Goal: Information Seeking & Learning: Learn about a topic

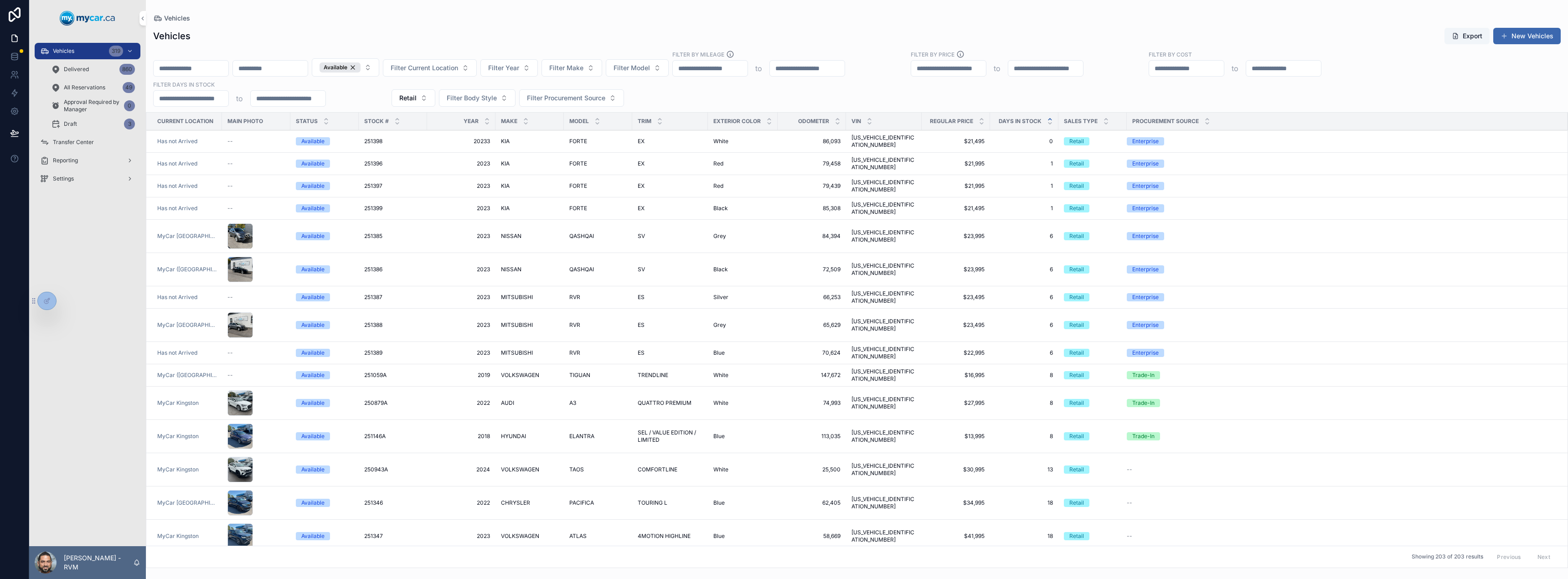
click at [697, 94] on div "Available Filter Current Location Filter Year Filter Make Filter Model Filter B…" at bounding box center [857, 78] width 1422 height 57
drag, startPoint x: 697, startPoint y: 94, endPoint x: 682, endPoint y: 97, distance: 15.3
click at [682, 96] on div "Available Filter Current Location Filter Year Filter Make Filter Model Filter B…" at bounding box center [857, 78] width 1422 height 57
click at [684, 96] on div "Available Filter Current Location Filter Year Filter Make Filter Model Filter B…" at bounding box center [857, 78] width 1422 height 57
click at [480, 520] on td "2023 2023" at bounding box center [461, 536] width 68 height 33
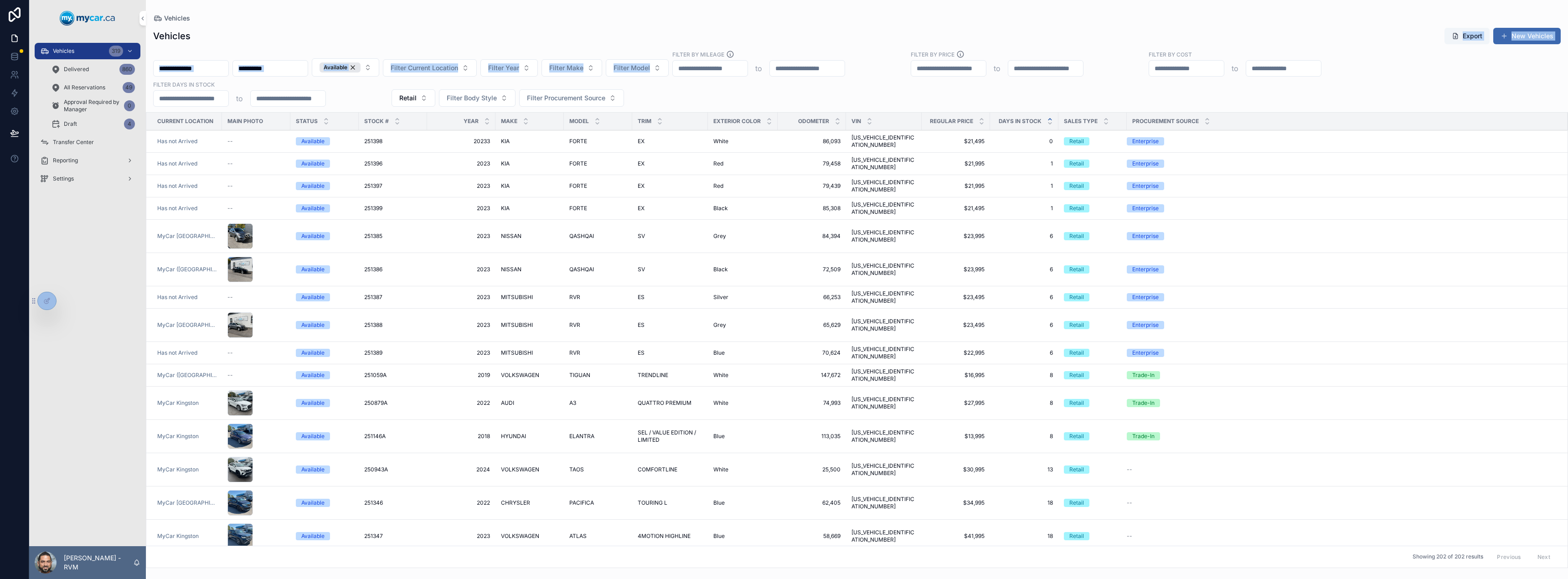
drag, startPoint x: 676, startPoint y: 91, endPoint x: 358, endPoint y: 41, distance: 321.9
click at [358, 41] on div "Vehicles Export New Vehicles Available Filter Current Location Filter Year Filt…" at bounding box center [857, 295] width 1422 height 546
click at [364, 38] on div "Vehicles Export New Vehicles" at bounding box center [857, 36] width 1407 height 17
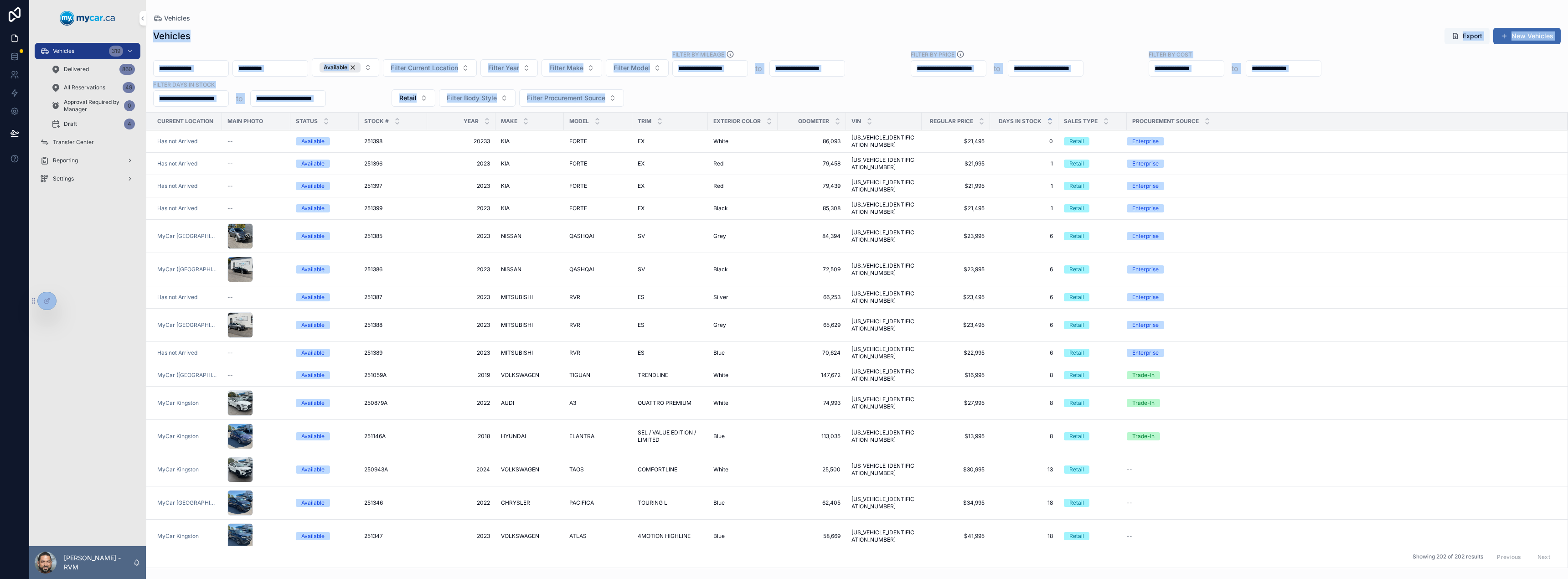
drag, startPoint x: 637, startPoint y: 94, endPoint x: 231, endPoint y: 21, distance: 412.5
click at [231, 21] on div "Vehicles Vehicles Export New Vehicles Available Filter Current Location Filter …" at bounding box center [857, 284] width 1422 height 568
click at [231, 21] on div "Vehicles" at bounding box center [857, 18] width 1407 height 7
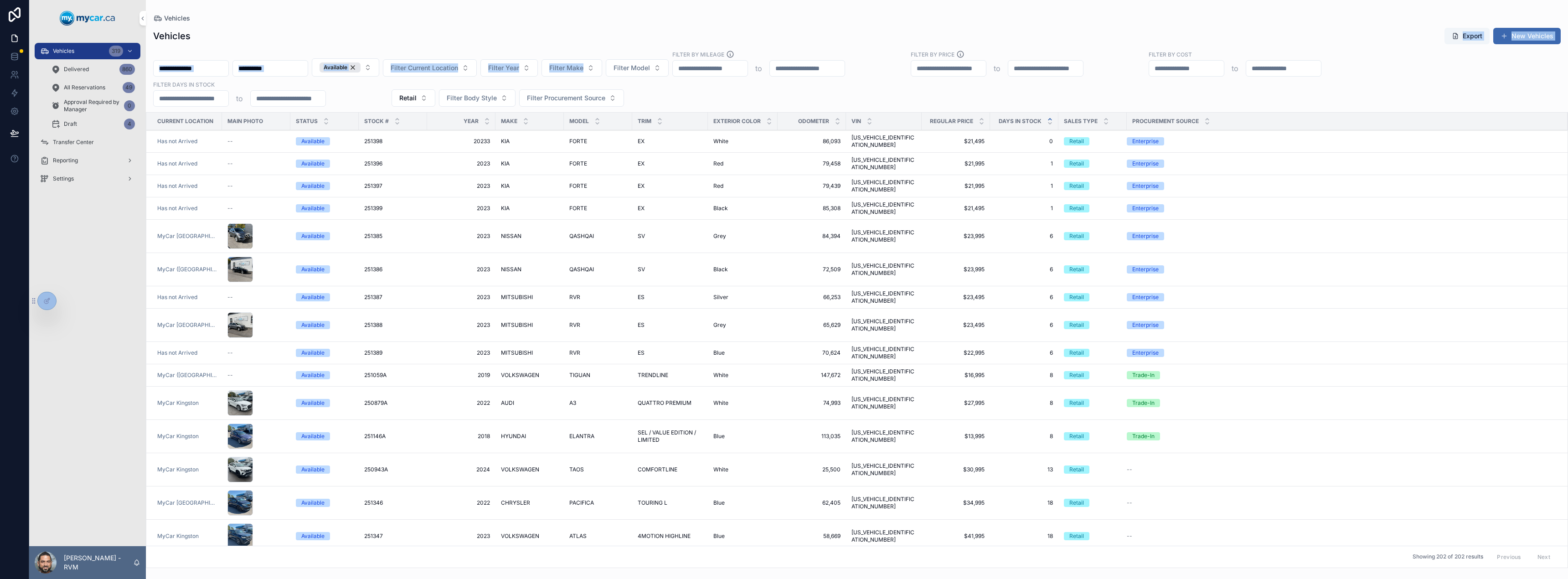
drag, startPoint x: 653, startPoint y: 100, endPoint x: 275, endPoint y: 29, distance: 384.6
click at [274, 30] on div "Vehicles Export New Vehicles Available Filter Current Location Filter Year Filt…" at bounding box center [857, 295] width 1422 height 546
click at [275, 29] on div "Vehicles Export New Vehicles" at bounding box center [857, 36] width 1407 height 17
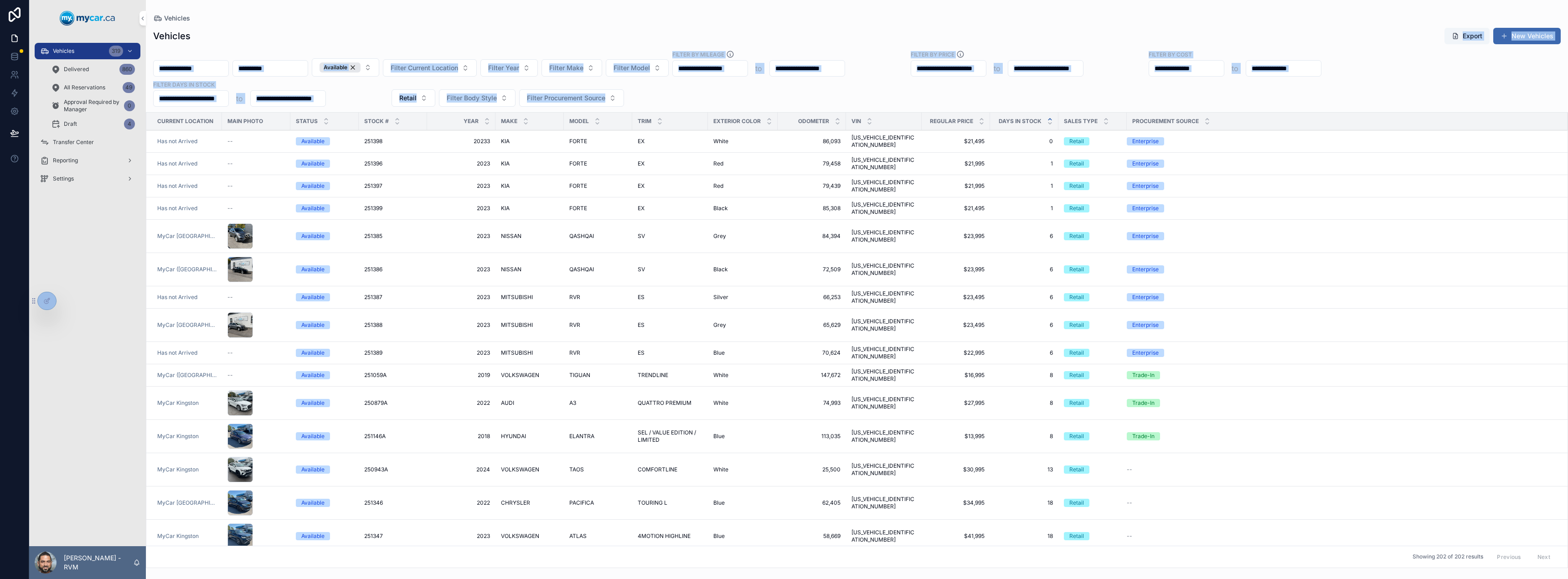
drag, startPoint x: 592, startPoint y: 92, endPoint x: 366, endPoint y: 27, distance: 235.2
click at [388, 28] on div "Vehicles Export New Vehicles Available Filter Current Location Filter Year Filt…" at bounding box center [857, 295] width 1422 height 546
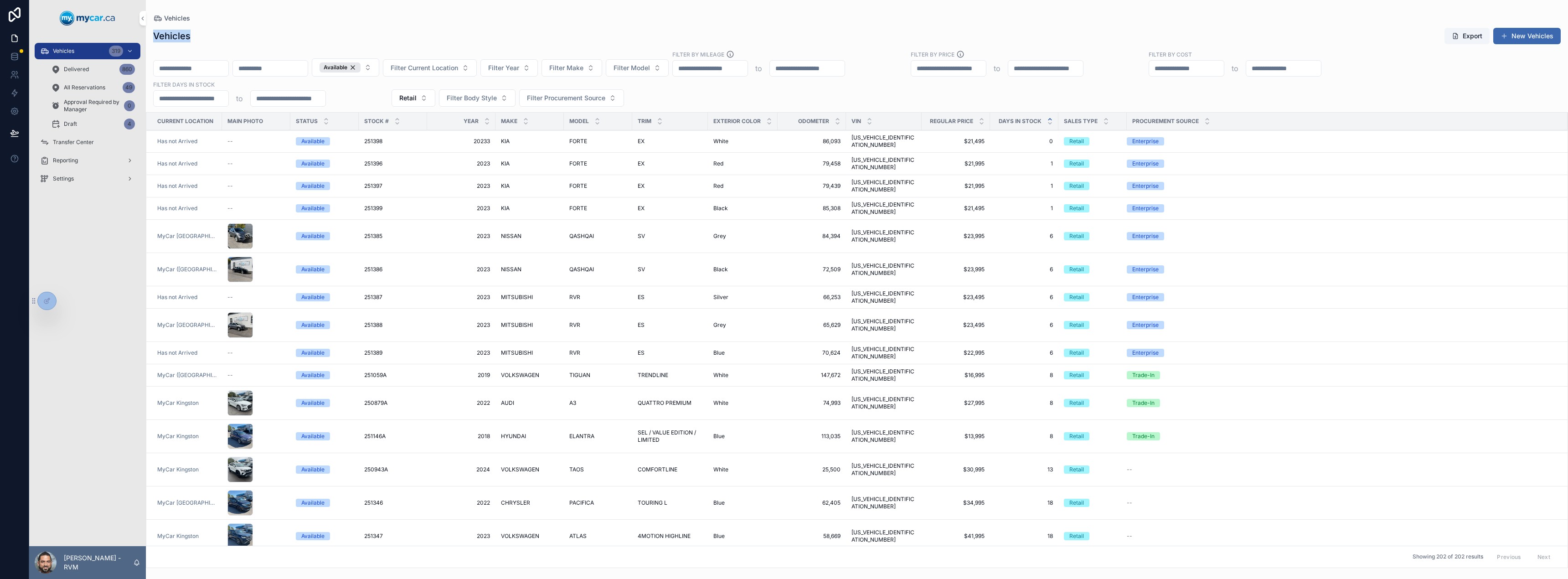
drag, startPoint x: 366, startPoint y: 27, endPoint x: 360, endPoint y: 30, distance: 6.7
click at [360, 30] on div "Vehicles Export New Vehicles Available Filter Current Location Filter Year Filt…" at bounding box center [857, 295] width 1422 height 546
click at [361, 28] on div "Vehicles Export New Vehicles" at bounding box center [857, 36] width 1407 height 17
drag, startPoint x: 658, startPoint y: 92, endPoint x: 318, endPoint y: 33, distance: 345.1
click at [318, 33] on div "Vehicles Export New Vehicles Available Filter Current Location Filter Year Filt…" at bounding box center [857, 295] width 1422 height 546
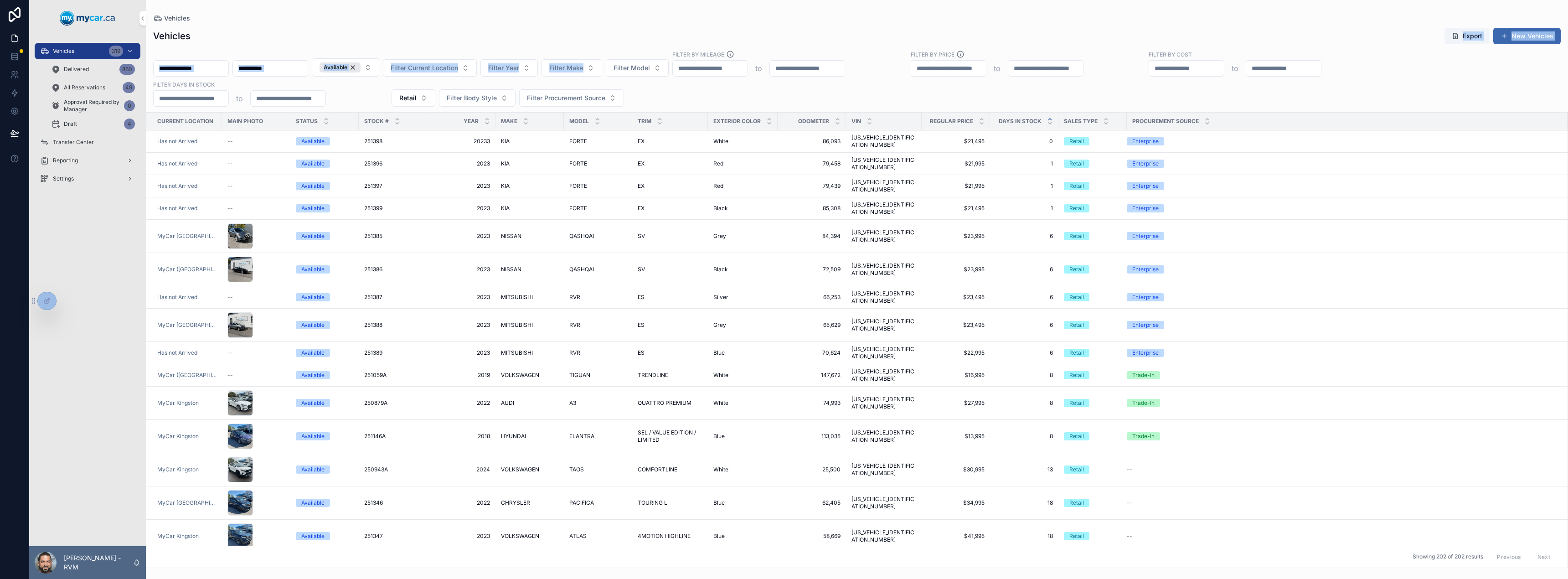
click at [639, 88] on div "Available Filter Current Location Filter Year Filter Make Filter Model Filter B…" at bounding box center [857, 78] width 1422 height 57
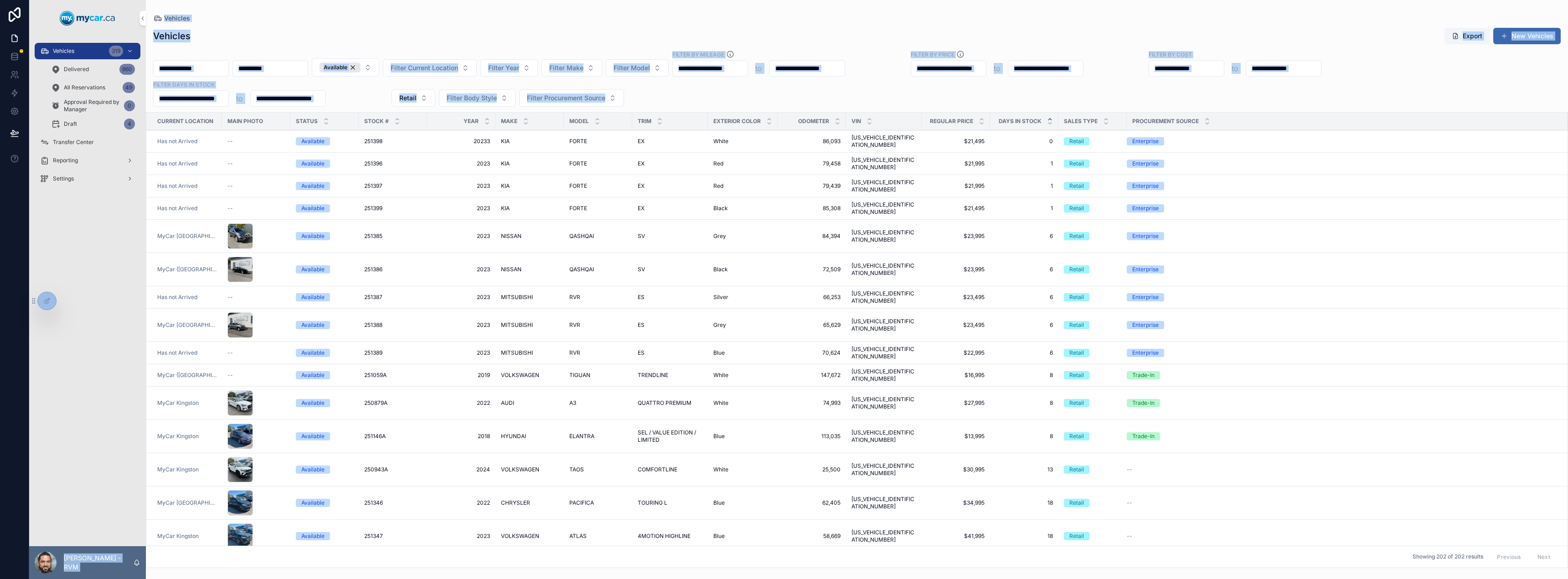
drag, startPoint x: 636, startPoint y: 104, endPoint x: 164, endPoint y: -2, distance: 483.8
click at [164, 0] on html "Vehicles 319 Delivered 860 All Reservations 49 Approval Required by Manager 0 D…" at bounding box center [784, 289] width 1568 height 579
click at [345, 55] on div "Available Filter Current Location Filter Year Filter Make Filter Model Filter B…" at bounding box center [857, 78] width 1422 height 57
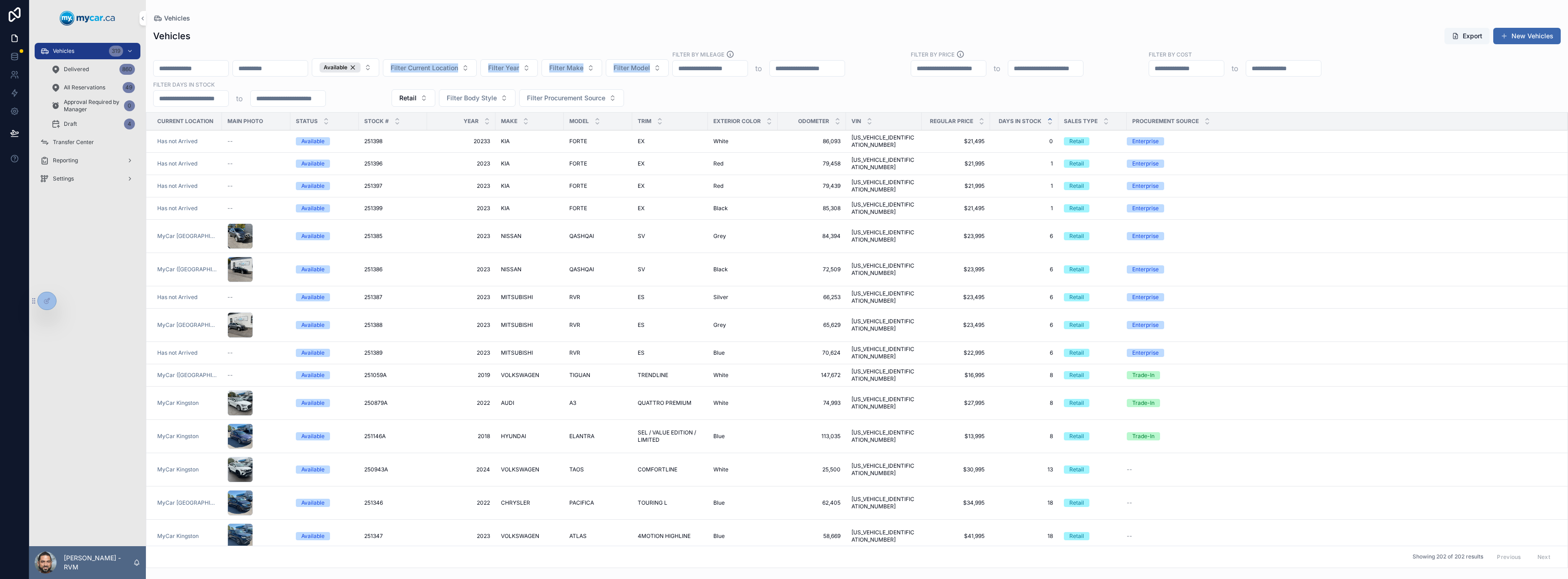
drag, startPoint x: 671, startPoint y: 99, endPoint x: 405, endPoint y: 83, distance: 266.5
click at [405, 83] on div "Available Filter Current Location Filter Year Filter Make Filter Model Filter B…" at bounding box center [857, 78] width 1422 height 57
click at [707, 94] on div "Available Filter Current Location Filter Year Filter Make Filter Model Filter B…" at bounding box center [857, 78] width 1422 height 57
click at [222, 96] on input "scrollable content" at bounding box center [191, 98] width 75 height 13
type input "**"
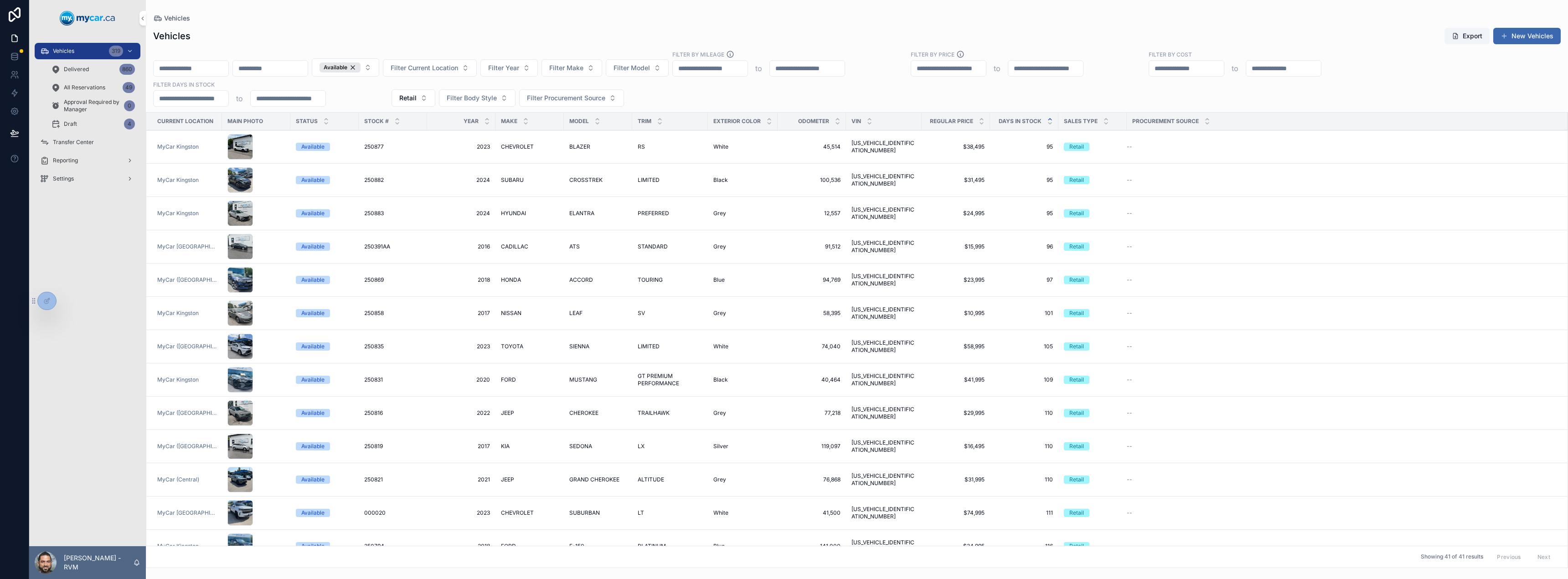
type input "**"
click at [246, 21] on div "Vehicles" at bounding box center [857, 18] width 1407 height 7
click at [383, 23] on div "Vehicles Export New Vehicles Available Filter Current Location Filter Year Filt…" at bounding box center [857, 295] width 1422 height 546
drag, startPoint x: 670, startPoint y: 104, endPoint x: 154, endPoint y: 15, distance: 523.6
click at [154, 15] on div "Vehicles Vehicles Export New Vehicles Available Filter Current Location Filter …" at bounding box center [857, 284] width 1422 height 568
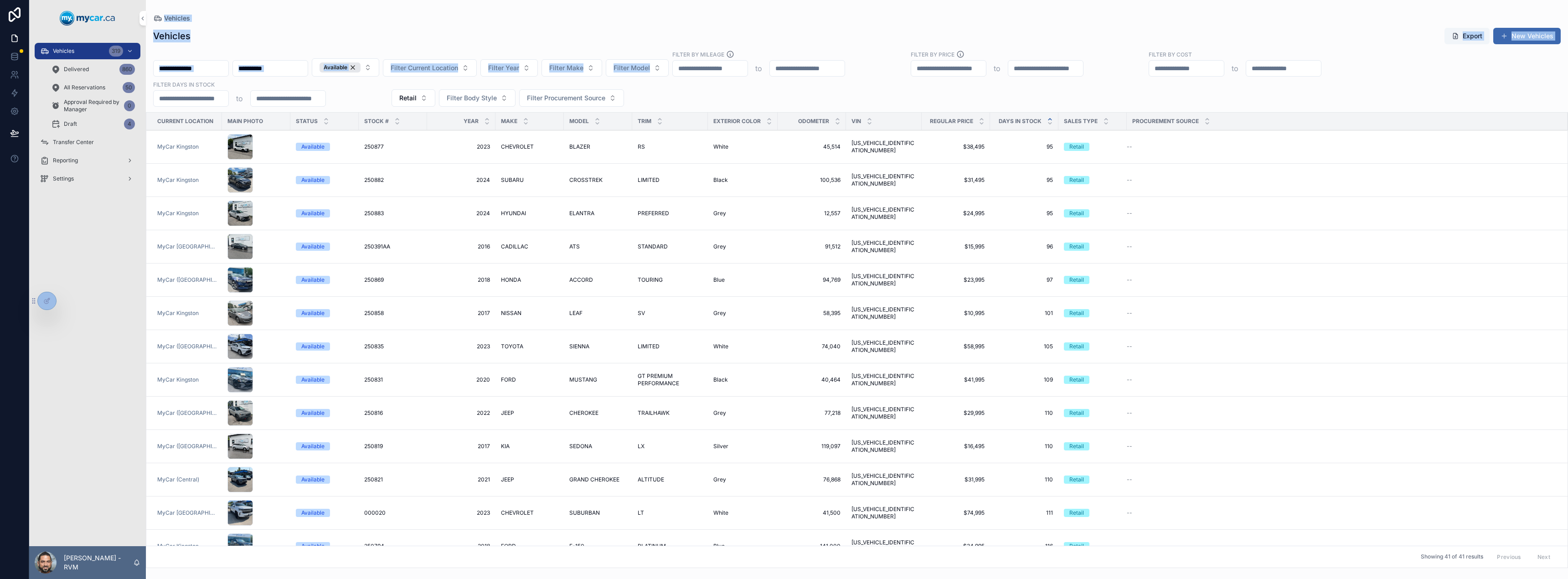
click at [364, 32] on div "Vehicles Export New Vehicles" at bounding box center [857, 36] width 1407 height 17
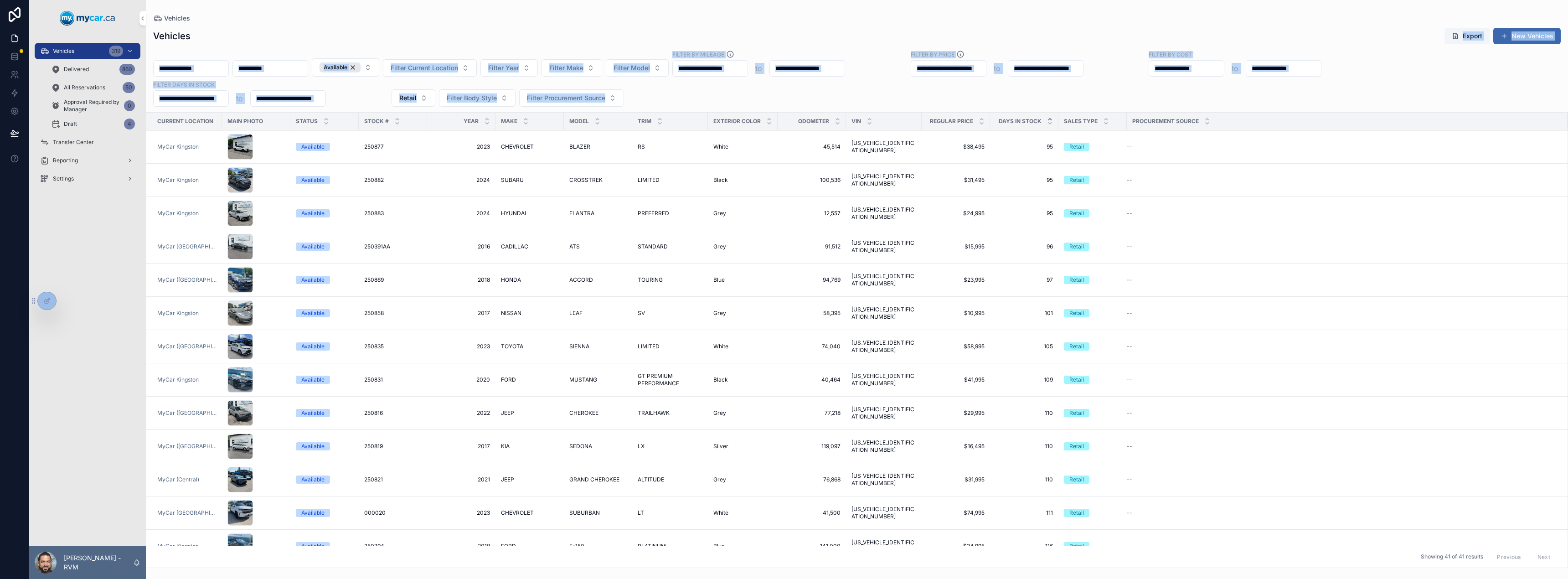
drag, startPoint x: 641, startPoint y: 96, endPoint x: 203, endPoint y: 35, distance: 442.2
click at [203, 35] on div "Vehicles Export New Vehicles Available Filter Current Location Filter Year Filt…" at bounding box center [857, 295] width 1422 height 546
click at [383, 43] on div "Vehicles Export New Vehicles" at bounding box center [857, 36] width 1407 height 17
drag, startPoint x: 646, startPoint y: 100, endPoint x: 292, endPoint y: 48, distance: 357.8
click at [292, 48] on div "Vehicles Export New Vehicles Available Filter Current Location Filter Year Filt…" at bounding box center [857, 295] width 1422 height 546
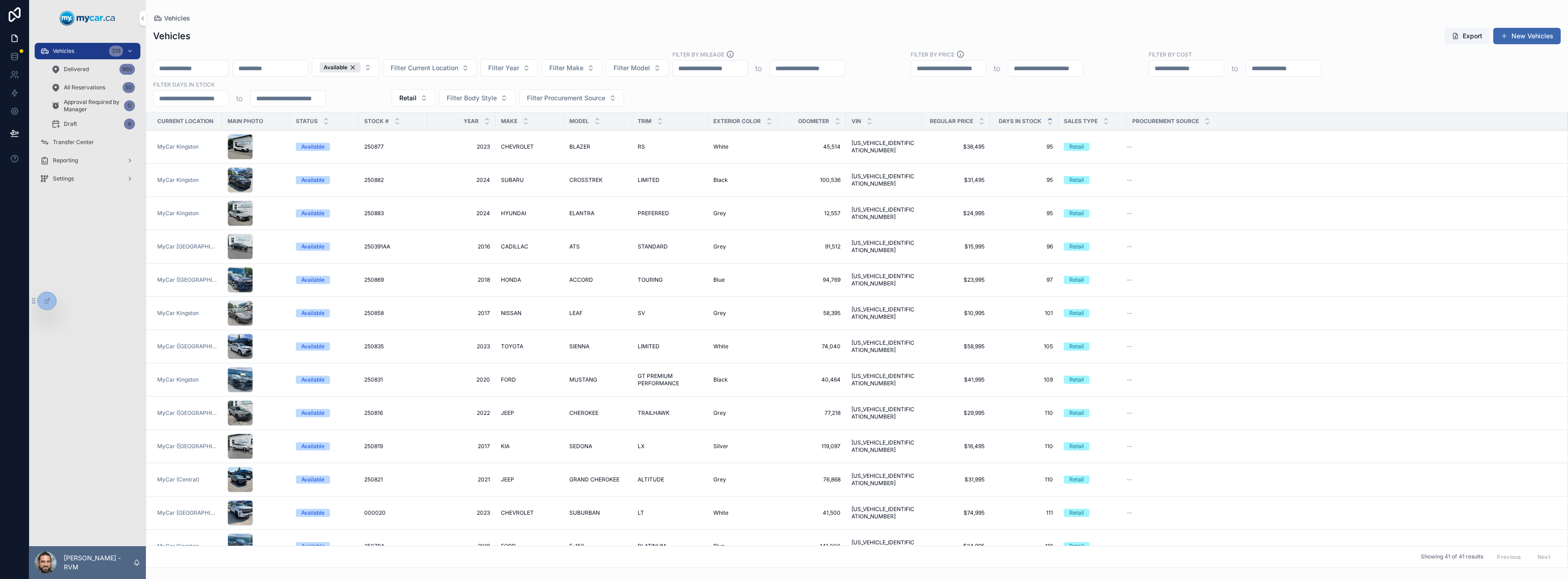
click at [292, 23] on div "Vehicles Export New Vehicles Available Filter Current Location Filter Year Filt…" at bounding box center [857, 295] width 1422 height 546
drag, startPoint x: 159, startPoint y: 36, endPoint x: 272, endPoint y: 47, distance: 113.5
click at [272, 47] on div "Vehicles Export New Vehicles Available Filter Current Location Filter Year Filt…" at bounding box center [857, 295] width 1422 height 546
click at [273, 47] on div "Vehicles Export New Vehicles Available Filter Current Location Filter Year Filt…" at bounding box center [857, 295] width 1422 height 546
drag, startPoint x: 157, startPoint y: 36, endPoint x: 262, endPoint y: 39, distance: 105.0
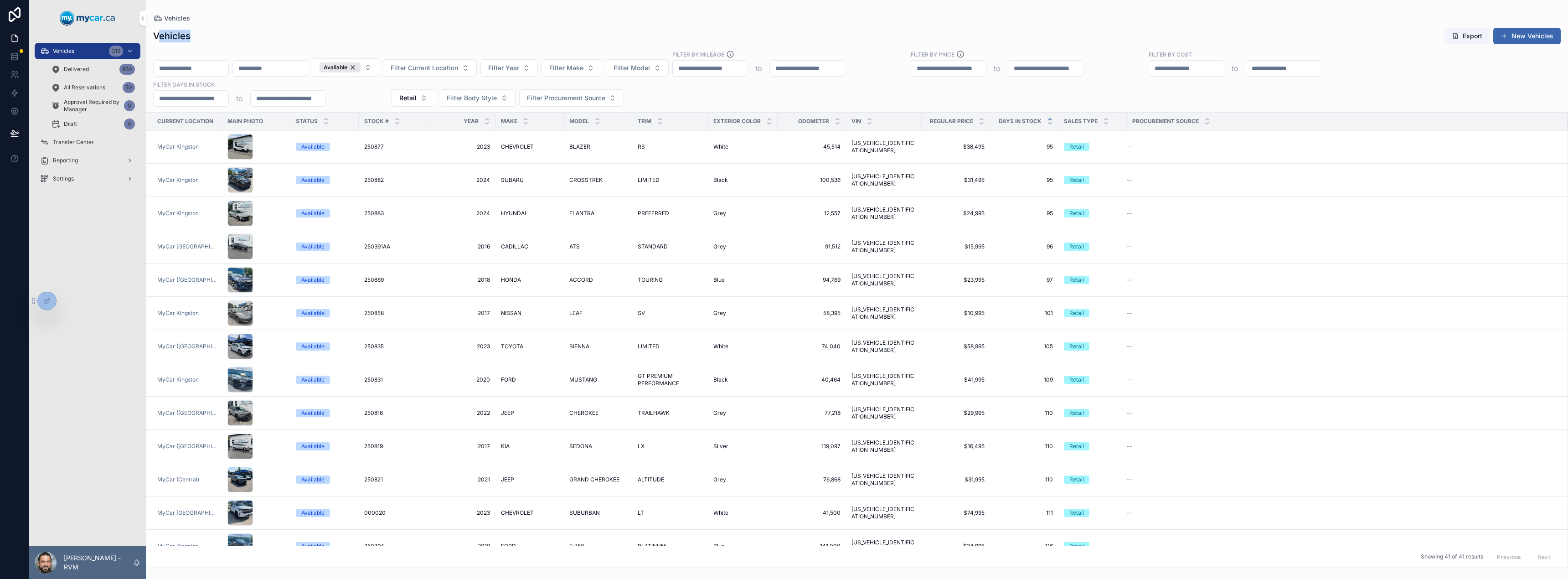
click at [262, 39] on div "Vehicles Export New Vehicles" at bounding box center [857, 36] width 1407 height 17
drag, startPoint x: 155, startPoint y: 33, endPoint x: 228, endPoint y: 35, distance: 73.0
click at [228, 35] on div "Vehicles Export New Vehicles" at bounding box center [857, 36] width 1407 height 17
click at [259, 41] on div "Vehicles Export New Vehicles" at bounding box center [857, 36] width 1407 height 17
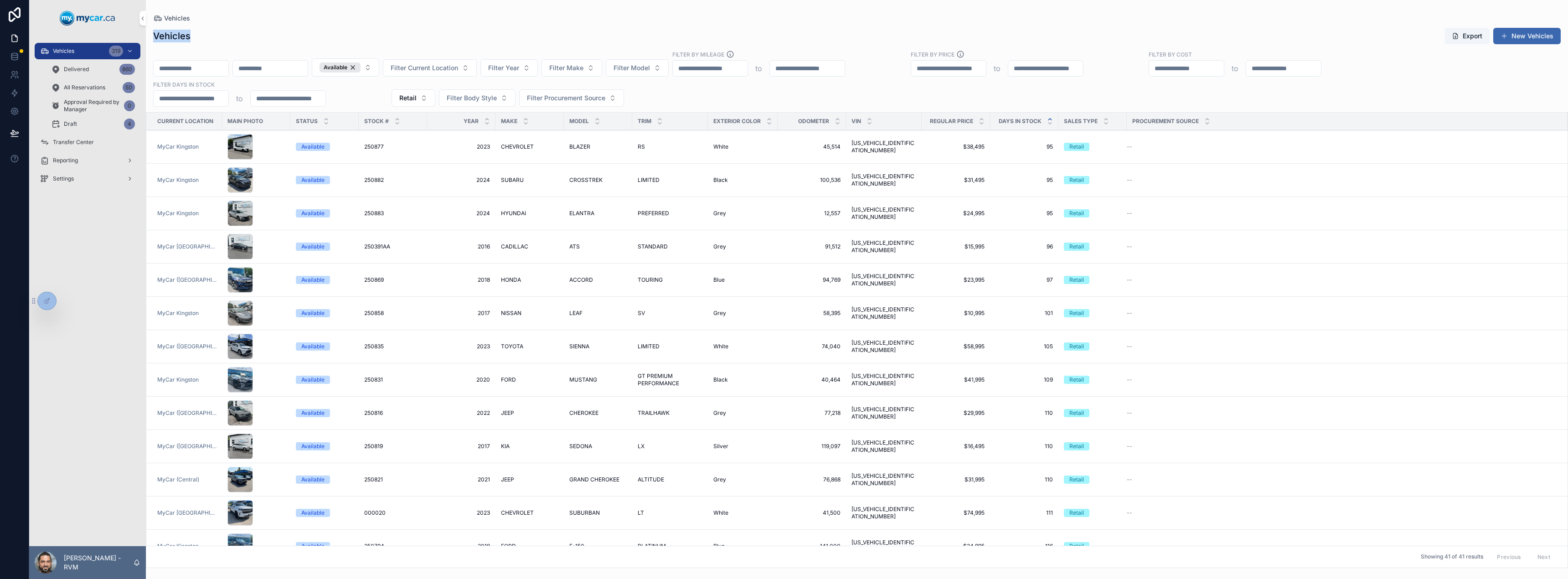
drag, startPoint x: 156, startPoint y: 37, endPoint x: 208, endPoint y: 34, distance: 52.1
click at [208, 34] on div "Vehicles Export New Vehicles" at bounding box center [857, 36] width 1407 height 17
drag, startPoint x: 155, startPoint y: 33, endPoint x: 216, endPoint y: 35, distance: 61.0
click at [216, 35] on div "Vehicles Export New Vehicles" at bounding box center [857, 36] width 1407 height 17
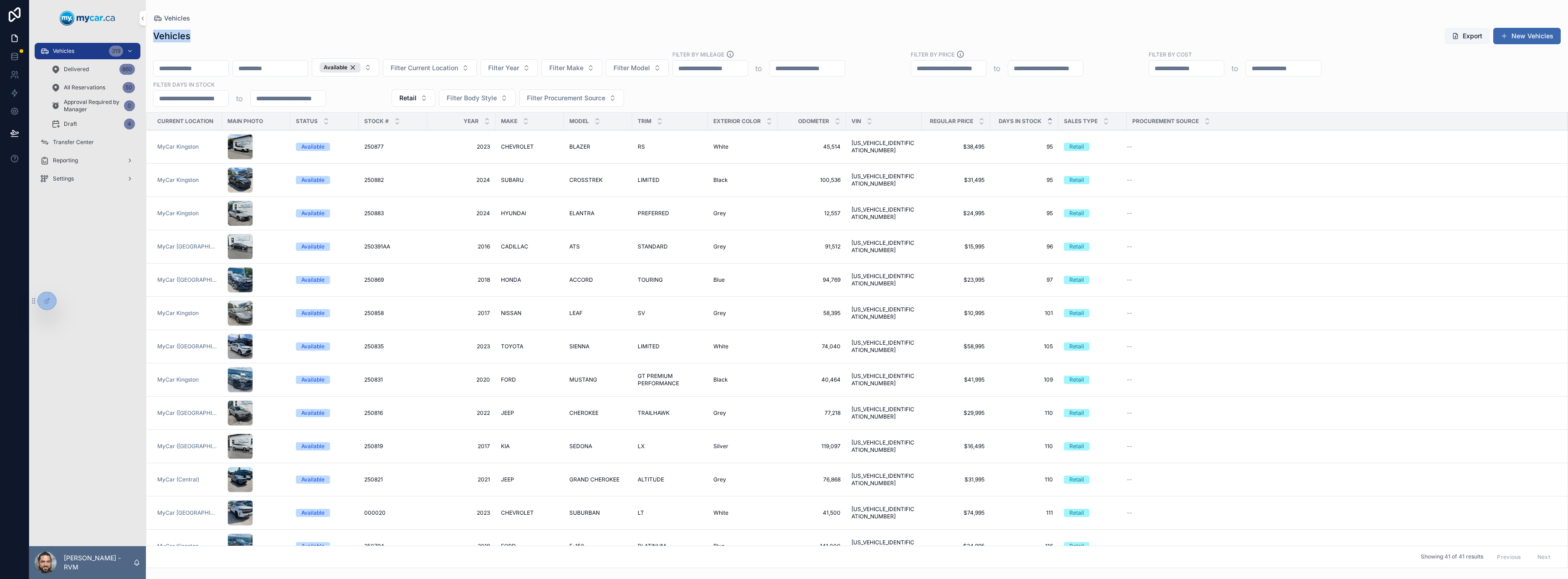
click at [216, 35] on div "Vehicles Export New Vehicles" at bounding box center [857, 36] width 1407 height 17
drag, startPoint x: 154, startPoint y: 37, endPoint x: 208, endPoint y: 37, distance: 54.0
click at [208, 37] on div "Vehicles Export New Vehicles" at bounding box center [857, 36] width 1407 height 17
drag, startPoint x: 685, startPoint y: 100, endPoint x: 224, endPoint y: 21, distance: 467.7
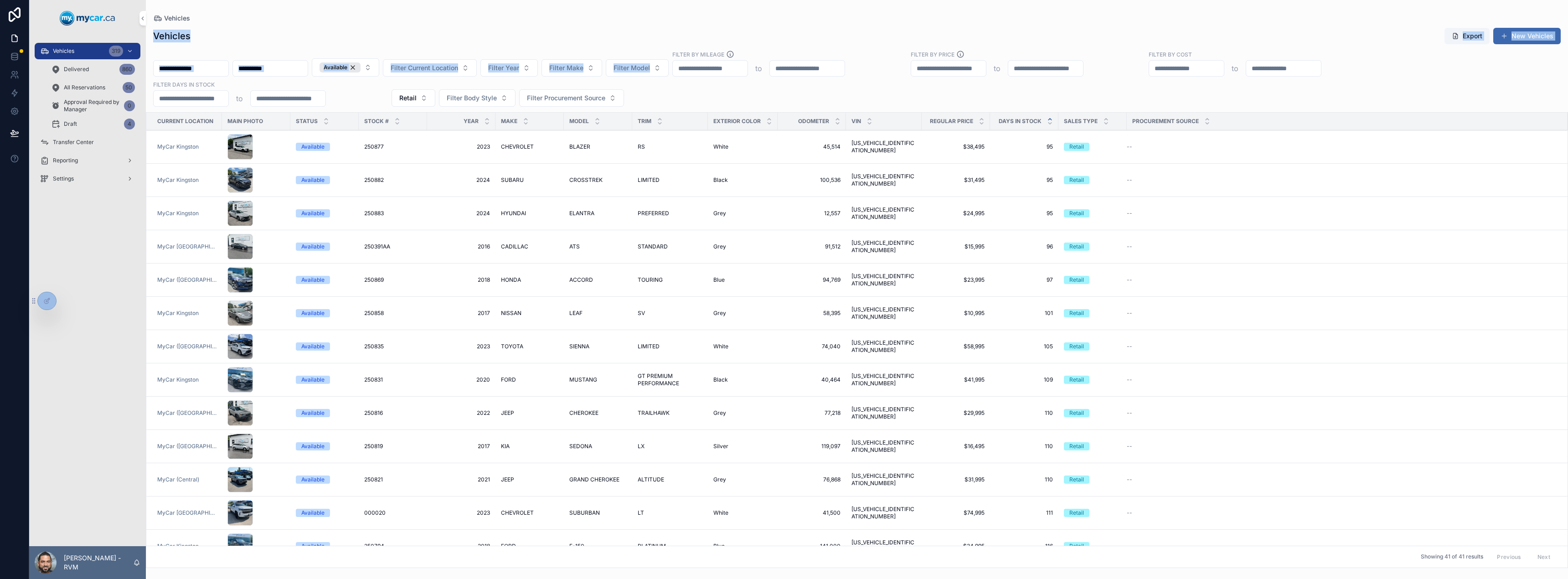
click at [224, 21] on div "Vehicles Vehicles Export New Vehicles Available Filter Current Location Filter …" at bounding box center [857, 284] width 1422 height 568
click at [224, 21] on div "Vehicles" at bounding box center [857, 18] width 1407 height 7
click at [349, 20] on div "Vehicles" at bounding box center [857, 18] width 1407 height 7
drag, startPoint x: 660, startPoint y: 104, endPoint x: 141, endPoint y: 26, distance: 524.8
click at [141, 26] on div "Vehicles 319 Delivered 860 All Reservations 50 Approval Required by Manager 0 D…" at bounding box center [799, 289] width 1539 height 579
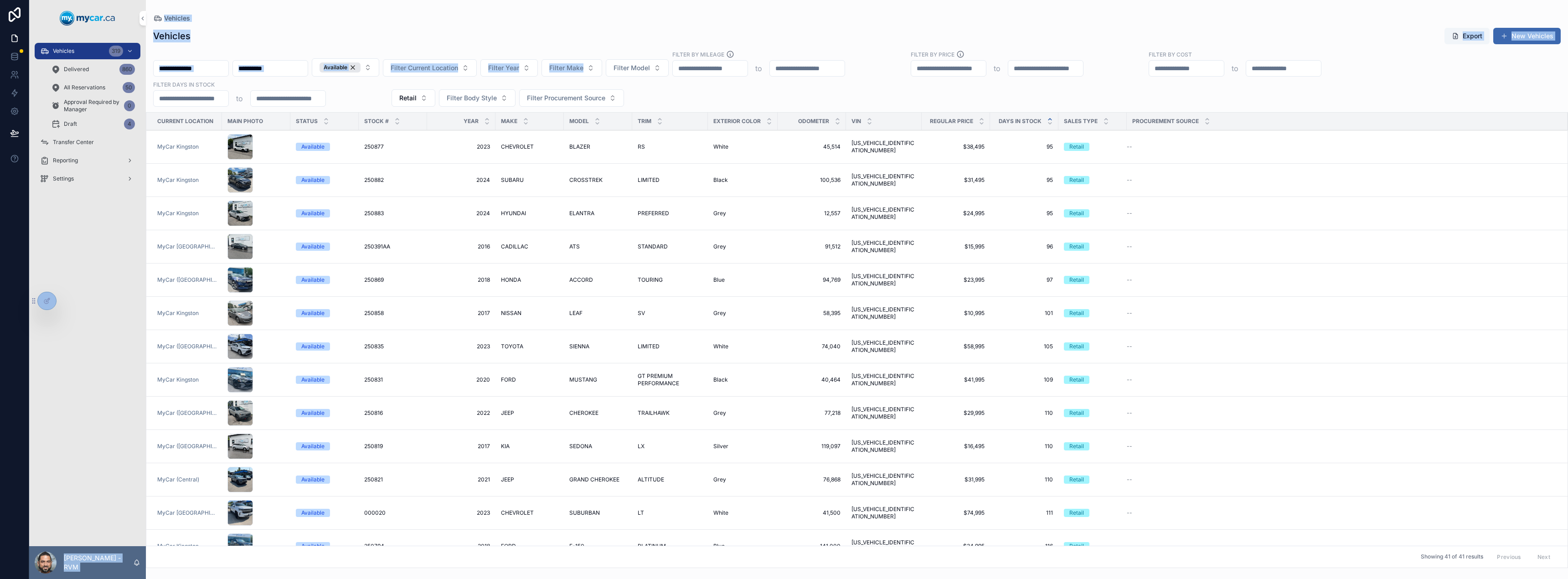
click at [197, 33] on div "Vehicles Export New Vehicles" at bounding box center [857, 36] width 1407 height 17
drag, startPoint x: 163, startPoint y: 37, endPoint x: 200, endPoint y: 39, distance: 37.1
click at [200, 39] on div "Vehicles Export New Vehicles" at bounding box center [857, 36] width 1407 height 17
drag, startPoint x: 153, startPoint y: 34, endPoint x: 208, endPoint y: 38, distance: 55.1
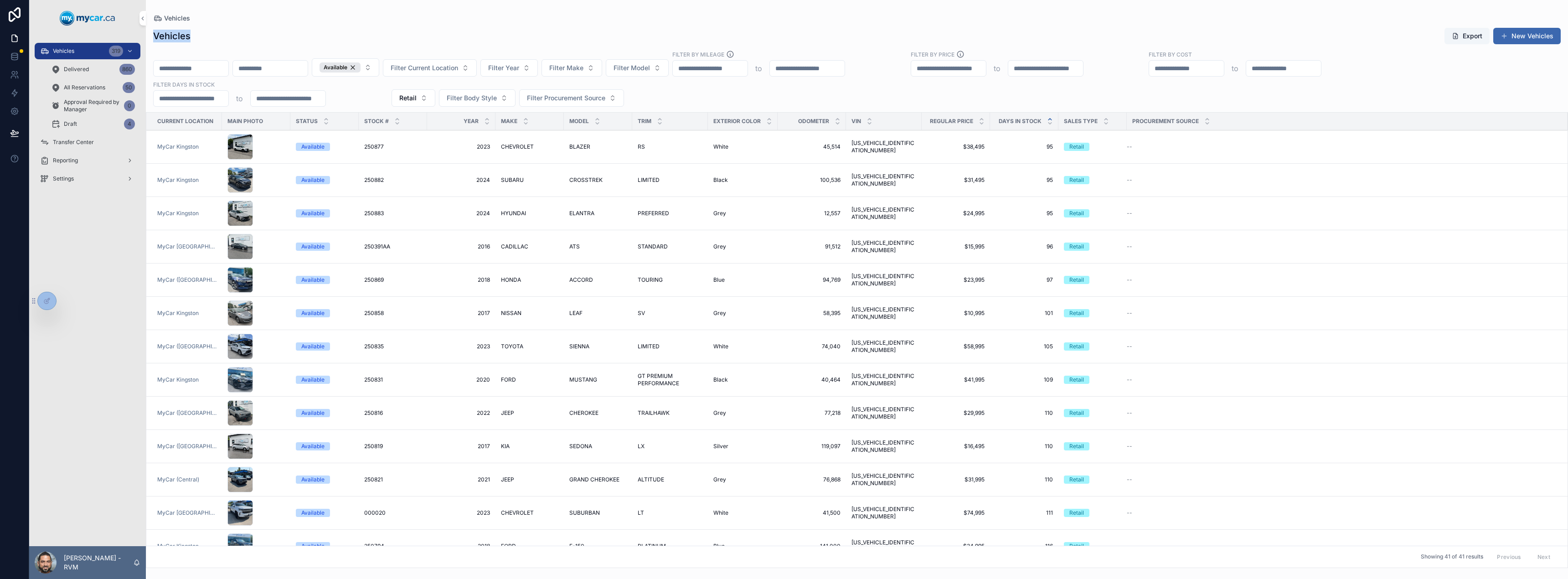
click at [208, 38] on div "Vehicles Export New Vehicles" at bounding box center [857, 36] width 1407 height 17
click at [213, 38] on div "Vehicles Export New Vehicles" at bounding box center [857, 36] width 1407 height 17
drag, startPoint x: 156, startPoint y: 37, endPoint x: 203, endPoint y: 39, distance: 47.0
click at [203, 39] on div "Vehicles Export New Vehicles" at bounding box center [857, 36] width 1407 height 17
click at [206, 38] on div "Vehicles Export New Vehicles" at bounding box center [857, 36] width 1407 height 17
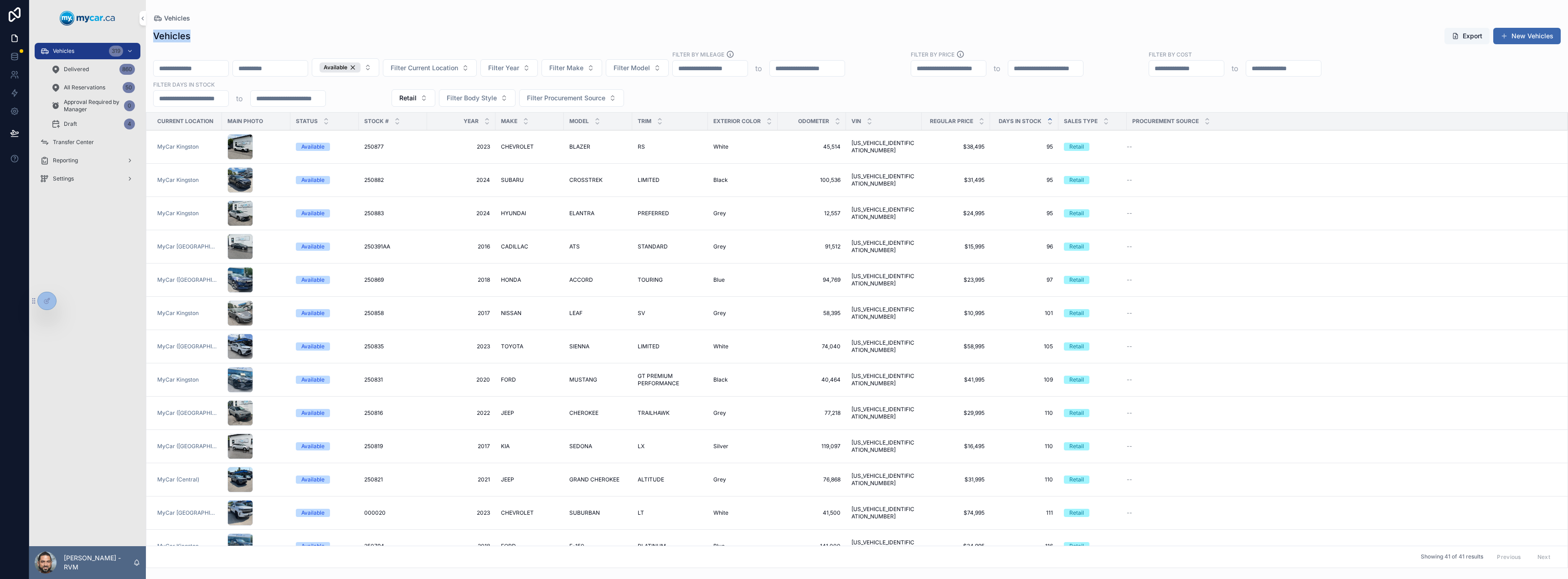
drag, startPoint x: 155, startPoint y: 36, endPoint x: 209, endPoint y: 38, distance: 54.0
click at [203, 38] on div "Vehicles Export New Vehicles" at bounding box center [857, 36] width 1407 height 17
click at [209, 38] on div "Vehicles Export New Vehicles" at bounding box center [857, 36] width 1407 height 17
click at [201, 21] on div "Vehicles" at bounding box center [857, 18] width 1407 height 7
drag, startPoint x: 154, startPoint y: 37, endPoint x: 217, endPoint y: 37, distance: 63.0
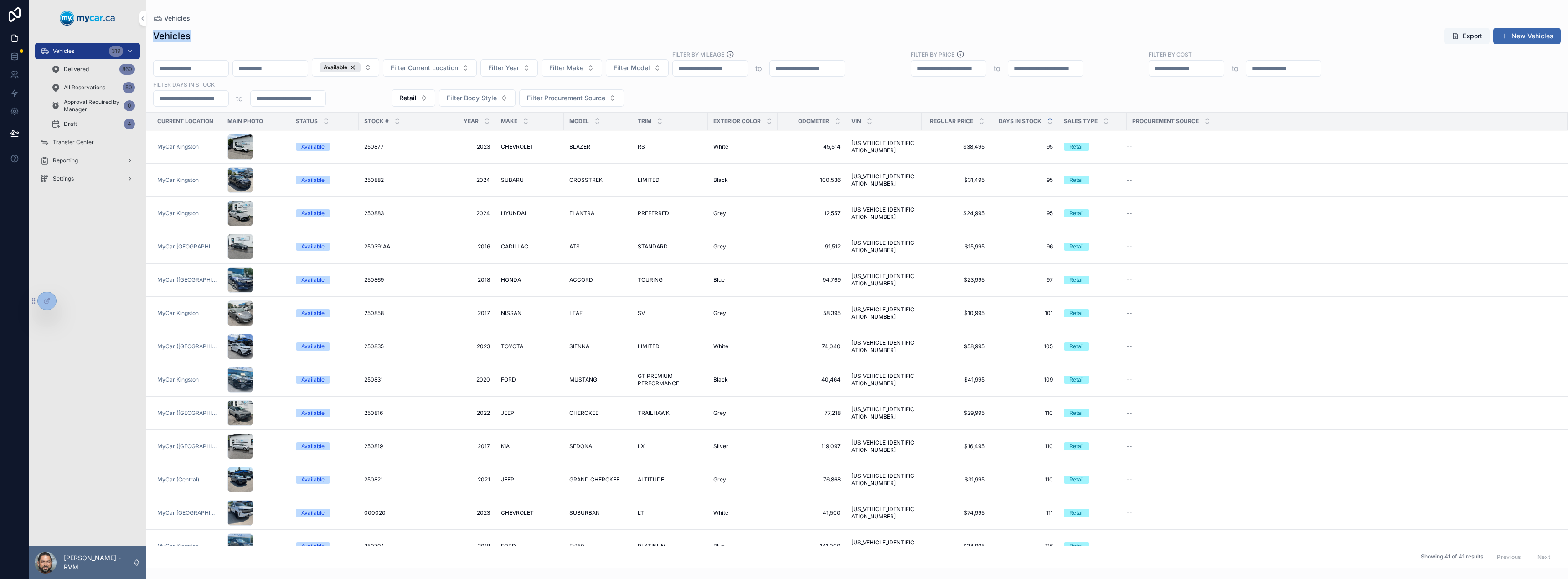
click at [217, 37] on div "Vehicles Export New Vehicles" at bounding box center [857, 36] width 1407 height 17
drag, startPoint x: 153, startPoint y: 33, endPoint x: 208, endPoint y: 37, distance: 55.1
click at [208, 37] on div "Vehicles Export New Vehicles" at bounding box center [857, 36] width 1407 height 17
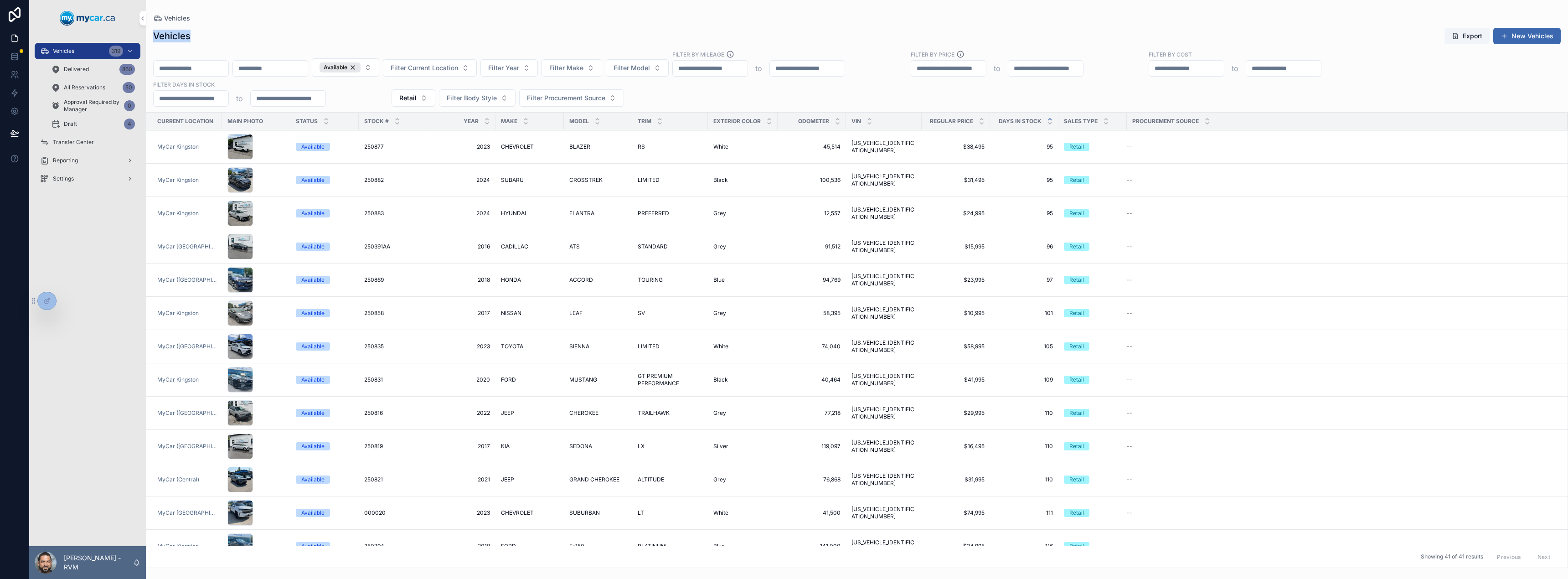
click at [208, 37] on div "Vehicles Export New Vehicles" at bounding box center [857, 36] width 1407 height 17
click at [366, 35] on div "Vehicles Export New Vehicles" at bounding box center [857, 36] width 1407 height 17
drag, startPoint x: 653, startPoint y: 103, endPoint x: 183, endPoint y: 19, distance: 477.4
click at [183, 19] on div "Vehicles Vehicles Export New Vehicles Available Filter Current Location Filter …" at bounding box center [857, 284] width 1422 height 568
click at [204, 12] on div "Vehicles Vehicles Export New Vehicles Available Filter Current Location Filter …" at bounding box center [857, 284] width 1422 height 568
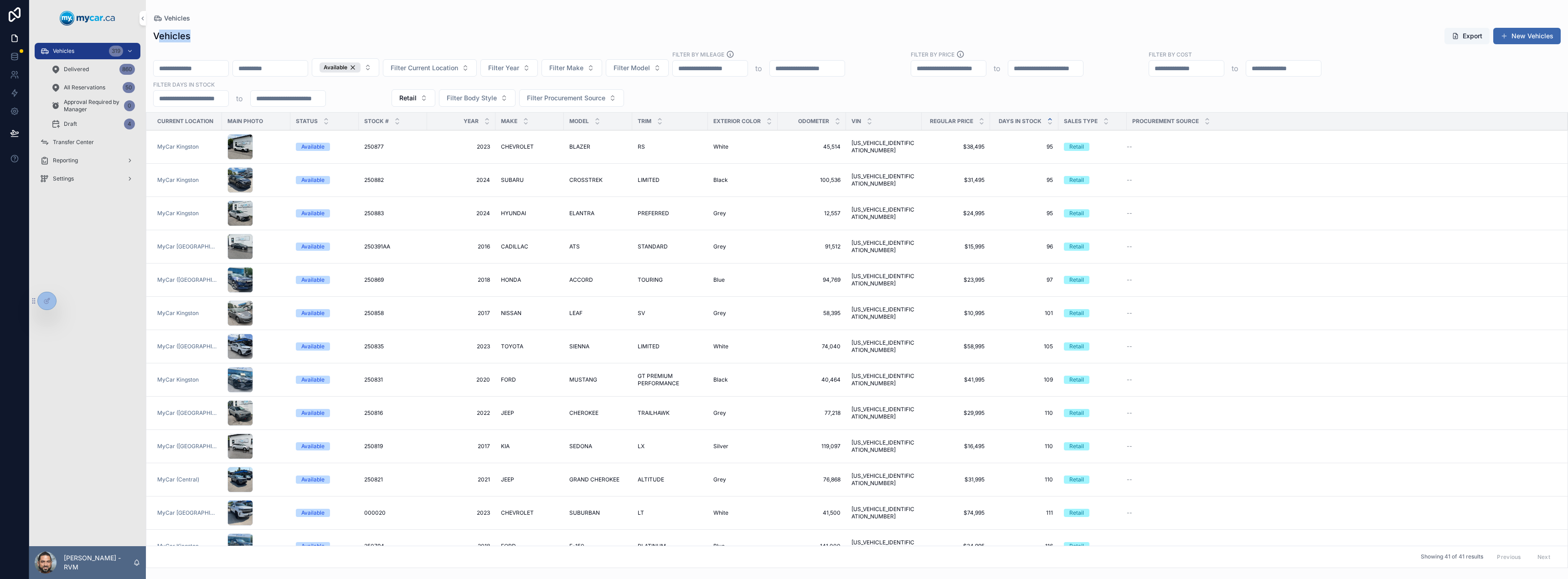
drag, startPoint x: 158, startPoint y: 35, endPoint x: 205, endPoint y: 39, distance: 47.2
click at [205, 39] on div "Vehicles Export New Vehicles" at bounding box center [857, 36] width 1407 height 17
click at [209, 38] on div "Vehicles Export New Vehicles" at bounding box center [857, 36] width 1407 height 17
drag, startPoint x: 153, startPoint y: 33, endPoint x: 206, endPoint y: 43, distance: 53.9
click at [206, 43] on div "Vehicles Export New Vehicles" at bounding box center [857, 36] width 1407 height 17
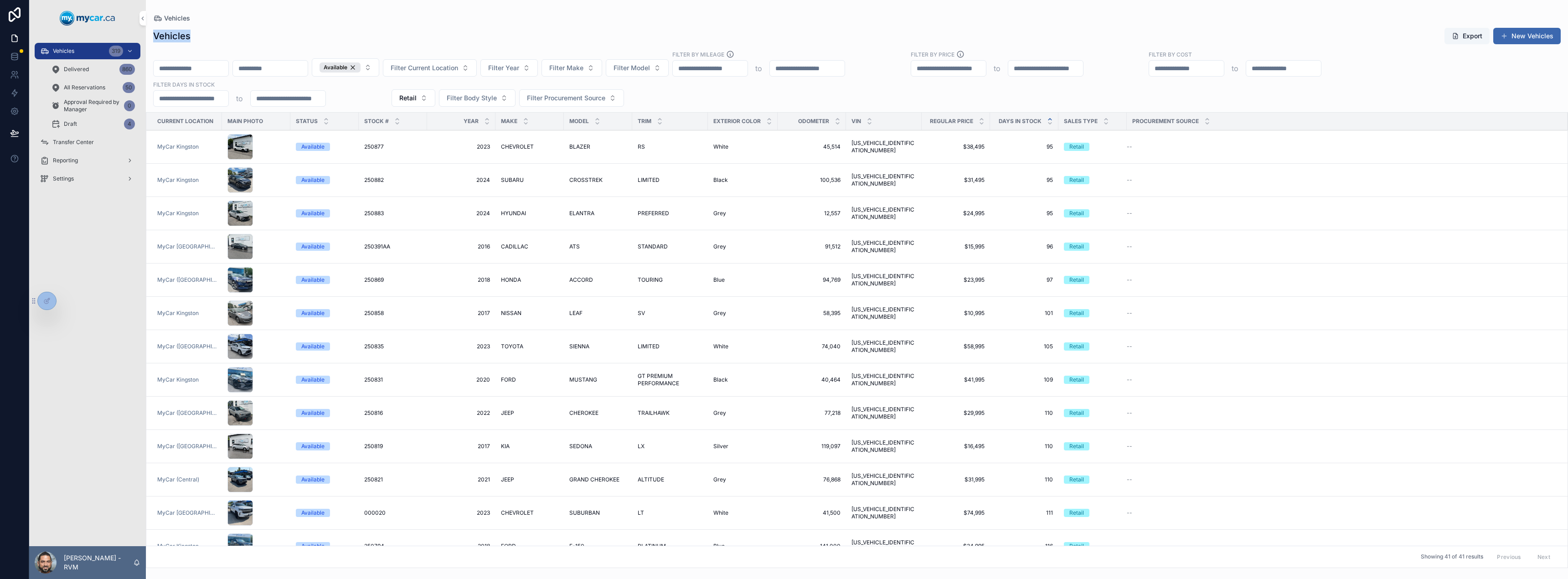
click at [208, 43] on div "Vehicles Export New Vehicles" at bounding box center [857, 36] width 1407 height 17
drag, startPoint x: 156, startPoint y: 35, endPoint x: 220, endPoint y: 43, distance: 64.5
click at [220, 43] on div "Vehicles Export New Vehicles" at bounding box center [857, 36] width 1407 height 17
drag, startPoint x: 153, startPoint y: 37, endPoint x: 209, endPoint y: 45, distance: 56.6
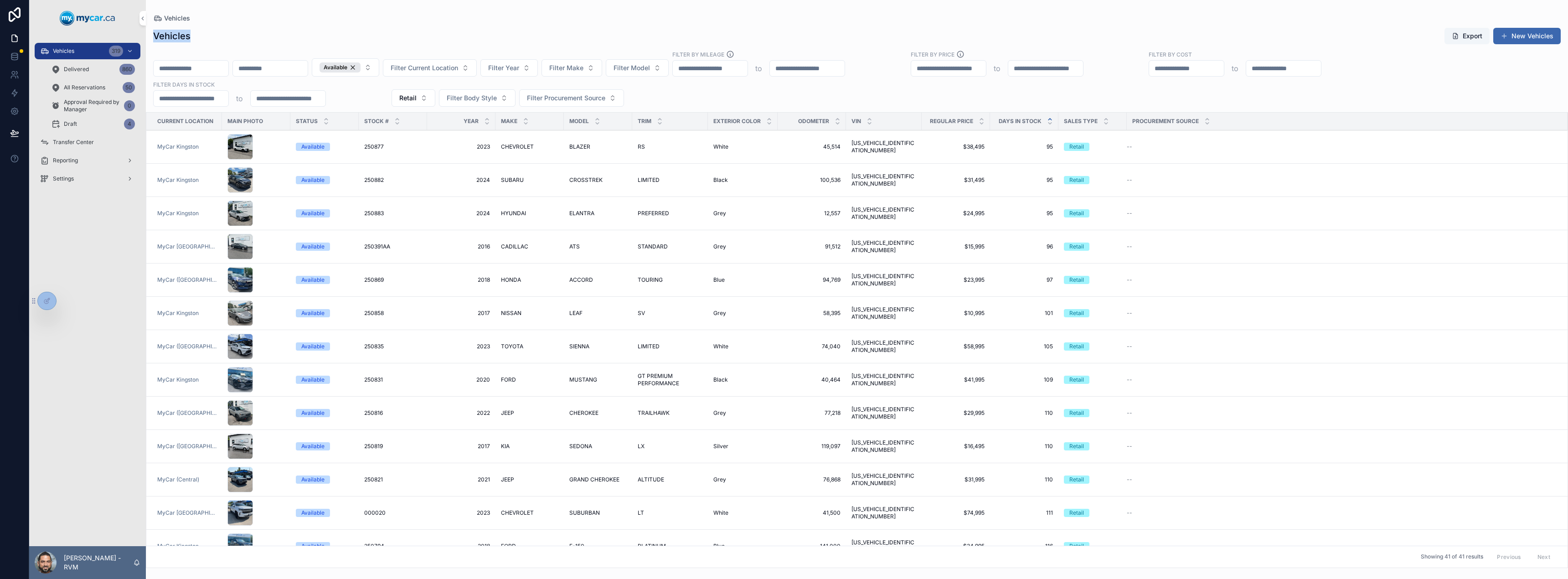
click at [209, 45] on div "Vehicles Export New Vehicles Available Filter Current Location Filter Year Filt…" at bounding box center [857, 295] width 1422 height 546
drag, startPoint x: 153, startPoint y: 36, endPoint x: 225, endPoint y: 50, distance: 73.3
click at [225, 50] on div "Vehicles Export New Vehicles Available Filter Current Location Filter Year Filt…" at bounding box center [857, 295] width 1422 height 546
click at [251, 47] on div "Vehicles Export New Vehicles Available Filter Current Location Filter Year Filt…" at bounding box center [857, 295] width 1422 height 546
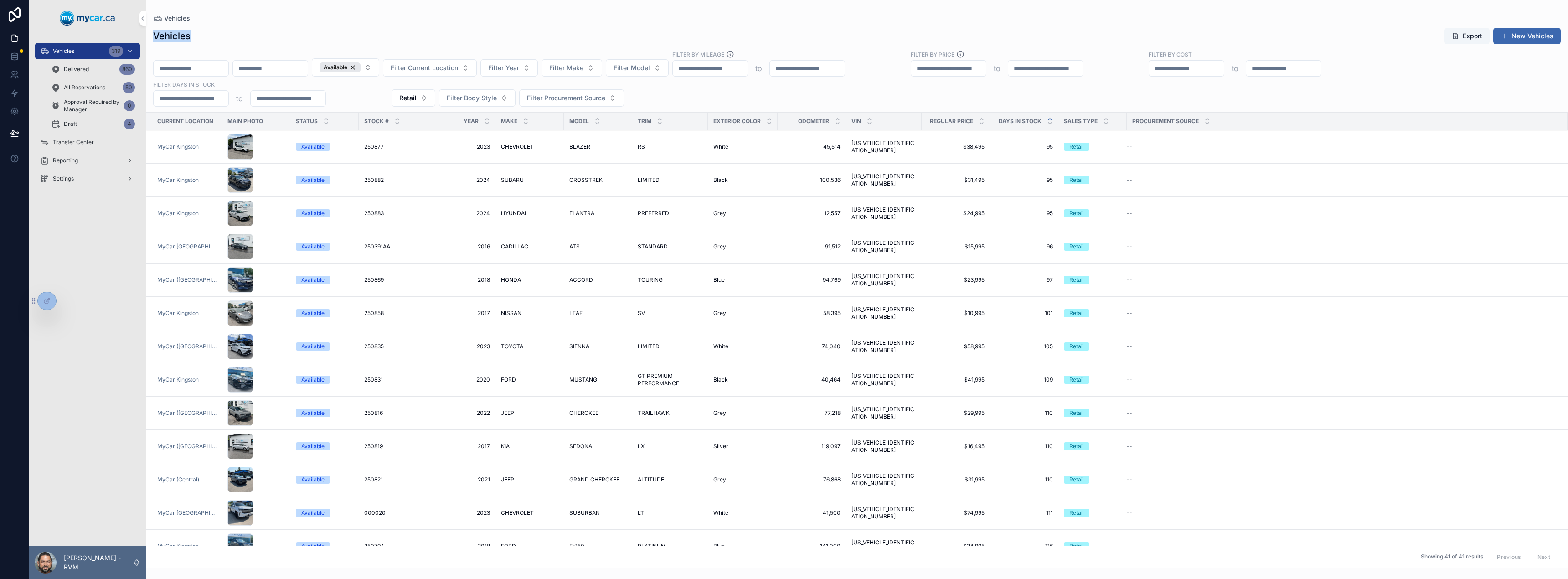
drag, startPoint x: 158, startPoint y: 35, endPoint x: 206, endPoint y: 40, distance: 48.3
click at [206, 40] on div "Vehicles Export New Vehicles" at bounding box center [857, 36] width 1422 height 17
click at [209, 39] on div "Vehicles Export New Vehicles" at bounding box center [857, 36] width 1407 height 17
drag, startPoint x: 154, startPoint y: 38, endPoint x: 208, endPoint y: 40, distance: 54.0
click at [201, 41] on div "Vehicles Export New Vehicles" at bounding box center [857, 36] width 1407 height 17
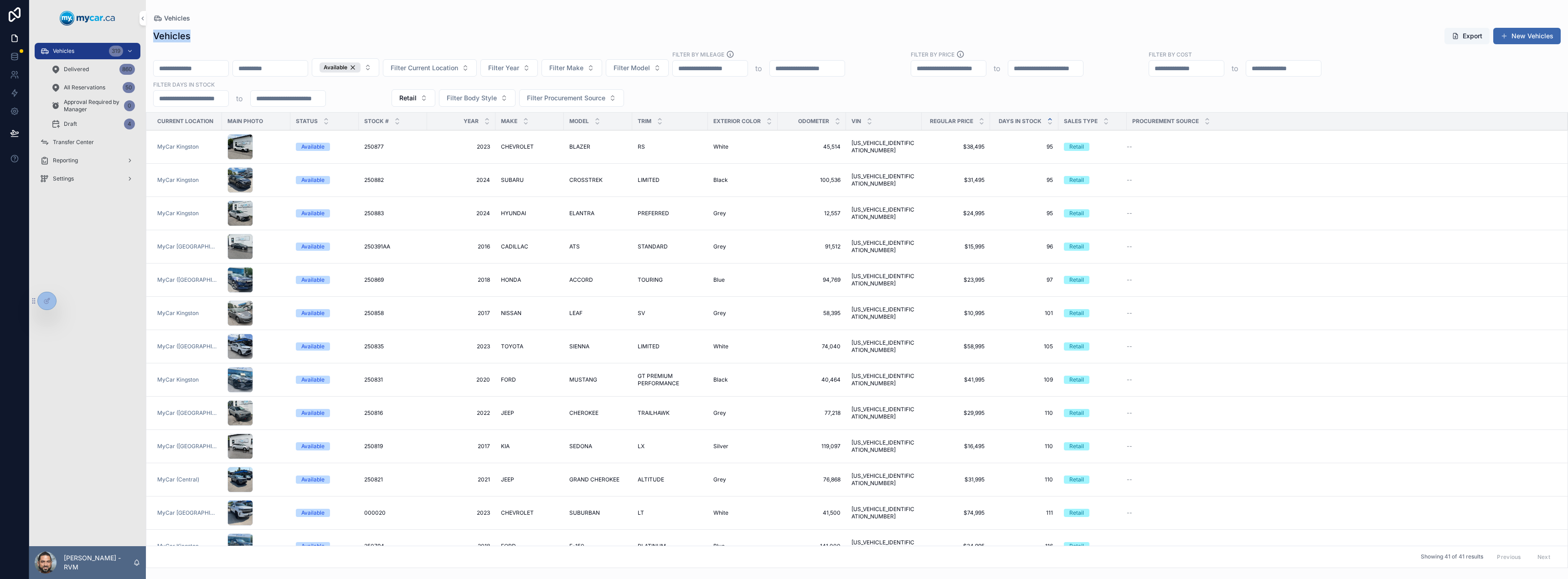
click at [209, 40] on div "Vehicles Export New Vehicles" at bounding box center [857, 36] width 1407 height 17
drag, startPoint x: 687, startPoint y: 100, endPoint x: 194, endPoint y: 24, distance: 498.8
click at [194, 24] on div "Vehicles Export New Vehicles Available Filter Current Location Filter Year Filt…" at bounding box center [857, 295] width 1422 height 546
click at [243, 43] on div "Vehicles Export New Vehicles" at bounding box center [857, 36] width 1407 height 17
drag, startPoint x: 153, startPoint y: 33, endPoint x: 240, endPoint y: 48, distance: 88.3
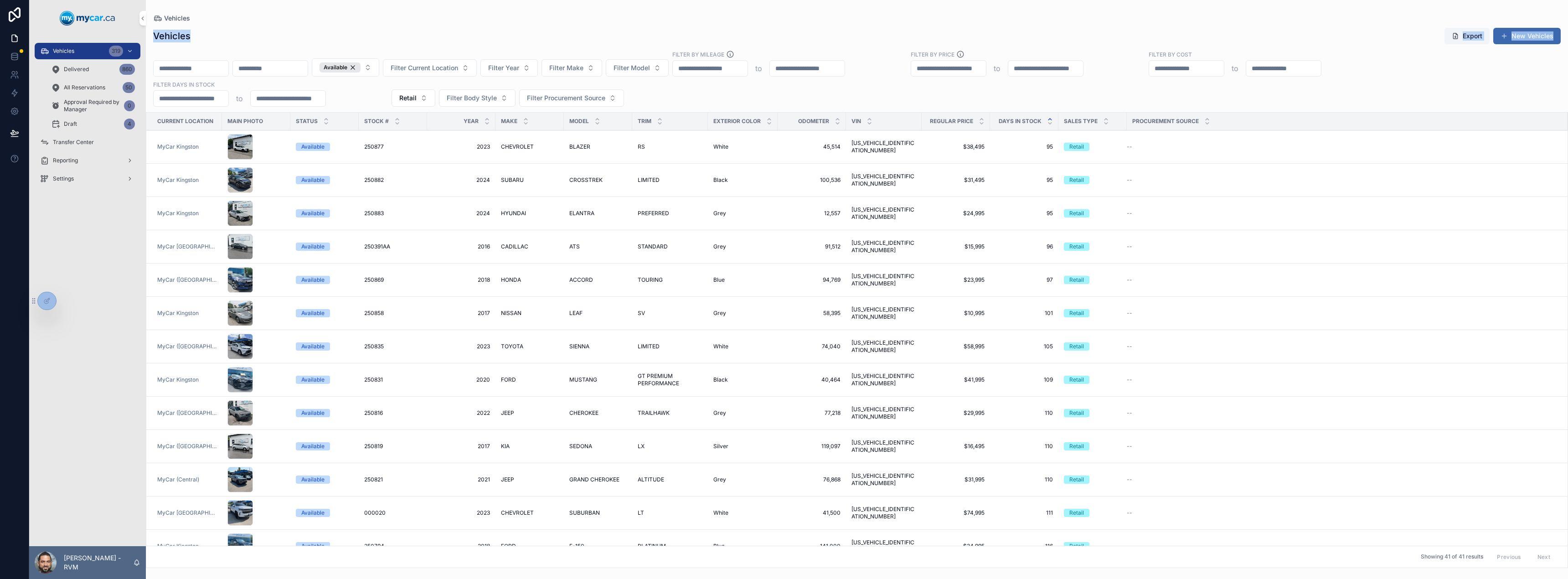
click at [240, 48] on div "Vehicles Export New Vehicles Available Filter Current Location Filter Year Filt…" at bounding box center [857, 295] width 1422 height 546
click at [251, 48] on div "Vehicles Export New Vehicles Available Filter Current Location Filter Year Filt…" at bounding box center [857, 295] width 1422 height 546
drag, startPoint x: 155, startPoint y: 33, endPoint x: 235, endPoint y: 46, distance: 81.0
click at [235, 46] on div "Vehicles Export New Vehicles Available Filter Current Location Filter Year Filt…" at bounding box center [857, 295] width 1422 height 546
click at [262, 30] on div "Vehicles Export New Vehicles" at bounding box center [857, 36] width 1407 height 17
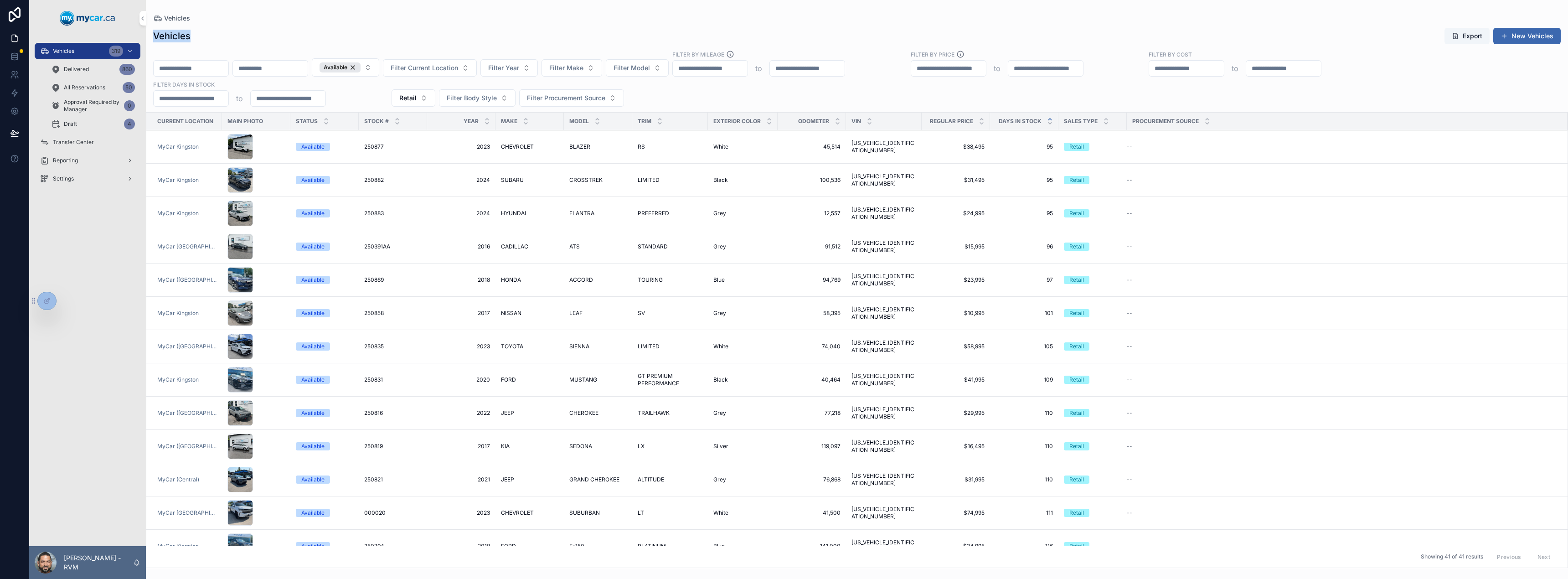
drag, startPoint x: 150, startPoint y: 34, endPoint x: 237, endPoint y: 47, distance: 88.0
click at [237, 47] on div "Vehicles Export New Vehicles Available Filter Current Location Filter Year Filt…" at bounding box center [857, 295] width 1422 height 546
click at [230, 18] on div "Vehicles" at bounding box center [857, 18] width 1407 height 7
drag, startPoint x: 155, startPoint y: 37, endPoint x: 188, endPoint y: 35, distance: 33.1
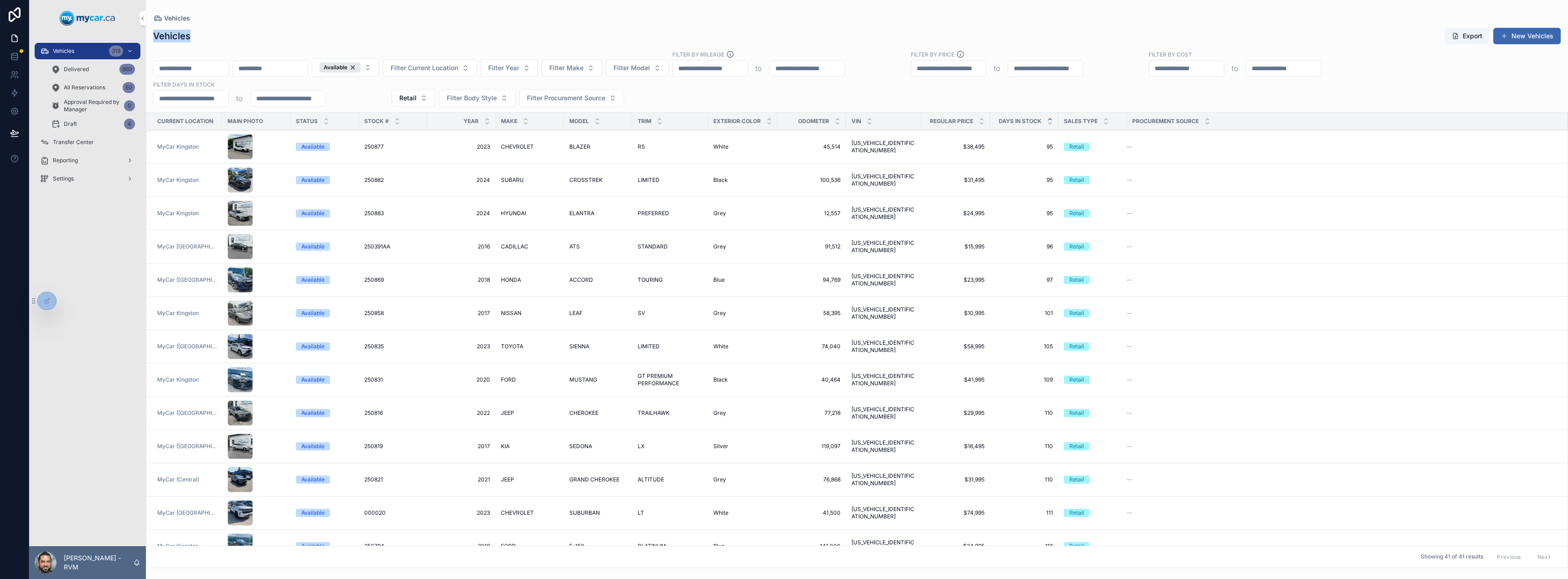
click at [188, 35] on h1 "Vehicles" at bounding box center [172, 36] width 37 height 13
click at [226, 29] on div "Vehicles Export New Vehicles" at bounding box center [857, 36] width 1407 height 17
click at [160, 32] on h1 "Vehicles" at bounding box center [172, 36] width 37 height 13
drag, startPoint x: 156, startPoint y: 37, endPoint x: 195, endPoint y: 37, distance: 39.0
click at [195, 37] on div "Vehicles Export New Vehicles" at bounding box center [857, 36] width 1407 height 17
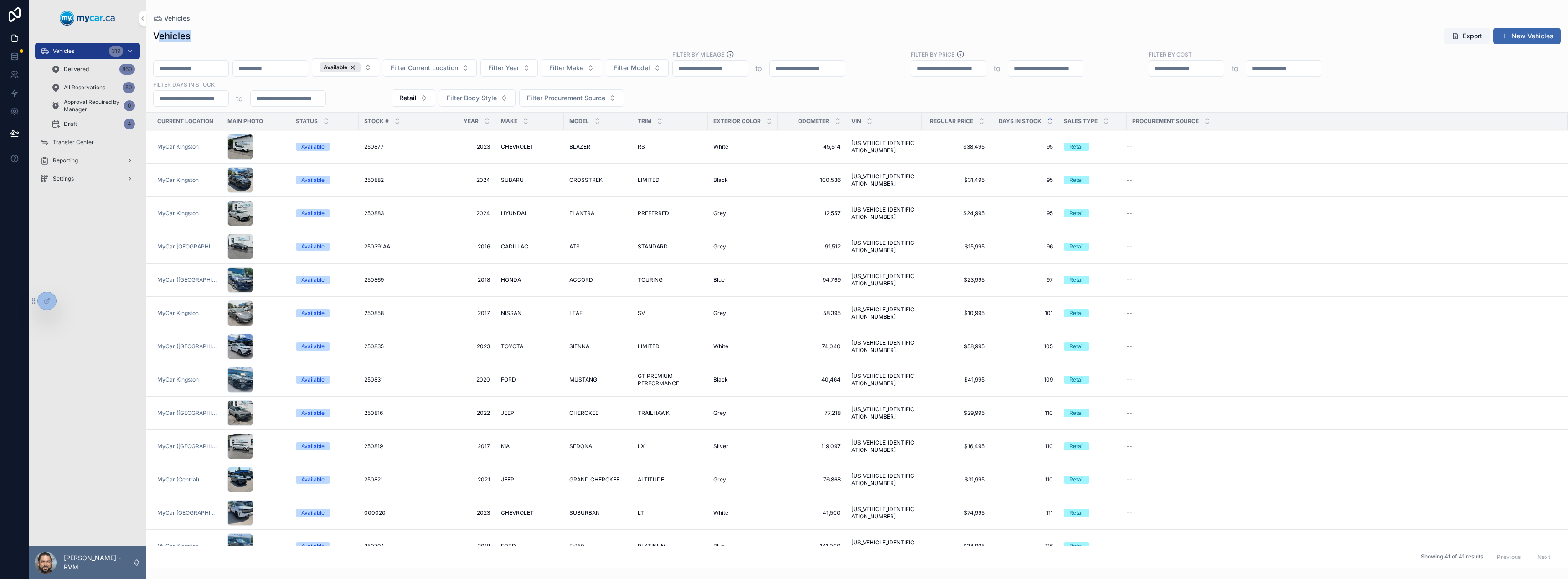
click at [204, 37] on div "Vehicles Export New Vehicles" at bounding box center [857, 36] width 1407 height 17
drag, startPoint x: 152, startPoint y: 33, endPoint x: 193, endPoint y: 43, distance: 42.2
click at [193, 43] on div "Vehicles Export New Vehicles" at bounding box center [857, 36] width 1422 height 17
click at [204, 39] on div "Vehicles Export New Vehicles" at bounding box center [857, 36] width 1407 height 17
drag, startPoint x: 155, startPoint y: 35, endPoint x: 217, endPoint y: 44, distance: 62.6
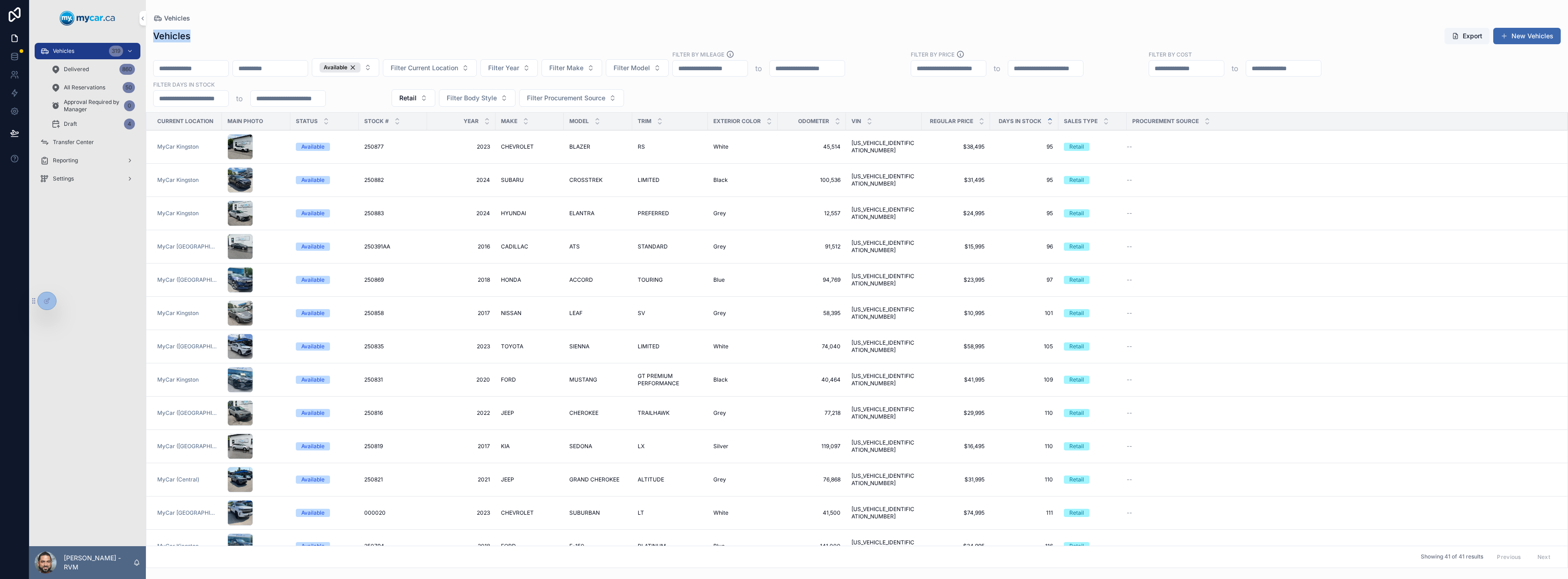
click at [217, 44] on div "Vehicles Export New Vehicles" at bounding box center [857, 36] width 1407 height 17
drag, startPoint x: 155, startPoint y: 33, endPoint x: 226, endPoint y: 43, distance: 71.7
click at [226, 43] on div "Vehicles Export New Vehicles" at bounding box center [857, 36] width 1407 height 17
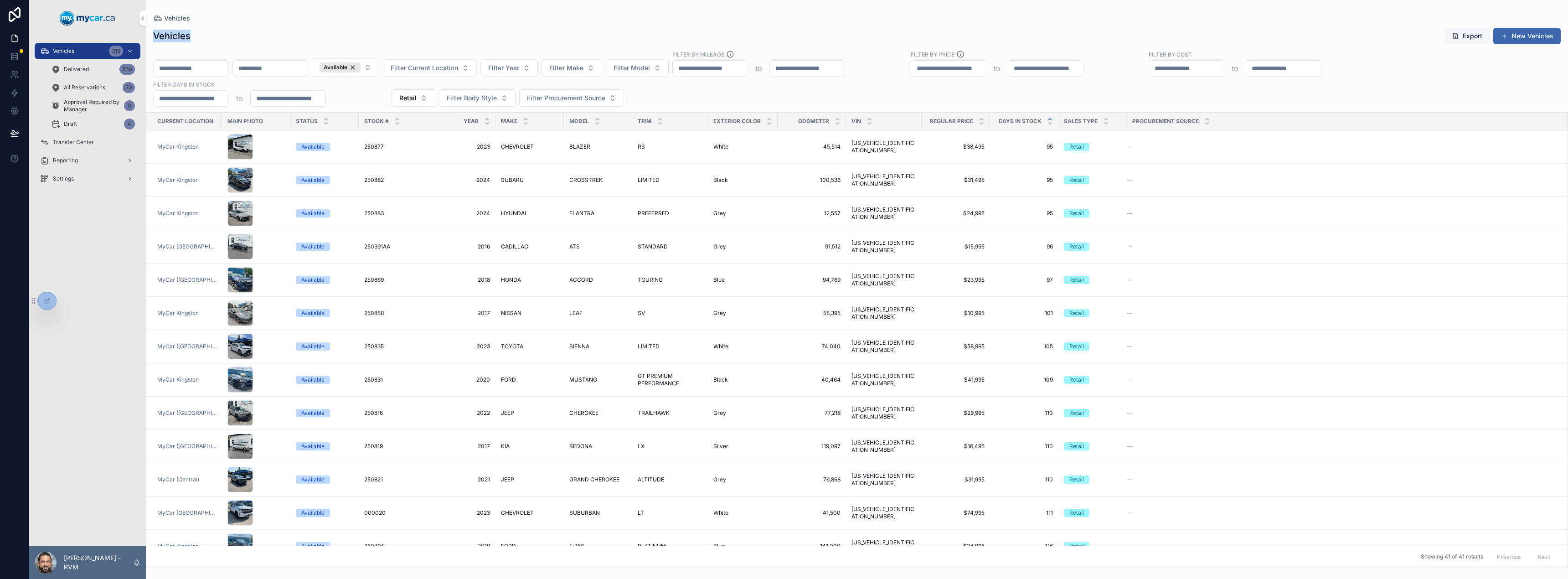
drag, startPoint x: 155, startPoint y: 35, endPoint x: 198, endPoint y: 39, distance: 43.2
click at [198, 39] on div "Vehicles Export New Vehicles" at bounding box center [857, 36] width 1407 height 17
click at [208, 40] on div "Vehicles Export New Vehicles" at bounding box center [857, 36] width 1407 height 17
drag, startPoint x: 155, startPoint y: 33, endPoint x: 223, endPoint y: 39, distance: 68.3
click at [223, 39] on div "Vehicles Export New Vehicles" at bounding box center [857, 36] width 1407 height 17
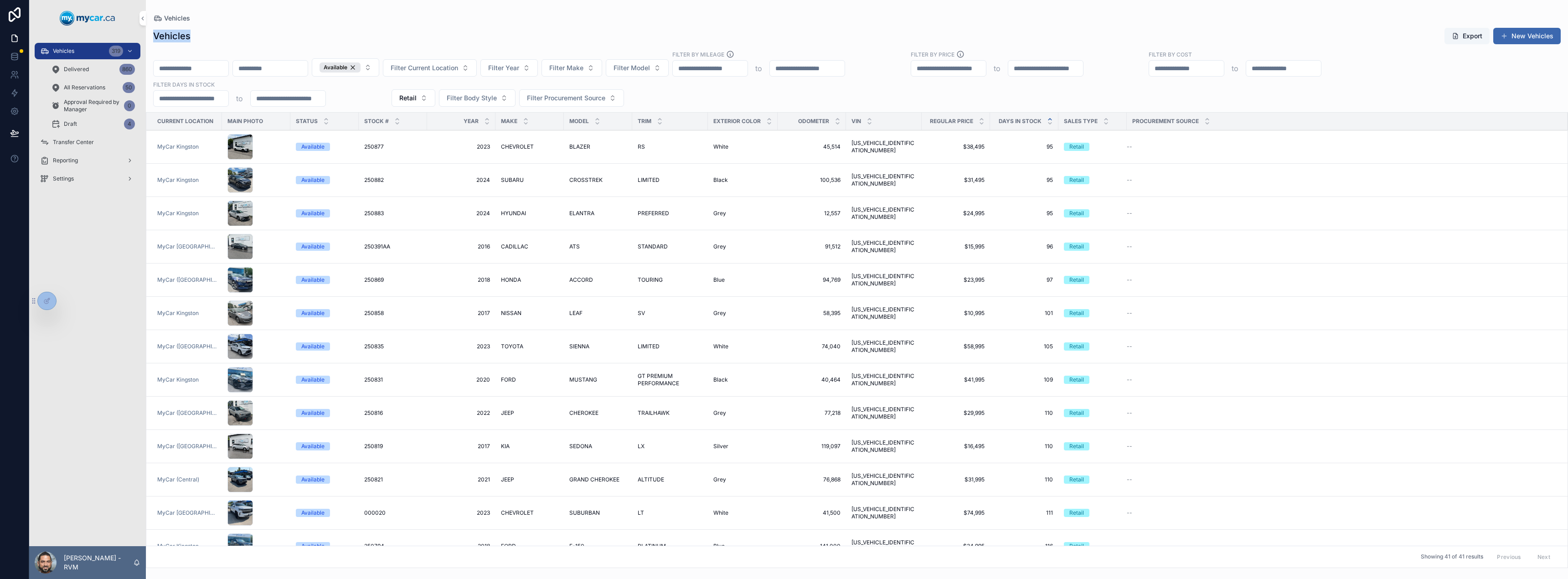
click at [223, 39] on div "Vehicles Export New Vehicles" at bounding box center [857, 36] width 1407 height 17
drag, startPoint x: 155, startPoint y: 34, endPoint x: 213, endPoint y: 40, distance: 58.3
click at [213, 40] on div "Vehicles Export New Vehicles" at bounding box center [857, 36] width 1407 height 17
drag, startPoint x: 155, startPoint y: 37, endPoint x: 198, endPoint y: 37, distance: 43.0
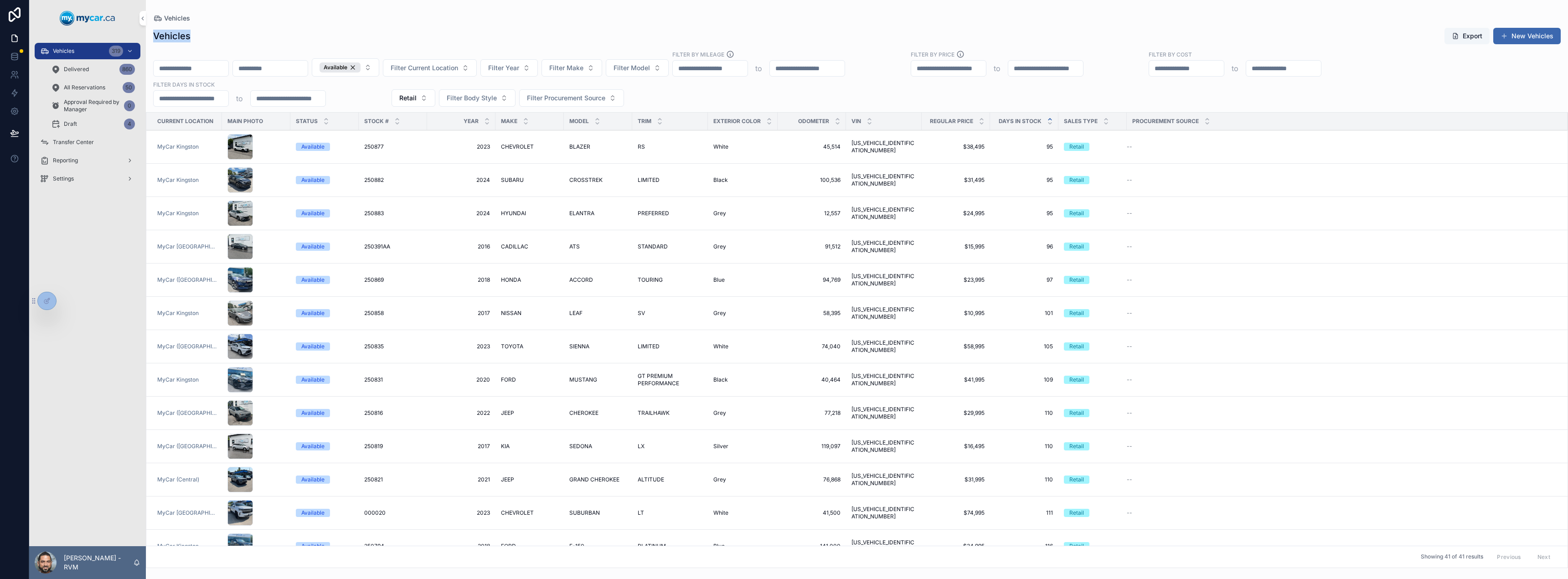
click at [198, 37] on div "Vehicles Export New Vehicles" at bounding box center [857, 36] width 1407 height 17
click at [203, 35] on div "Vehicles Export New Vehicles" at bounding box center [857, 36] width 1407 height 17
click at [232, 33] on div "Vehicles Export New Vehicles" at bounding box center [857, 36] width 1407 height 17
click at [1048, 119] on icon "scrollable content" at bounding box center [1050, 119] width 6 height 6
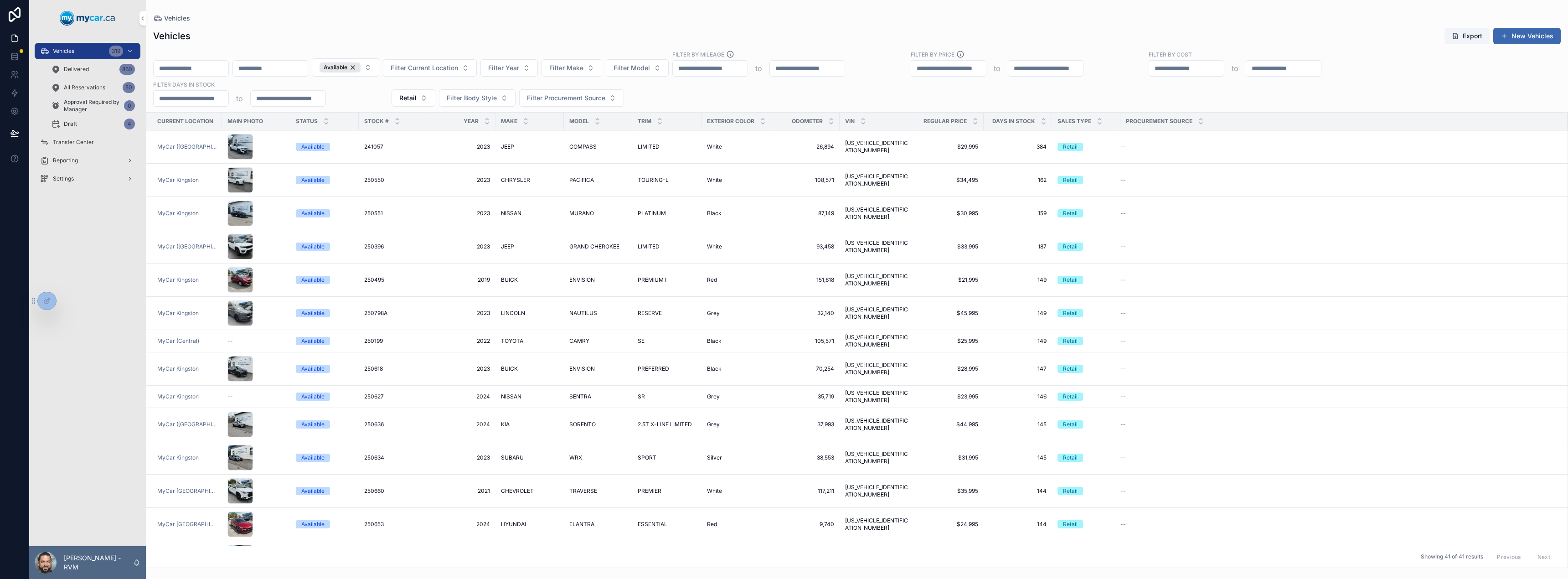
click at [228, 101] on input "**" at bounding box center [191, 98] width 75 height 13
click at [1041, 125] on icon "scrollable content" at bounding box center [1044, 124] width 6 height 6
click at [1041, 120] on icon "scrollable content" at bounding box center [1044, 119] width 6 height 6
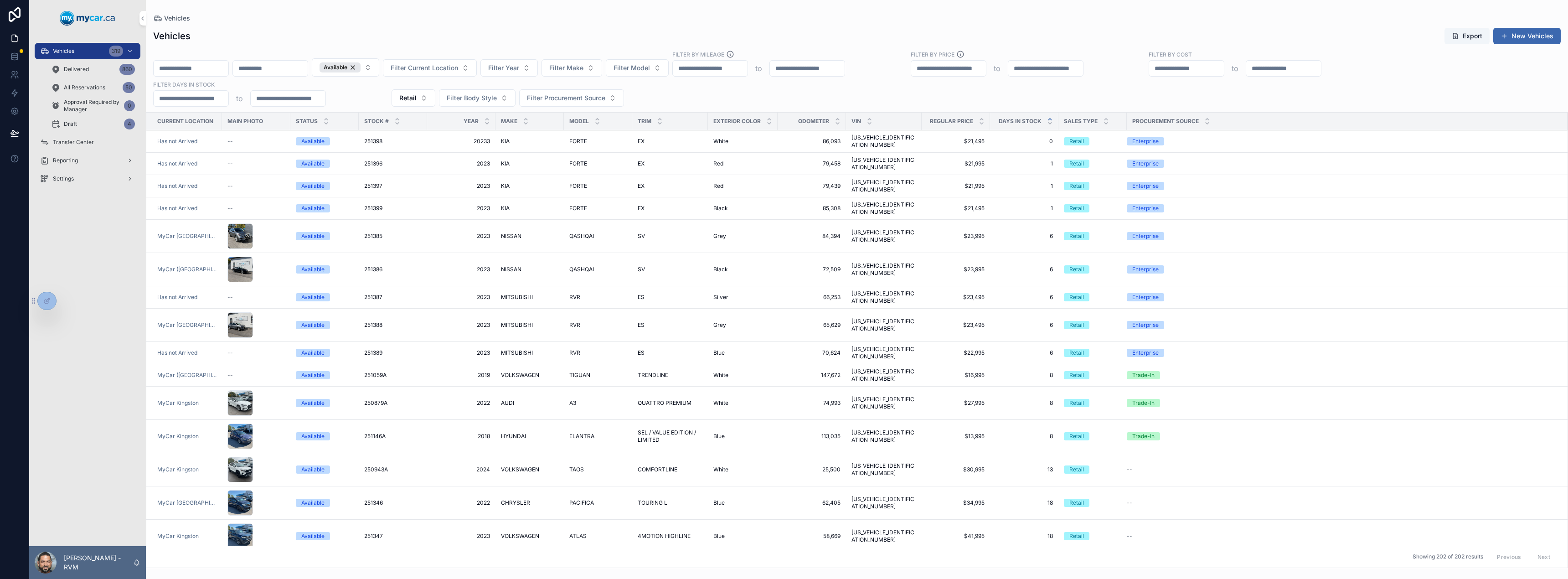
click at [578, 139] on span "FORTE" at bounding box center [578, 141] width 18 height 7
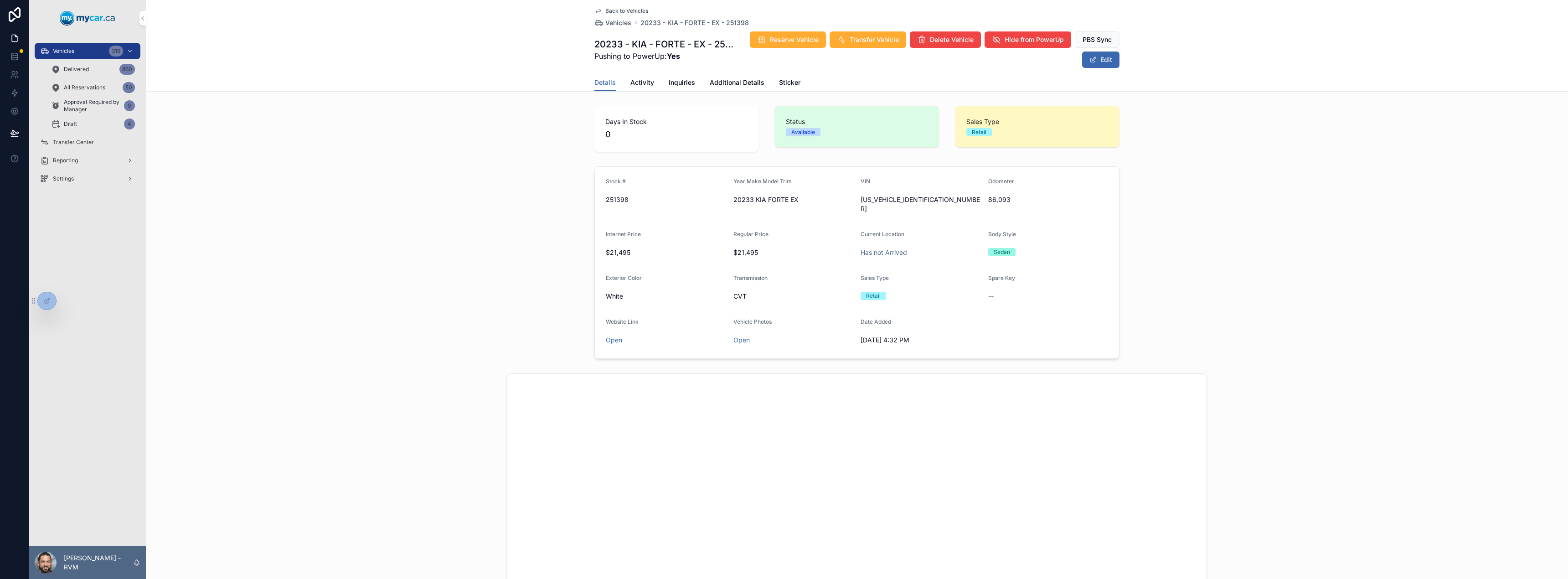
click at [631, 85] on span "Activity" at bounding box center [642, 82] width 24 height 9
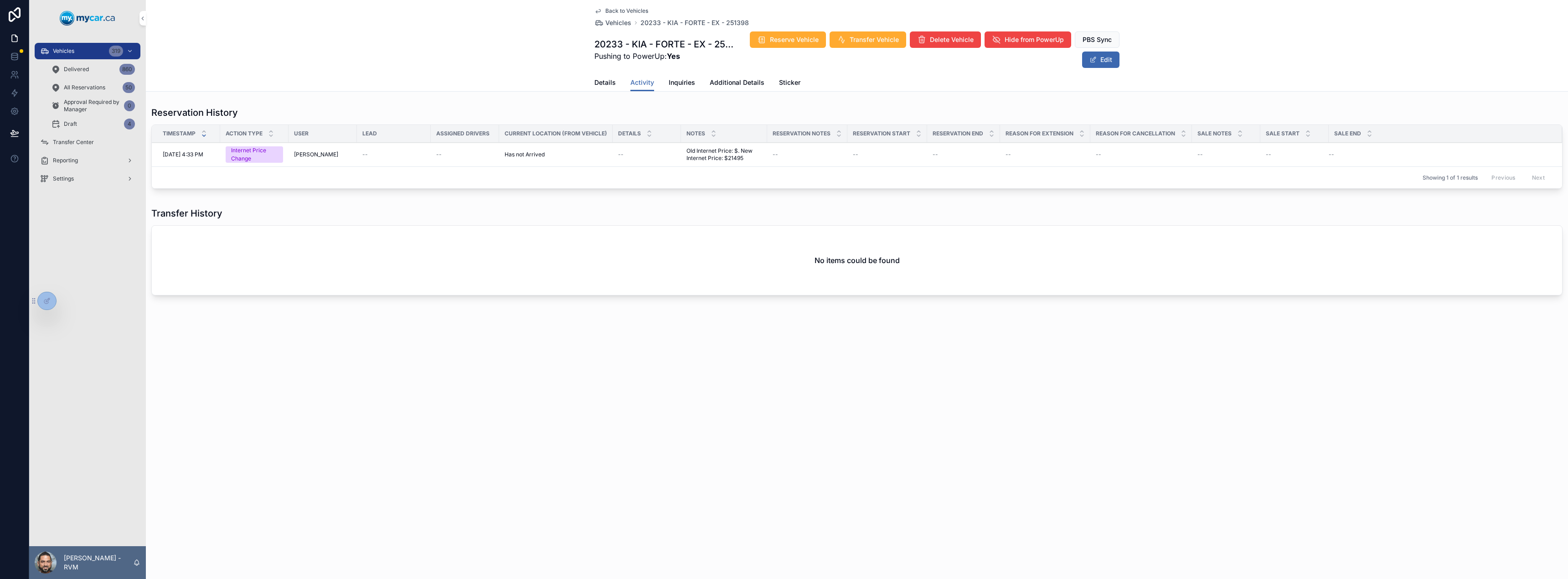
click at [608, 82] on span "Details" at bounding box center [604, 82] width 21 height 9
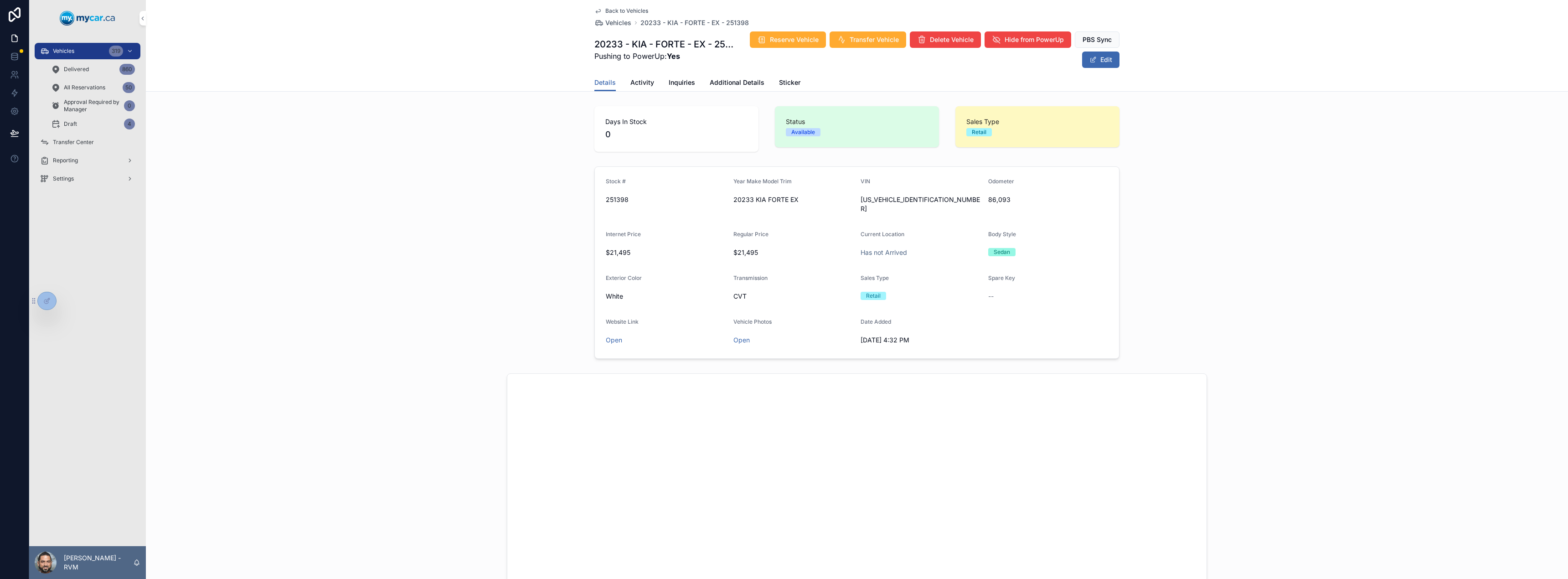
click at [731, 81] on span "Additional Details" at bounding box center [737, 82] width 55 height 9
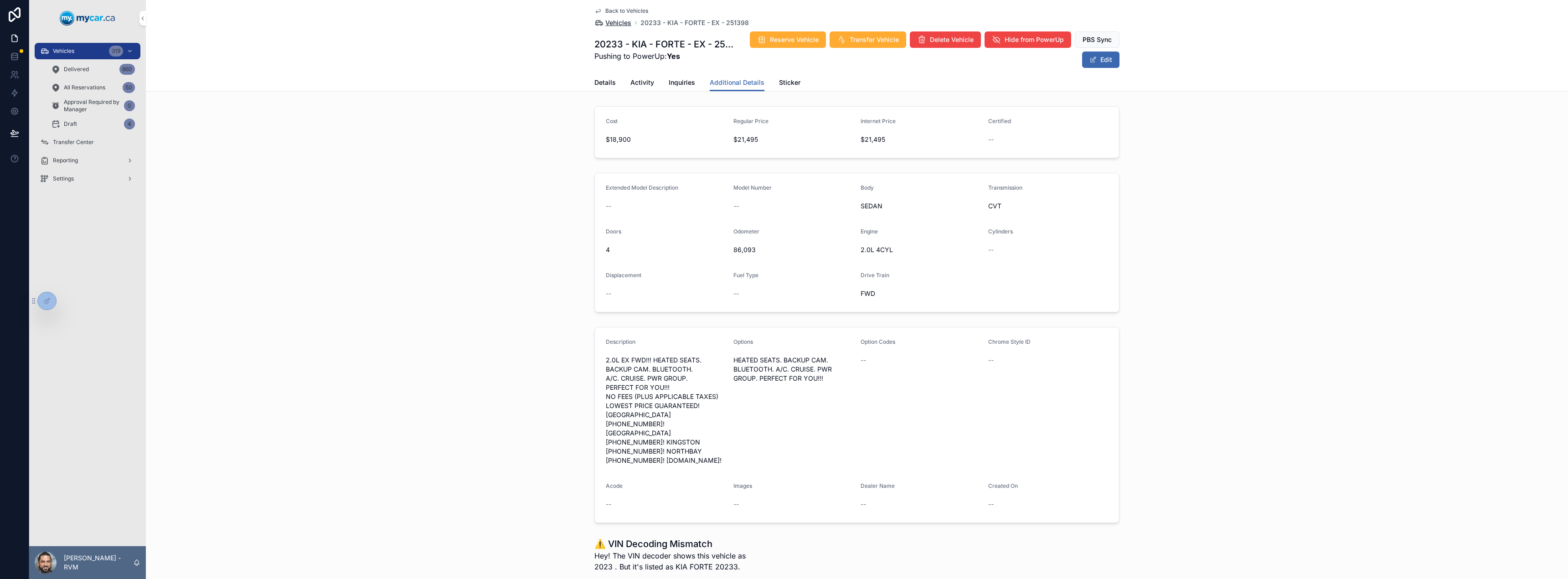
click at [614, 22] on span "Vehicles" at bounding box center [618, 23] width 26 height 9
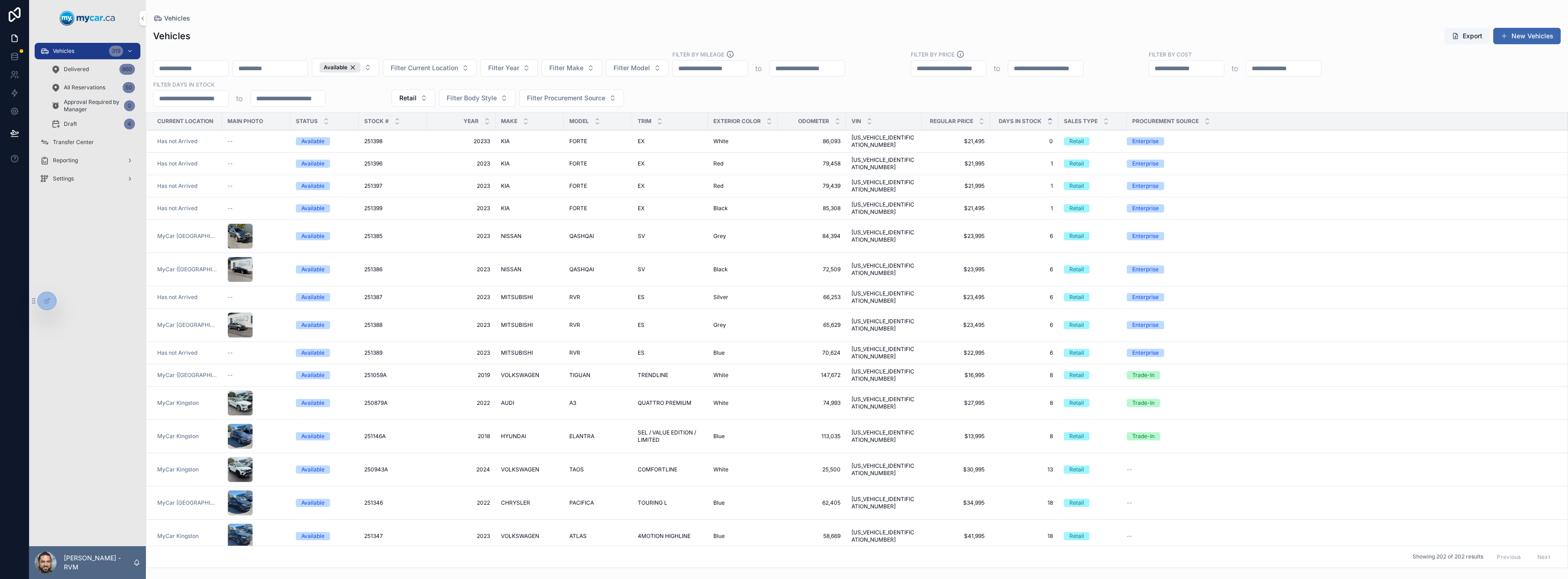
click at [569, 160] on span "FORTE" at bounding box center [578, 164] width 18 height 7
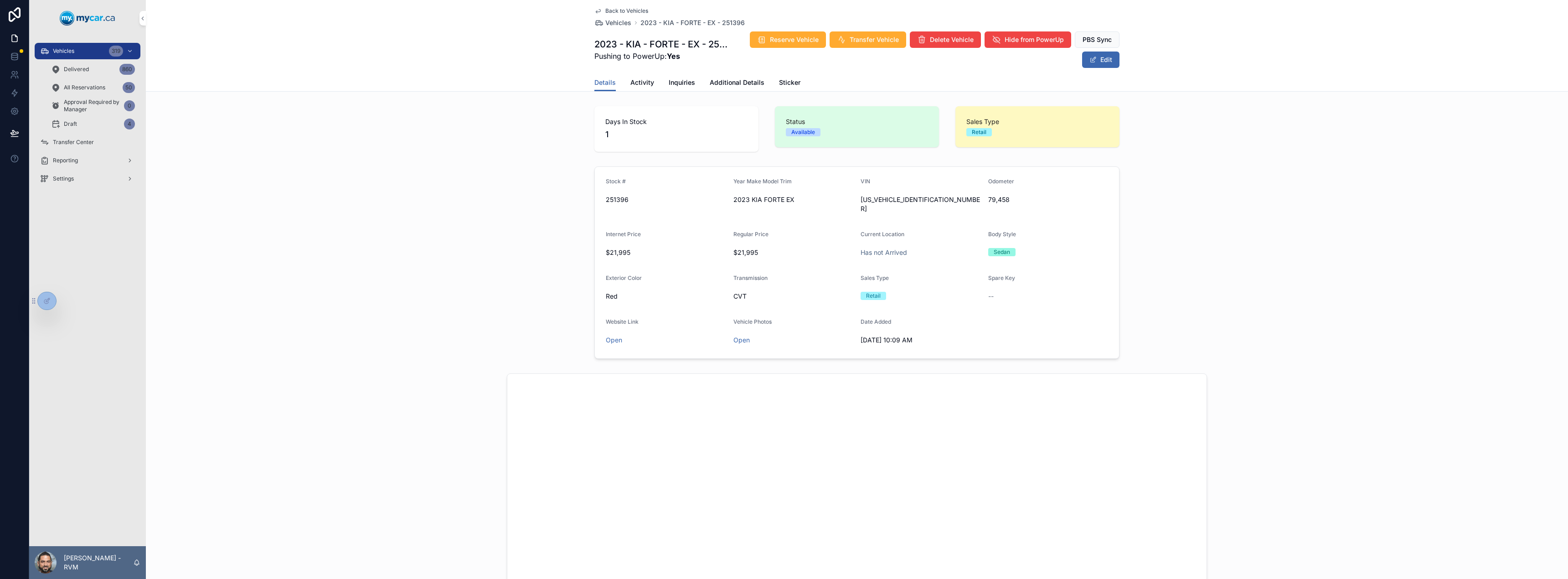
click at [719, 85] on span "Additional Details" at bounding box center [737, 82] width 55 height 9
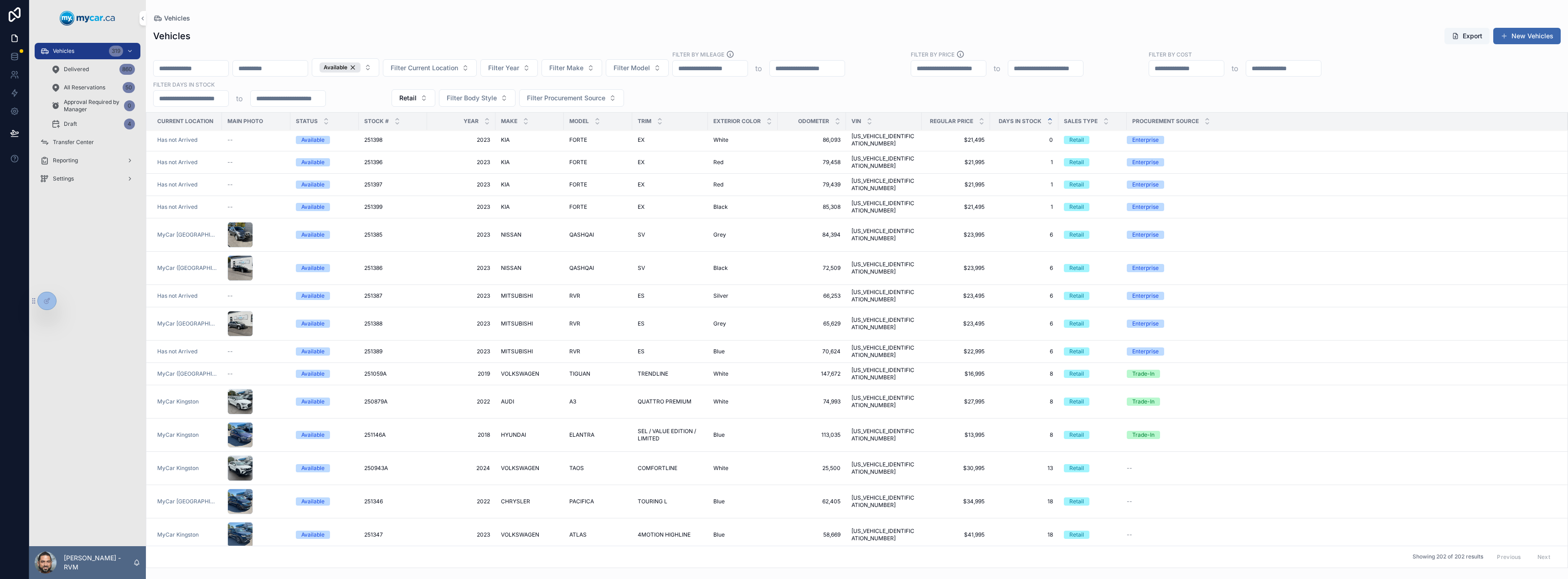
scroll to position [1, 0]
click at [565, 152] on td "FORTE FORTE" at bounding box center [598, 163] width 68 height 23
click at [569, 160] on span "FORTE" at bounding box center [578, 163] width 18 height 7
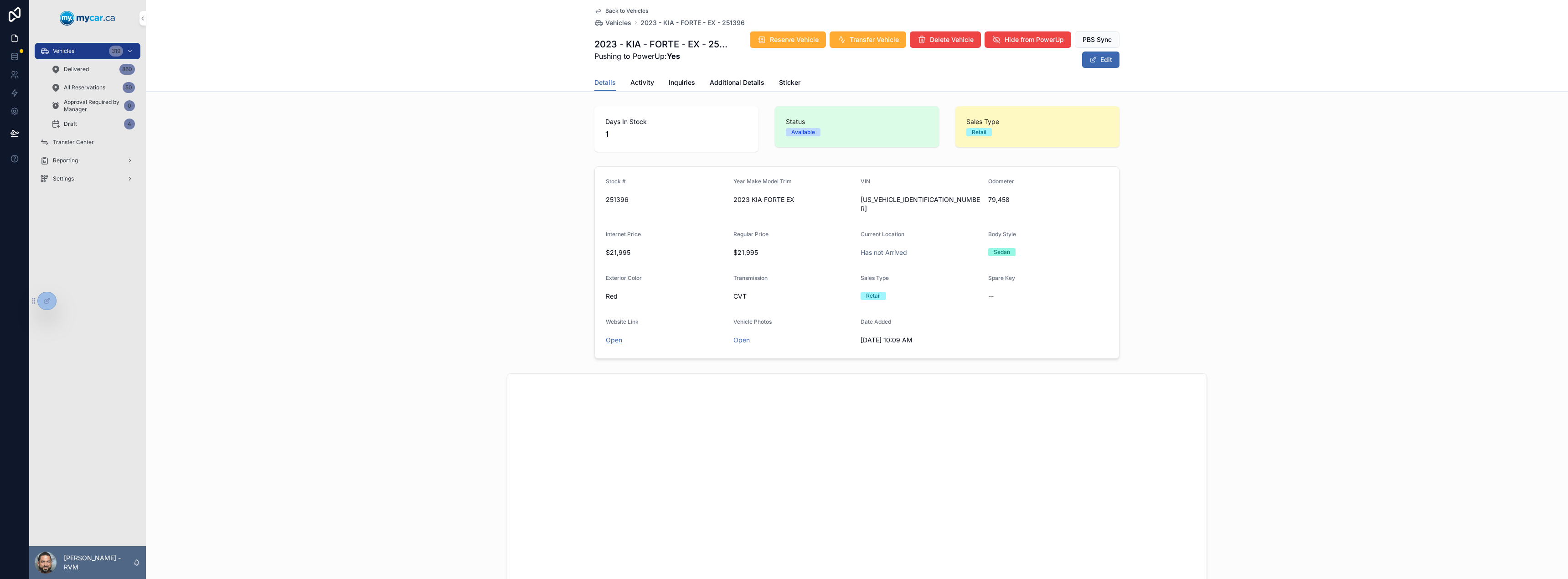
click at [609, 336] on link "Open" at bounding box center [614, 340] width 16 height 8
click at [652, 86] on div "Details Activity Inquiries Additional Details Sticker" at bounding box center [856, 82] width 525 height 17
click at [634, 84] on span "Activity" at bounding box center [642, 82] width 24 height 9
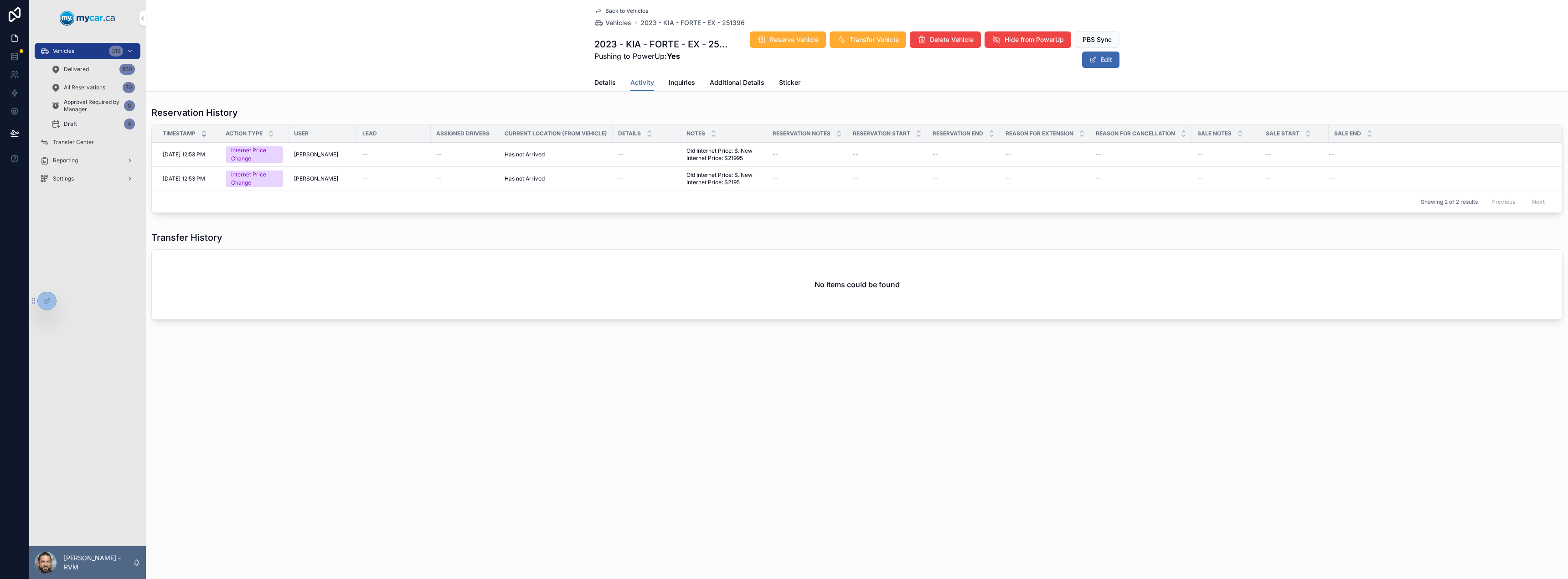
click at [596, 82] on span "Details" at bounding box center [604, 82] width 21 height 9
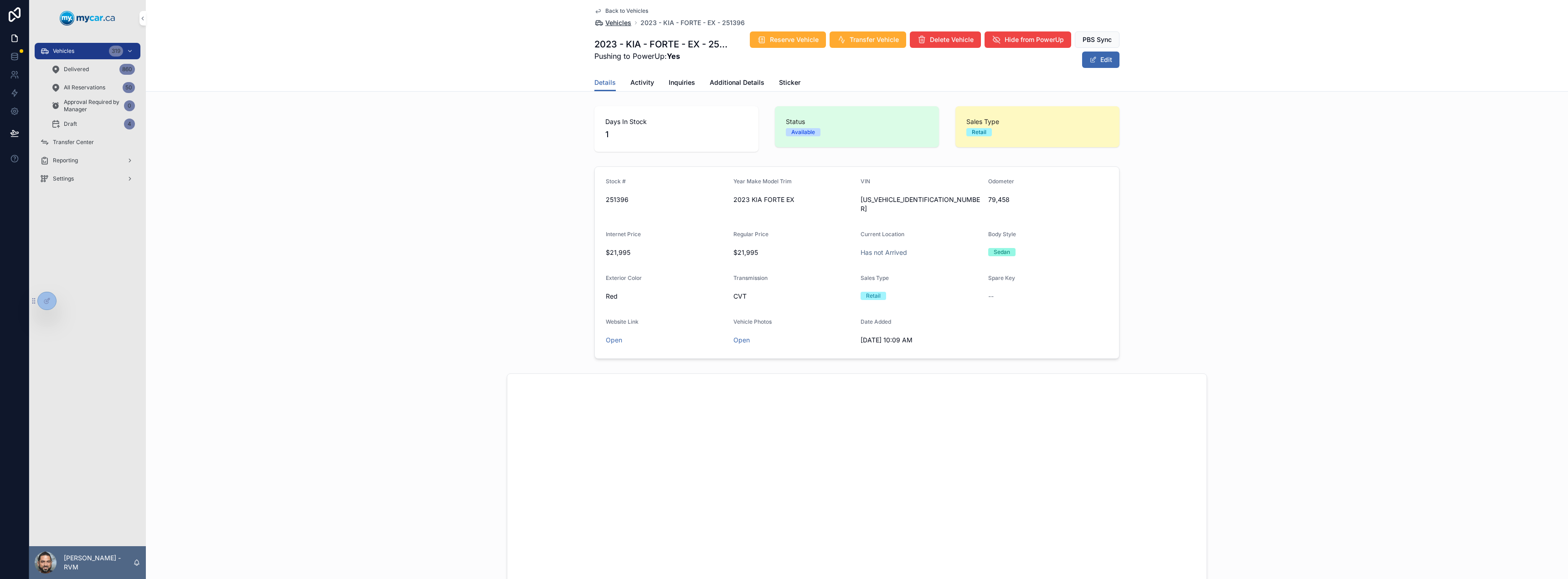
click at [614, 21] on span "Vehicles" at bounding box center [618, 23] width 26 height 9
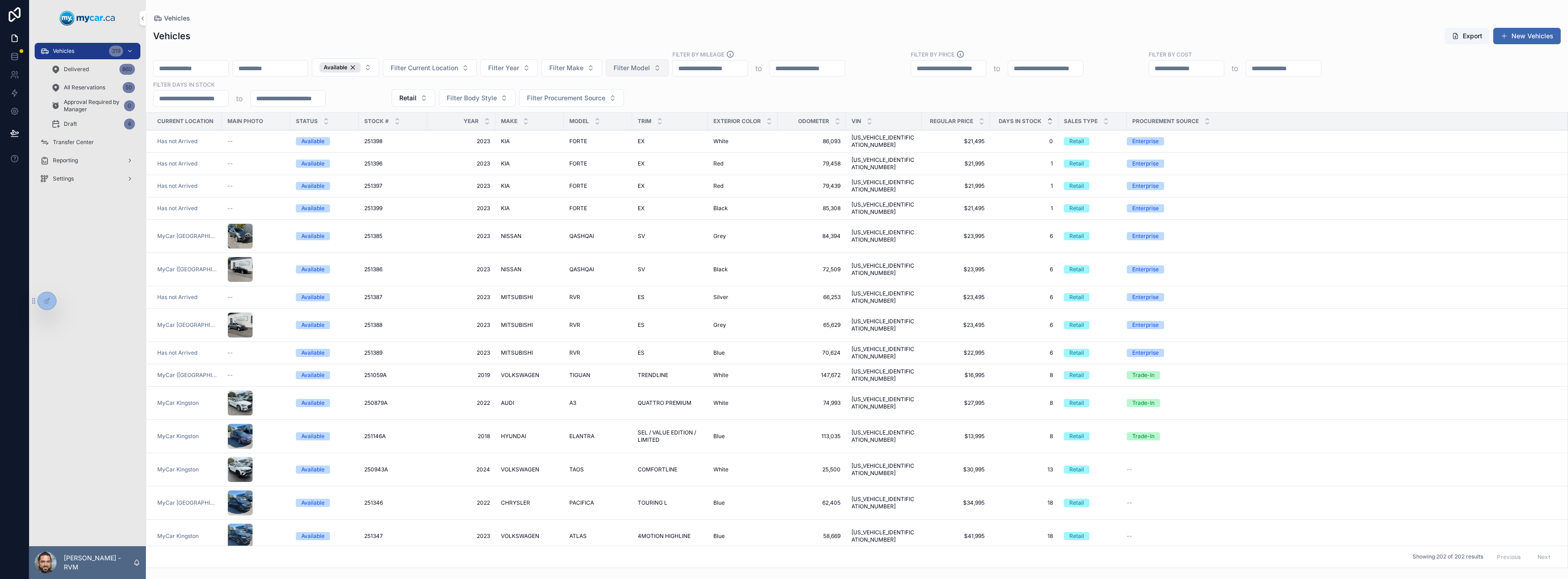
click at [669, 60] on button "Filter Model" at bounding box center [637, 68] width 63 height 17
click at [663, 94] on input "***" at bounding box center [708, 87] width 108 height 16
type input "***"
click at [665, 111] on div "AMG G63" at bounding box center [702, 105] width 127 height 15
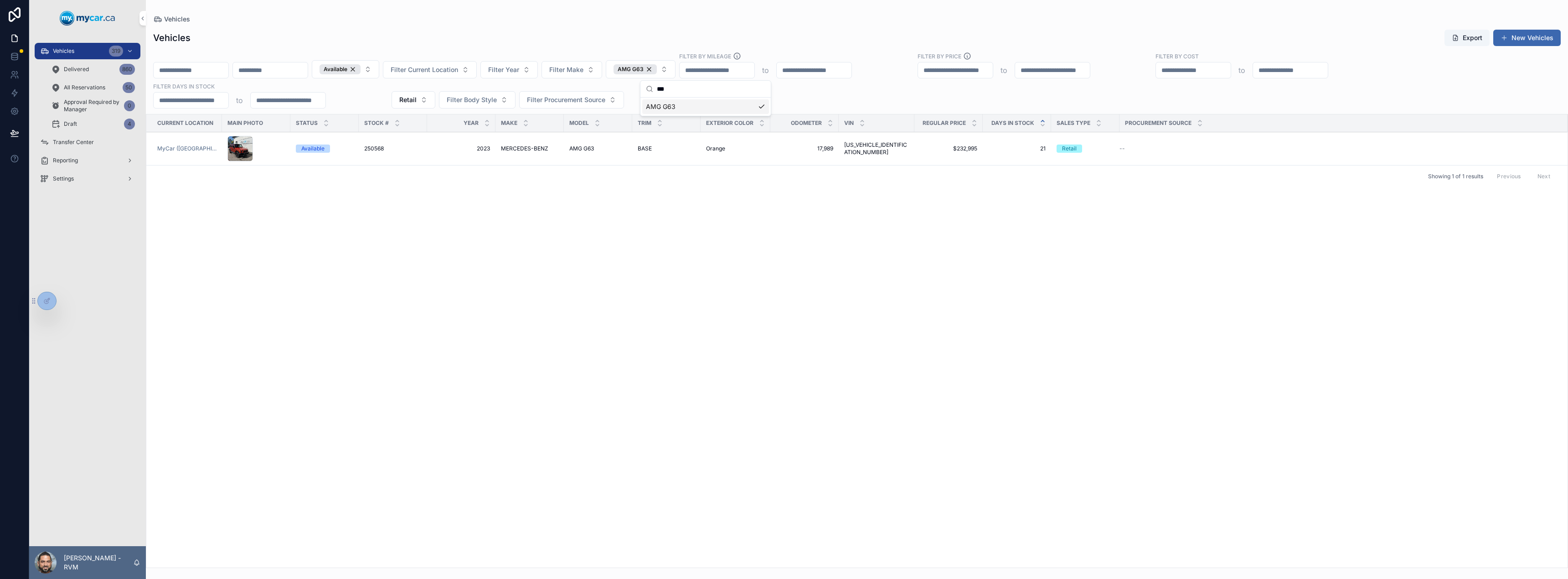
click at [854, 152] on span "[US_VEHICLE_IDENTIFICATION_NUMBER]" at bounding box center [877, 149] width 65 height 15
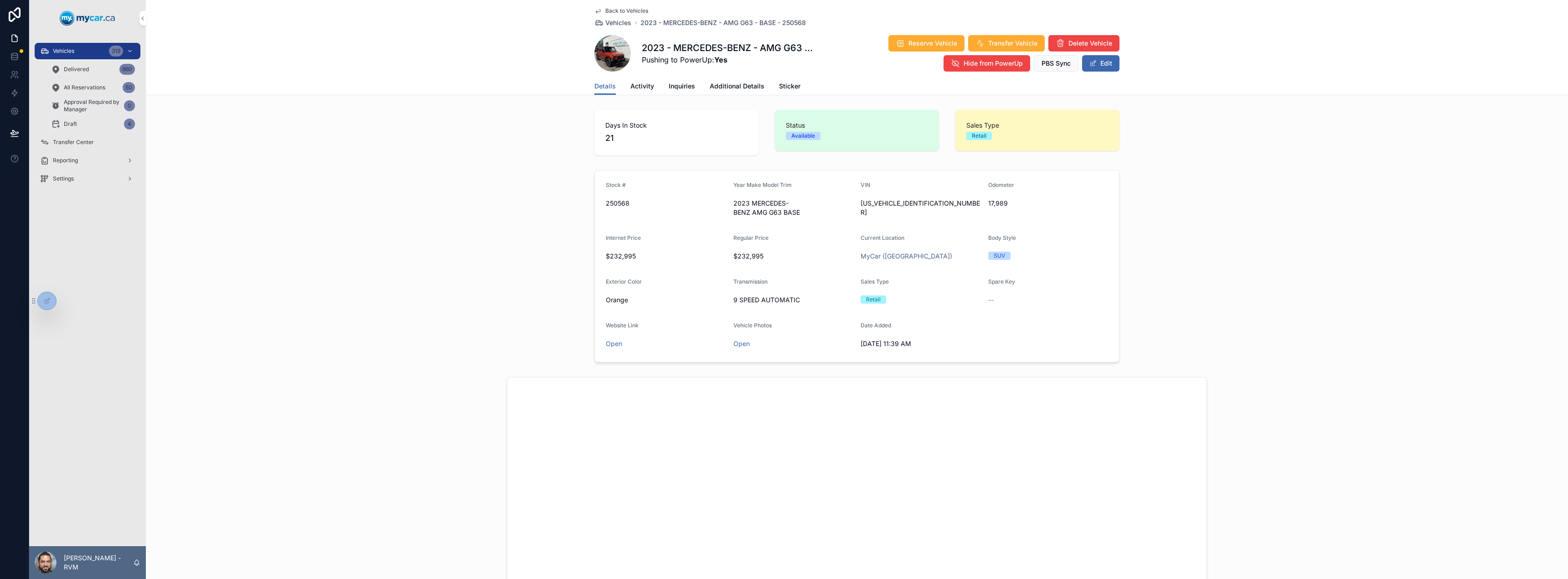
scroll to position [2, 0]
click at [722, 89] on span "Additional Details" at bounding box center [737, 86] width 55 height 9
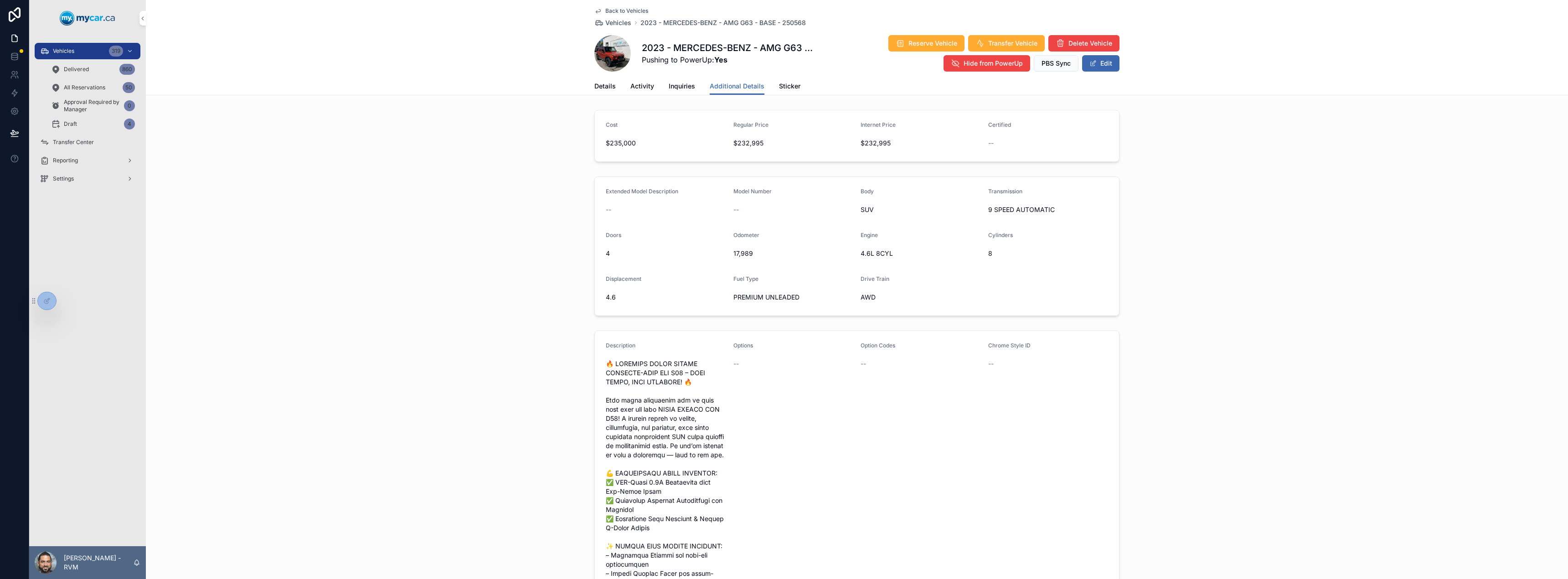
click at [613, 92] on div "Details Activity Inquiries Additional Details Sticker" at bounding box center [856, 86] width 525 height 17
click at [605, 83] on span "Details" at bounding box center [604, 86] width 21 height 9
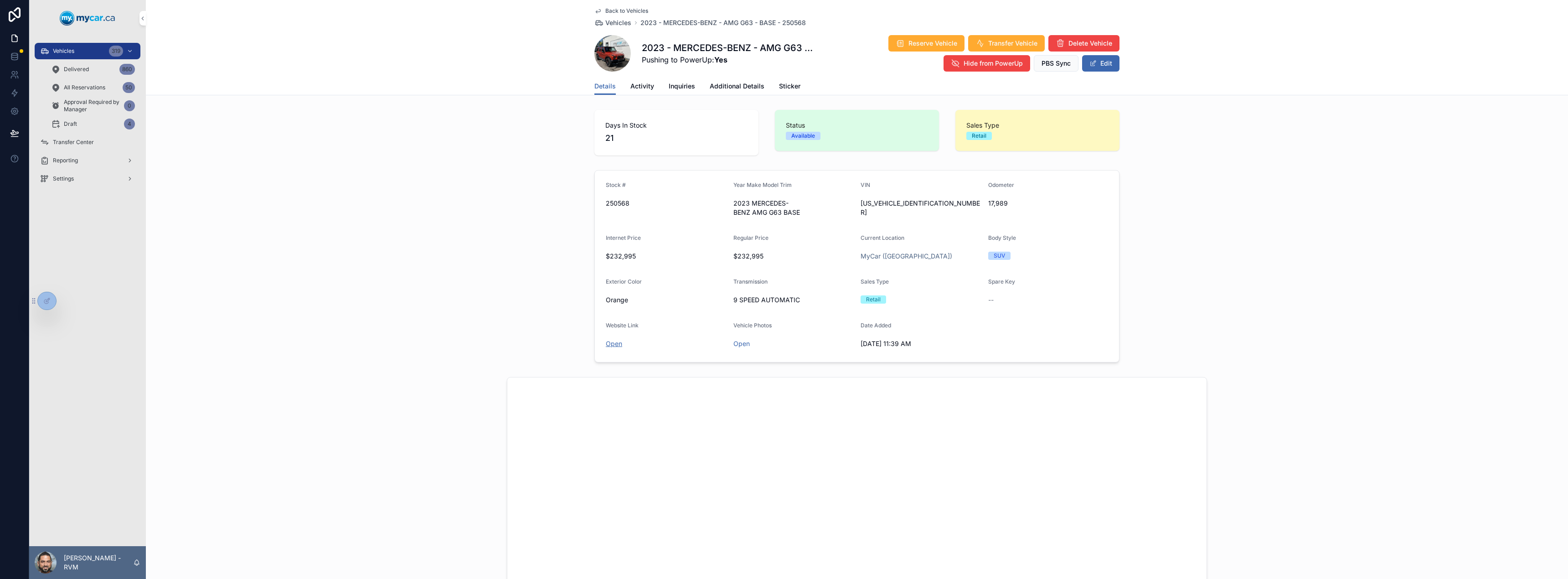
click at [616, 346] on link "Open" at bounding box center [614, 343] width 16 height 8
drag, startPoint x: 649, startPoint y: 261, endPoint x: 592, endPoint y: 254, distance: 57.4
click at [595, 254] on form "Stock # 250568 Year Make Model Trim 2023 MERCEDES-BENZ AMG G63 BASE VIN [US_VEH…" at bounding box center [856, 266] width 524 height 192
drag, startPoint x: 792, startPoint y: 260, endPoint x: 703, endPoint y: 253, distance: 89.3
click at [703, 253] on form "Stock # 250568 Year Make Model Trim 2023 MERCEDES-BENZ AMG G63 BASE VIN [US_VEH…" at bounding box center [856, 266] width 524 height 192
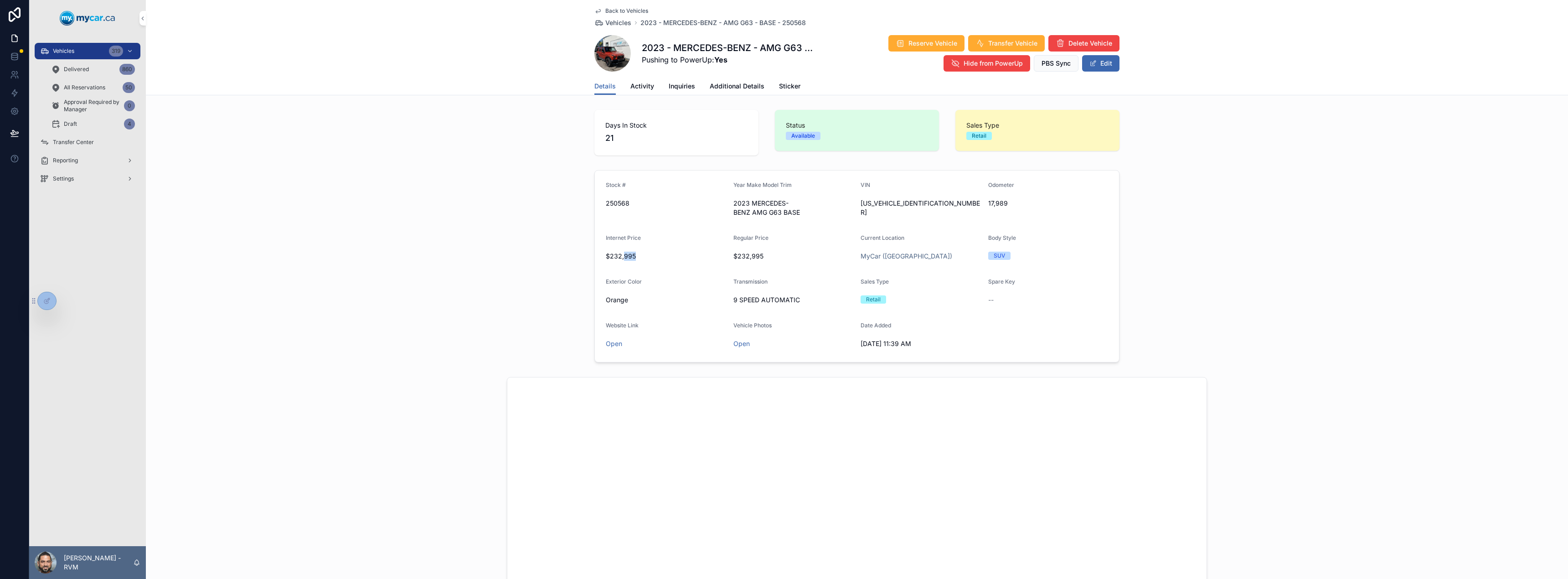
drag, startPoint x: 666, startPoint y: 256, endPoint x: 620, endPoint y: 259, distance: 46.1
click at [620, 259] on span "$232,995" at bounding box center [666, 256] width 121 height 9
click at [695, 264] on form "Stock # 250568 Year Make Model Trim 2023 MERCEDES-BENZ AMG G63 BASE VIN [US_VEH…" at bounding box center [856, 266] width 524 height 192
drag, startPoint x: 762, startPoint y: 256, endPoint x: 692, endPoint y: 213, distance: 82.2
click at [692, 213] on form "Stock # 250568 Year Make Model Trim 2023 MERCEDES-BENZ AMG G63 BASE VIN [US_VEH…" at bounding box center [856, 266] width 524 height 192
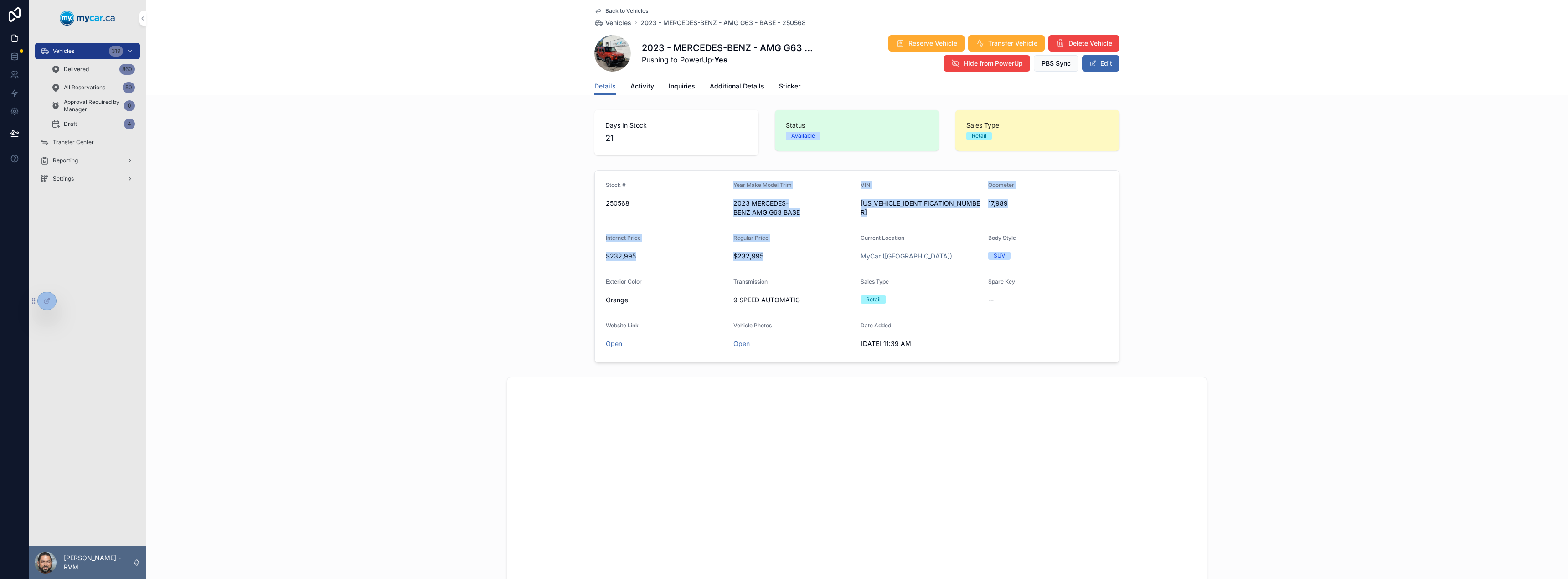
click at [684, 248] on div "Internet Price $232,995" at bounding box center [666, 249] width 121 height 29
drag, startPoint x: 767, startPoint y: 258, endPoint x: 723, endPoint y: 236, distance: 49.2
click at [723, 236] on form "Stock # 250568 Year Make Model Trim 2023 MERCEDES-BENZ AMG G63 BASE VIN [US_VEH…" at bounding box center [856, 266] width 524 height 192
drag, startPoint x: 656, startPoint y: 261, endPoint x: 594, endPoint y: 223, distance: 72.7
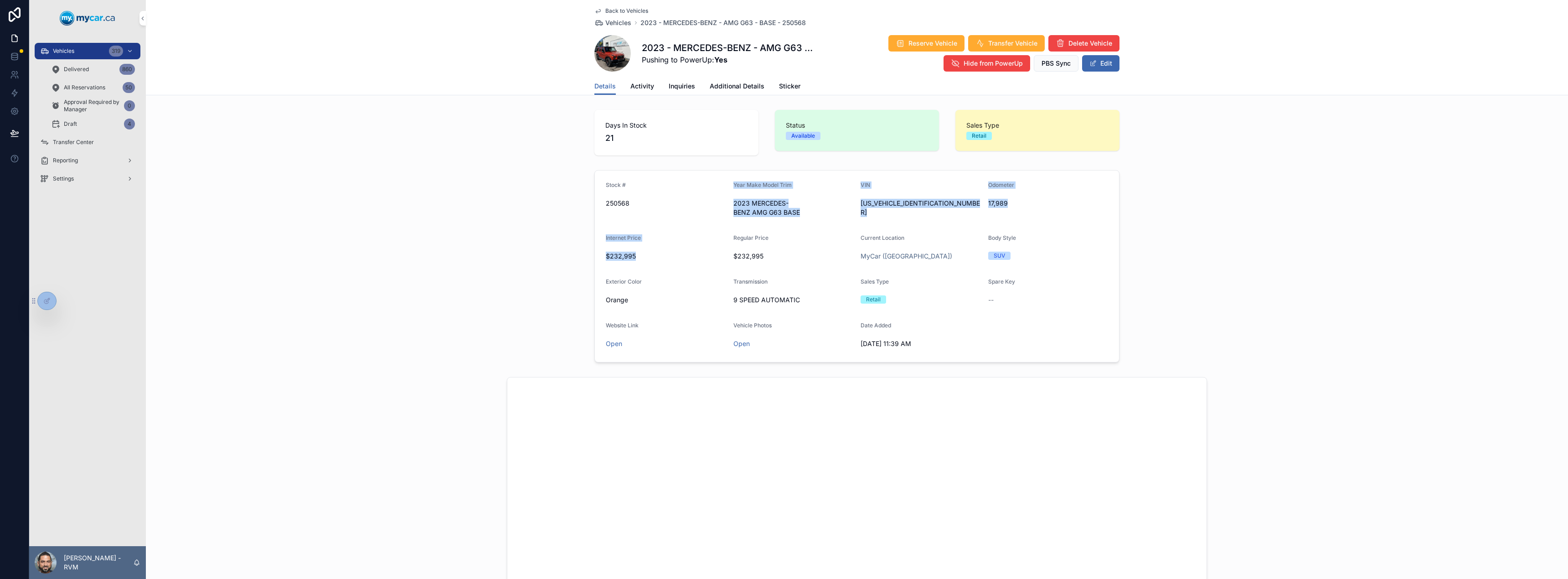
click at [595, 223] on form "Stock # 250568 Year Make Model Trim 2023 MERCEDES-BENZ AMG G63 BASE VIN [US_VEH…" at bounding box center [856, 266] width 524 height 192
click at [632, 256] on span "$232,995" at bounding box center [666, 256] width 121 height 9
drag, startPoint x: 641, startPoint y: 261, endPoint x: 589, endPoint y: 231, distance: 60.0
click at [589, 231] on div "Stock # 250568 Year Make Model Trim 2023 MERCEDES-BENZ AMG G63 BASE VIN [US_VEH…" at bounding box center [857, 266] width 1422 height 200
drag, startPoint x: 769, startPoint y: 239, endPoint x: 701, endPoint y: 242, distance: 68.1
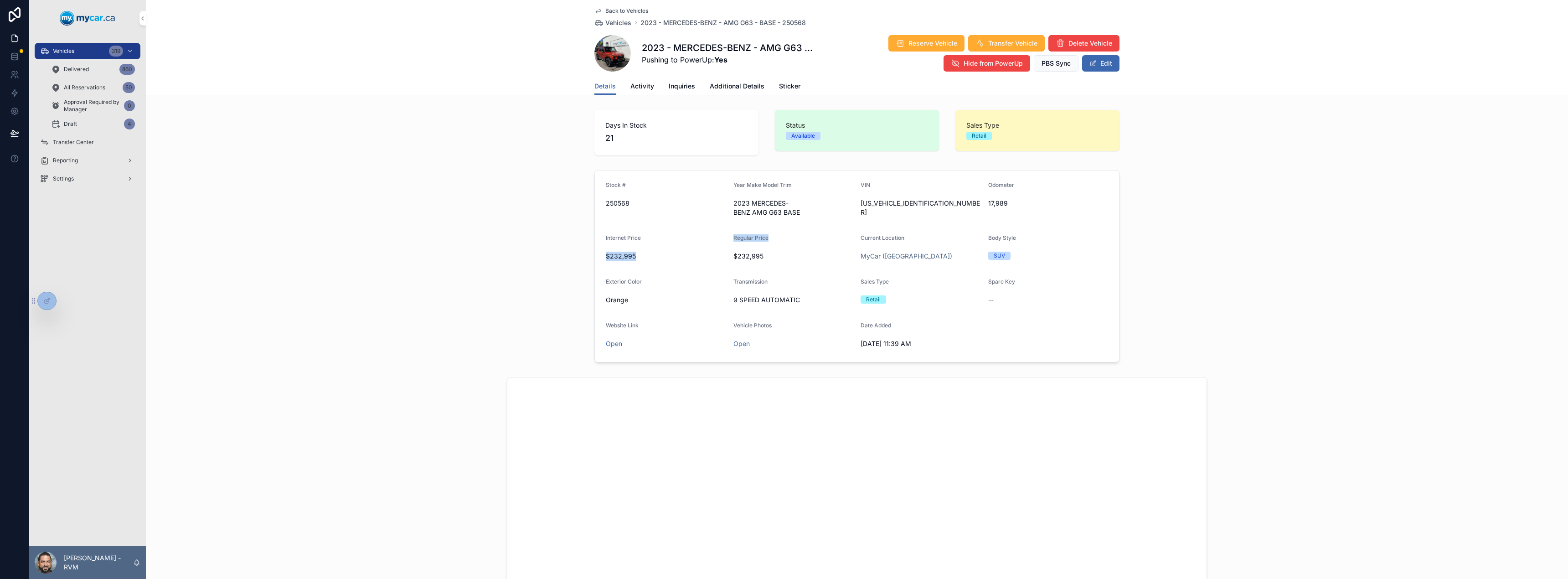
click at [701, 242] on form "Stock # 250568 Year Make Model Trim 2023 MERCEDES-BENZ AMG G63 BASE VIN [US_VEH…" at bounding box center [856, 266] width 524 height 192
click at [600, 12] on link "Back to Vehicles" at bounding box center [621, 11] width 54 height 7
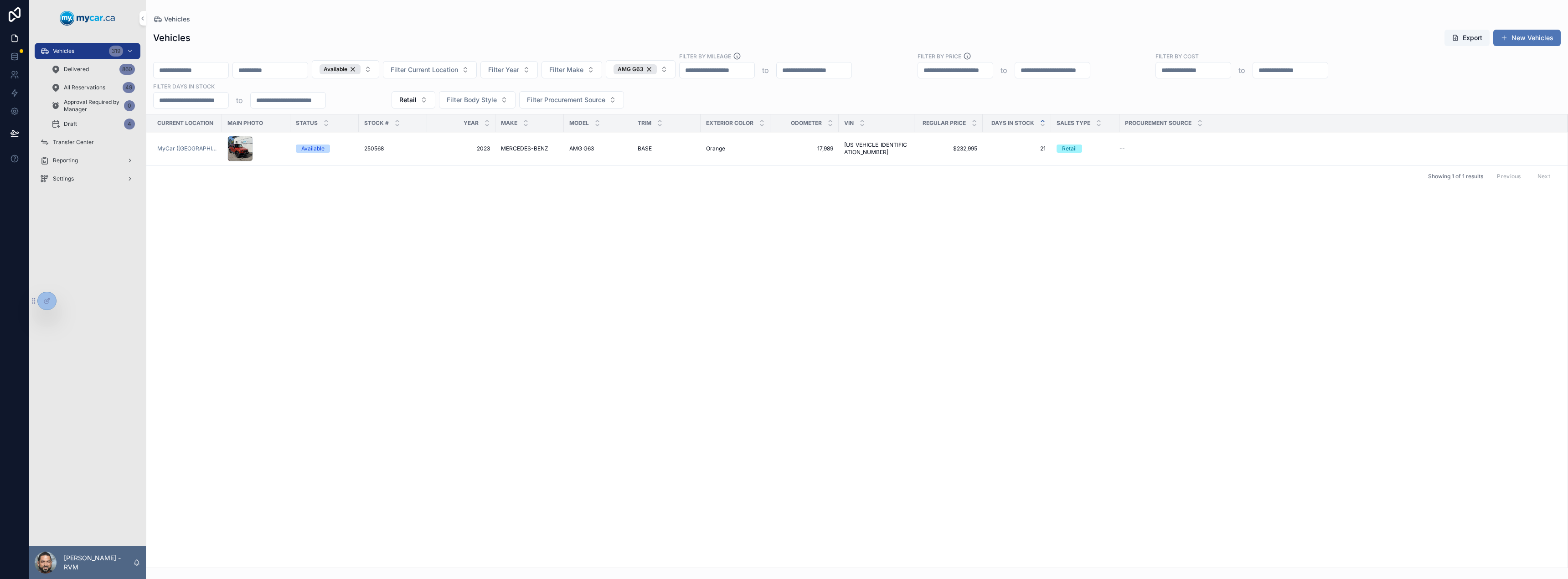
click at [1507, 35] on span "scrollable content" at bounding box center [1504, 38] width 7 height 7
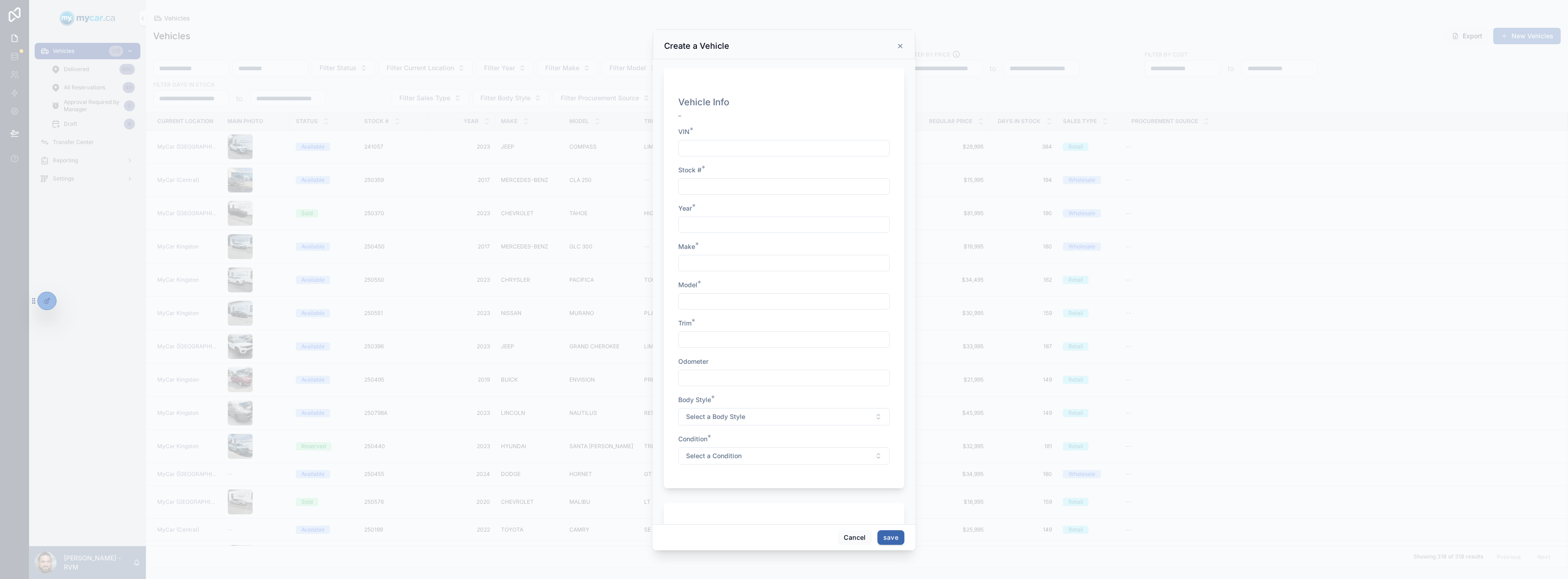
click at [714, 146] on input "scrollable content" at bounding box center [784, 148] width 211 height 13
click at [897, 48] on icon "scrollable content" at bounding box center [900, 46] width 7 height 7
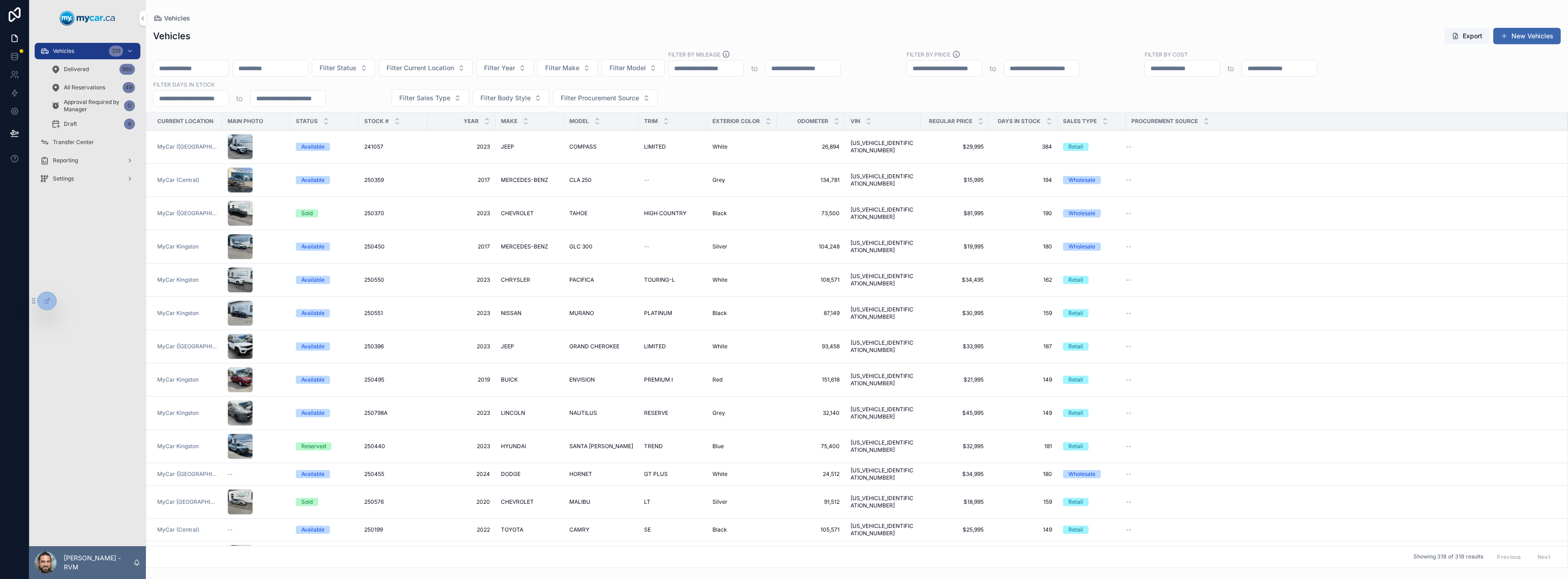
click at [644, 147] on span "LIMITED" at bounding box center [655, 147] width 22 height 7
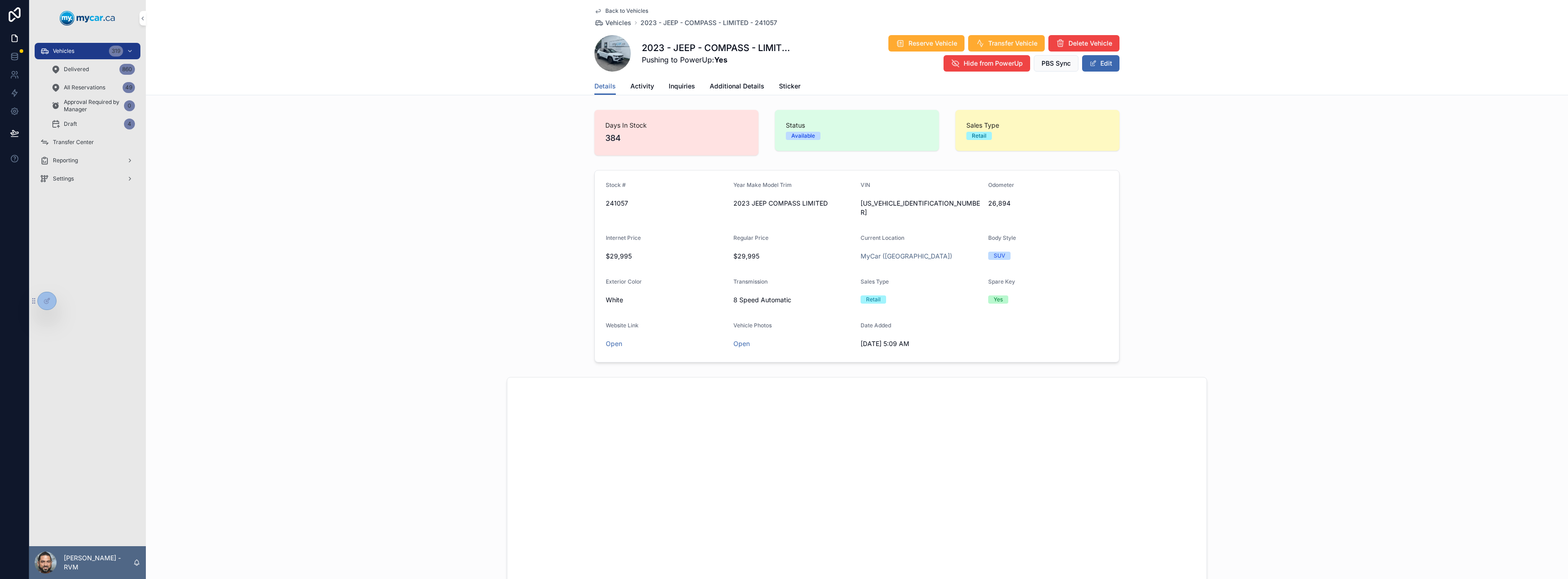
click at [726, 86] on span "Additional Details" at bounding box center [737, 86] width 55 height 9
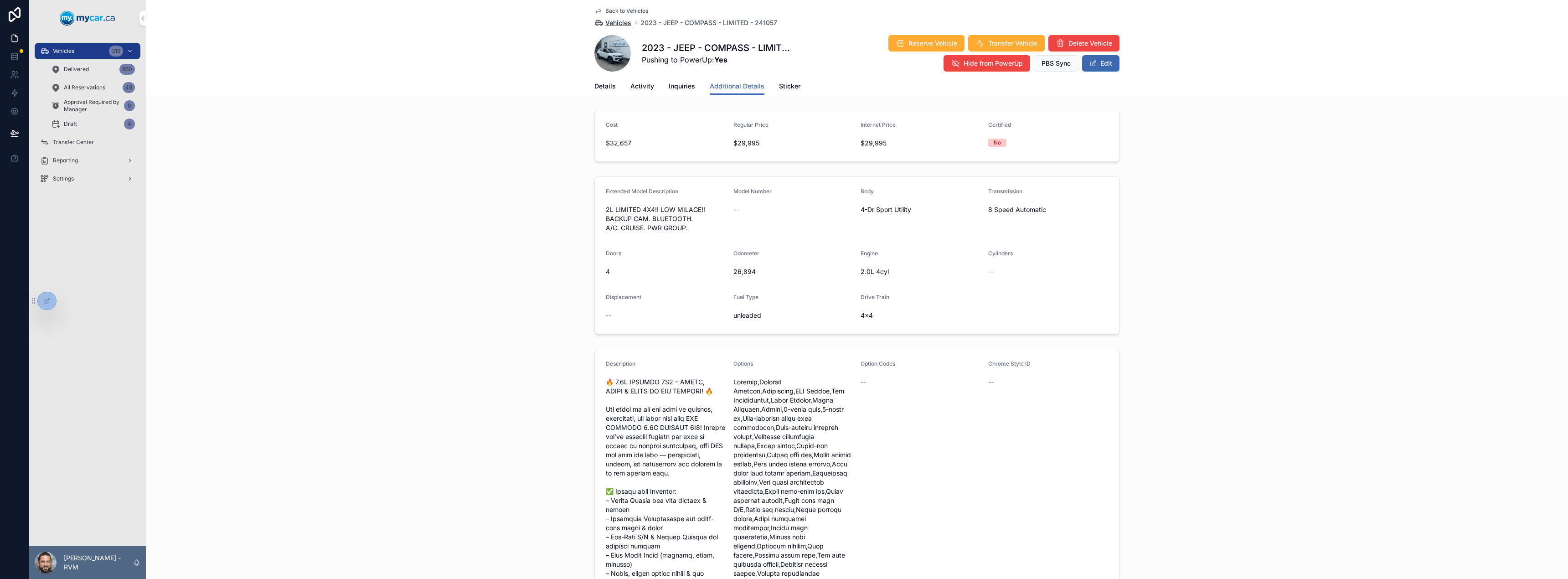
click at [626, 24] on span "Vehicles" at bounding box center [618, 23] width 26 height 9
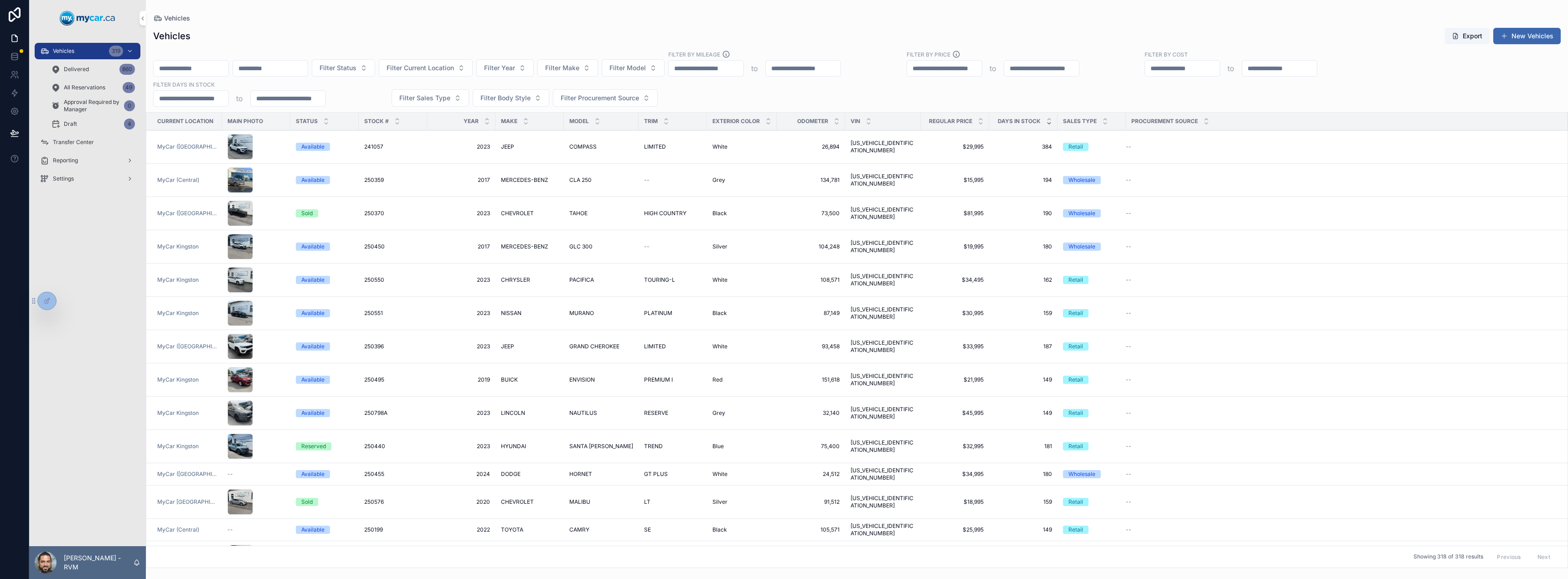
click at [1046, 124] on icon "scrollable content" at bounding box center [1049, 124] width 6 height 6
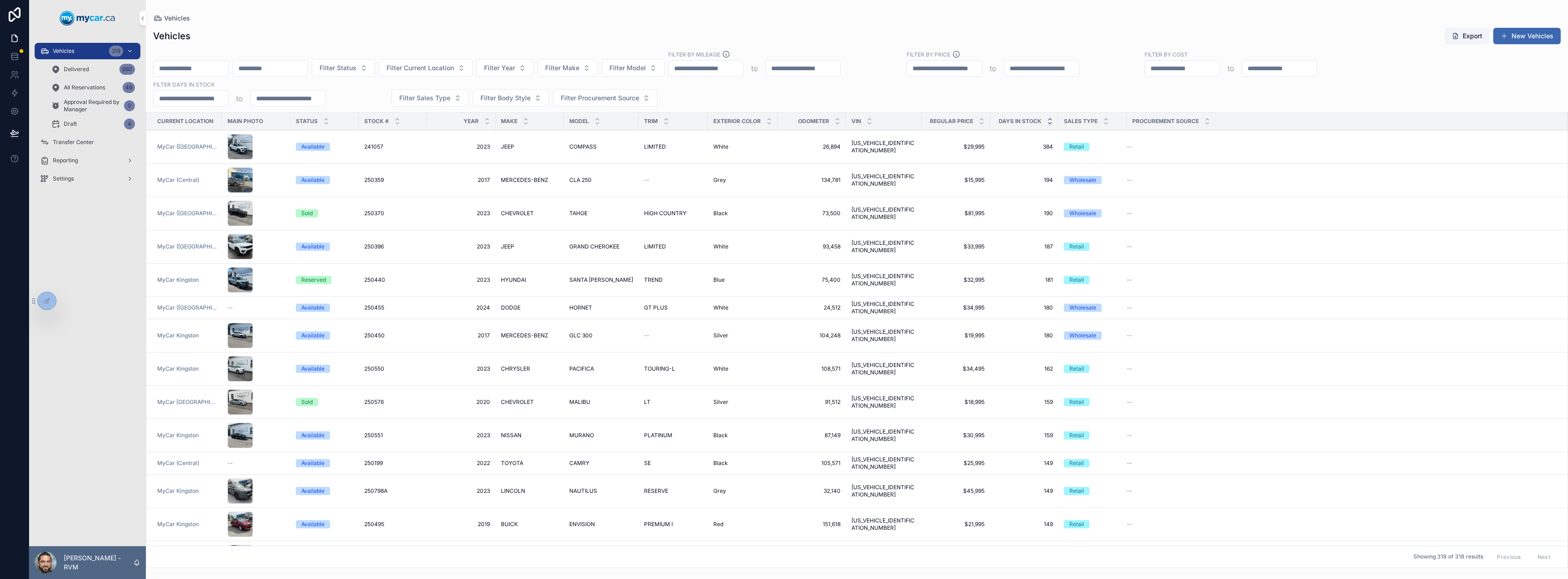
click at [1047, 119] on icon "scrollable content" at bounding box center [1050, 119] width 6 height 6
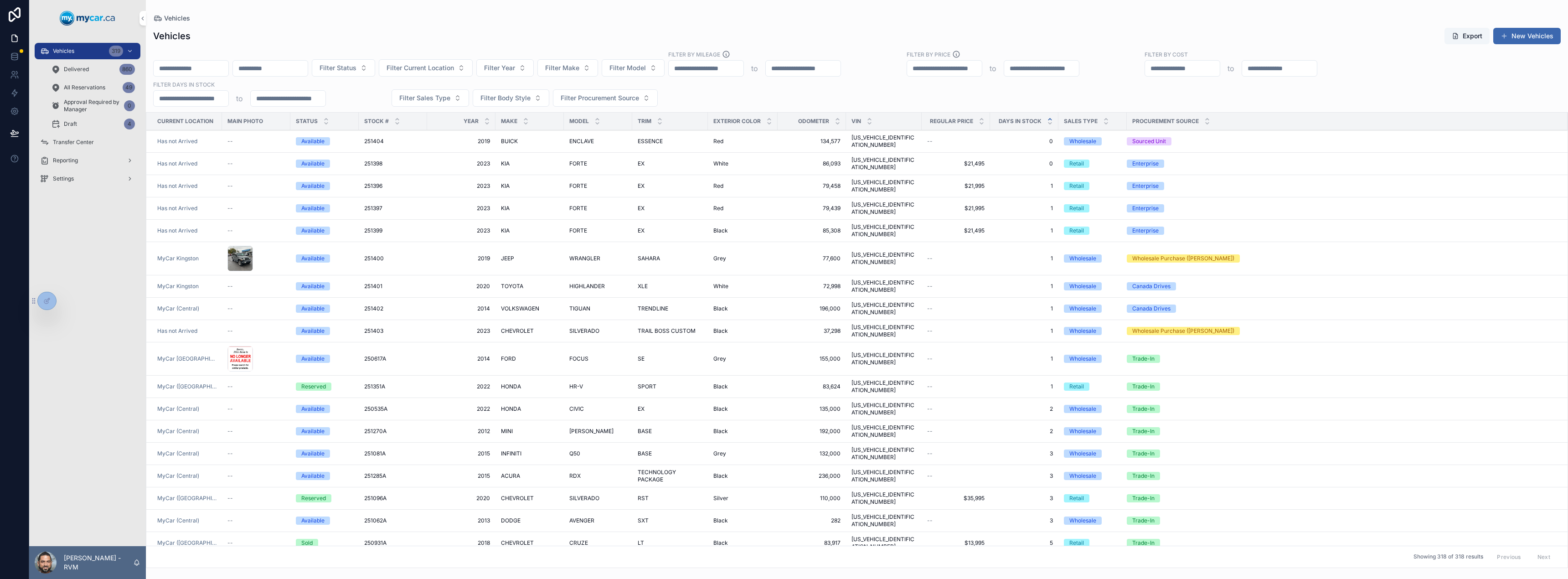
click at [576, 160] on span "FORTE" at bounding box center [578, 164] width 18 height 7
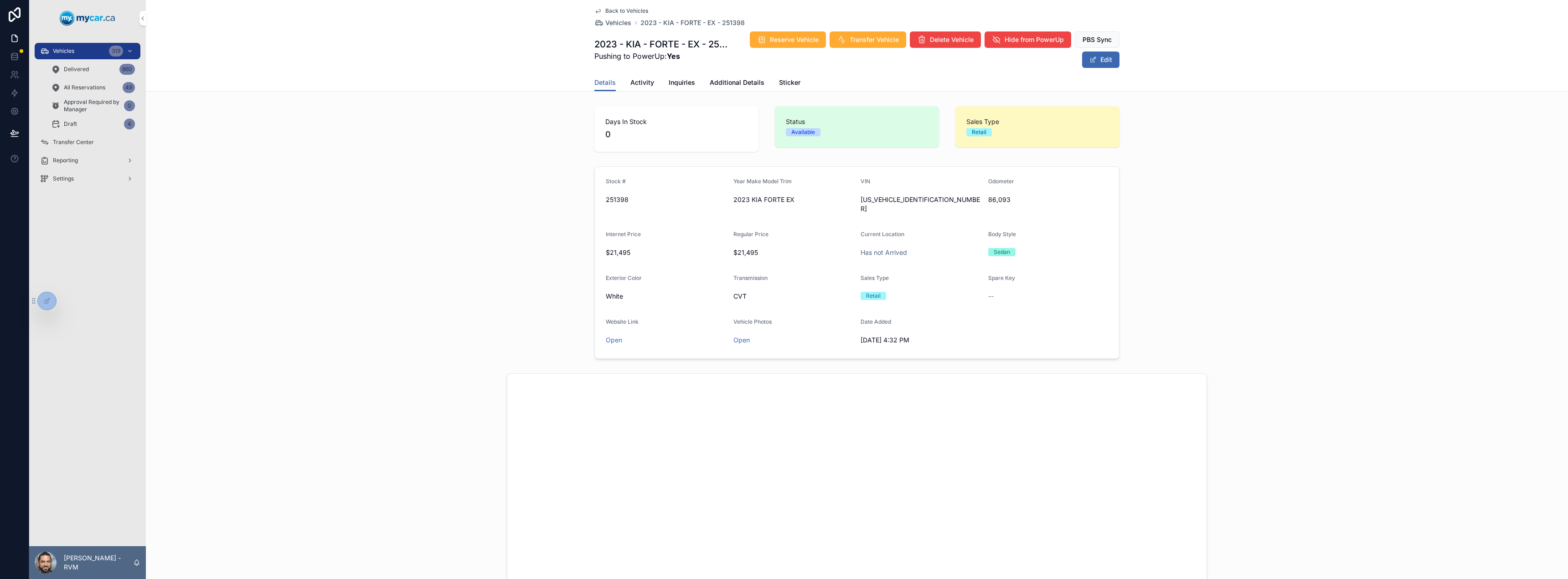
click at [733, 81] on span "Additional Details" at bounding box center [737, 82] width 55 height 9
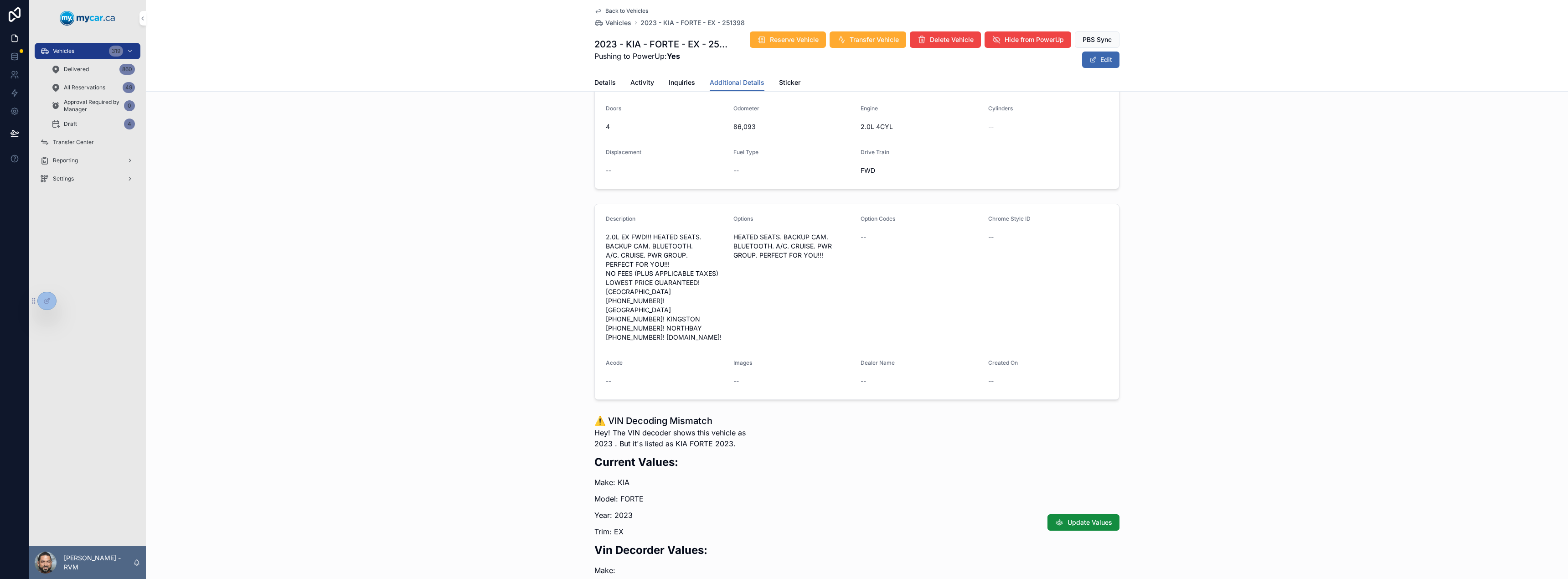
scroll to position [122, 0]
click at [621, 25] on span "Vehicles" at bounding box center [618, 23] width 26 height 9
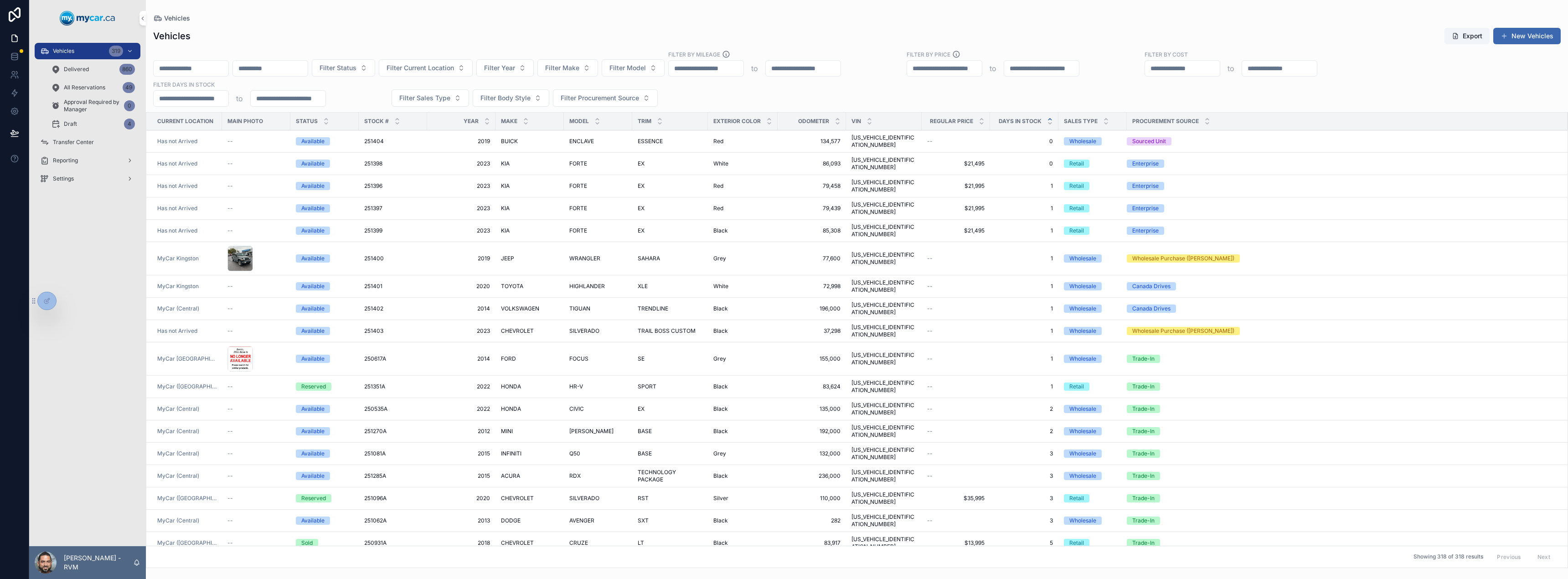
click at [621, 175] on td "FORTE FORTE" at bounding box center [598, 186] width 68 height 23
click at [638, 183] on span "EX" at bounding box center [641, 186] width 7 height 7
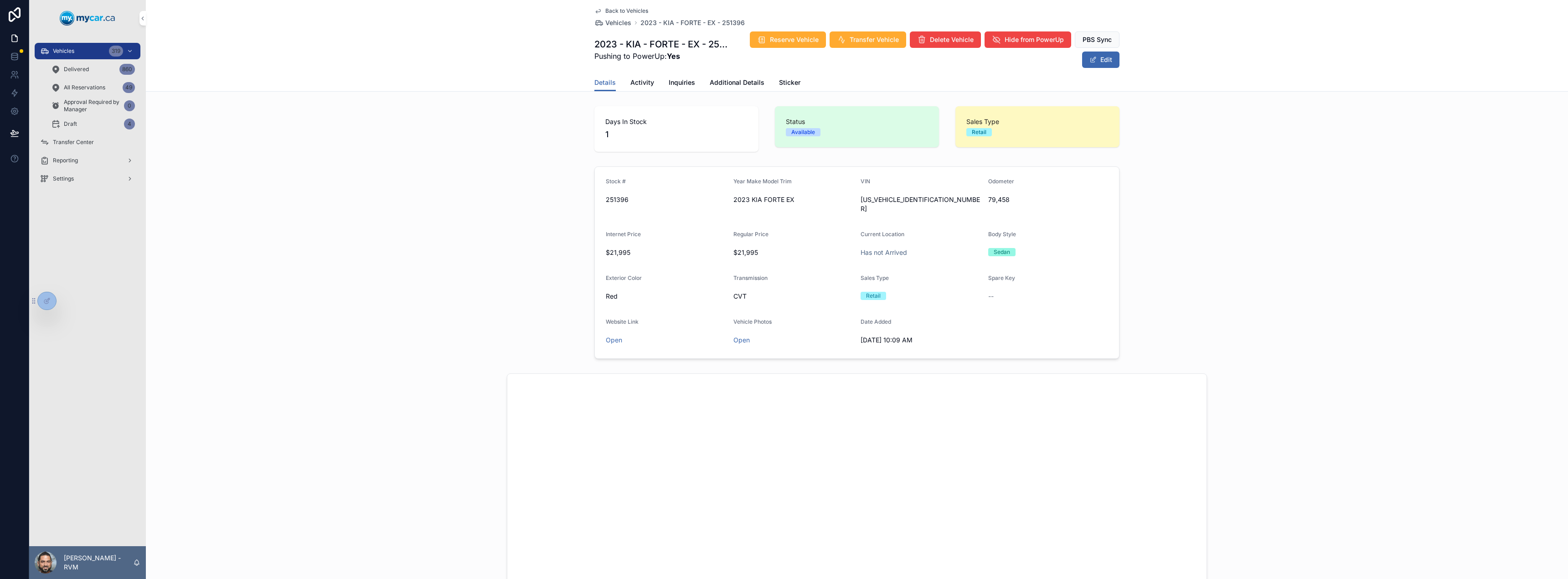
click at [742, 86] on span "Additional Details" at bounding box center [737, 82] width 55 height 9
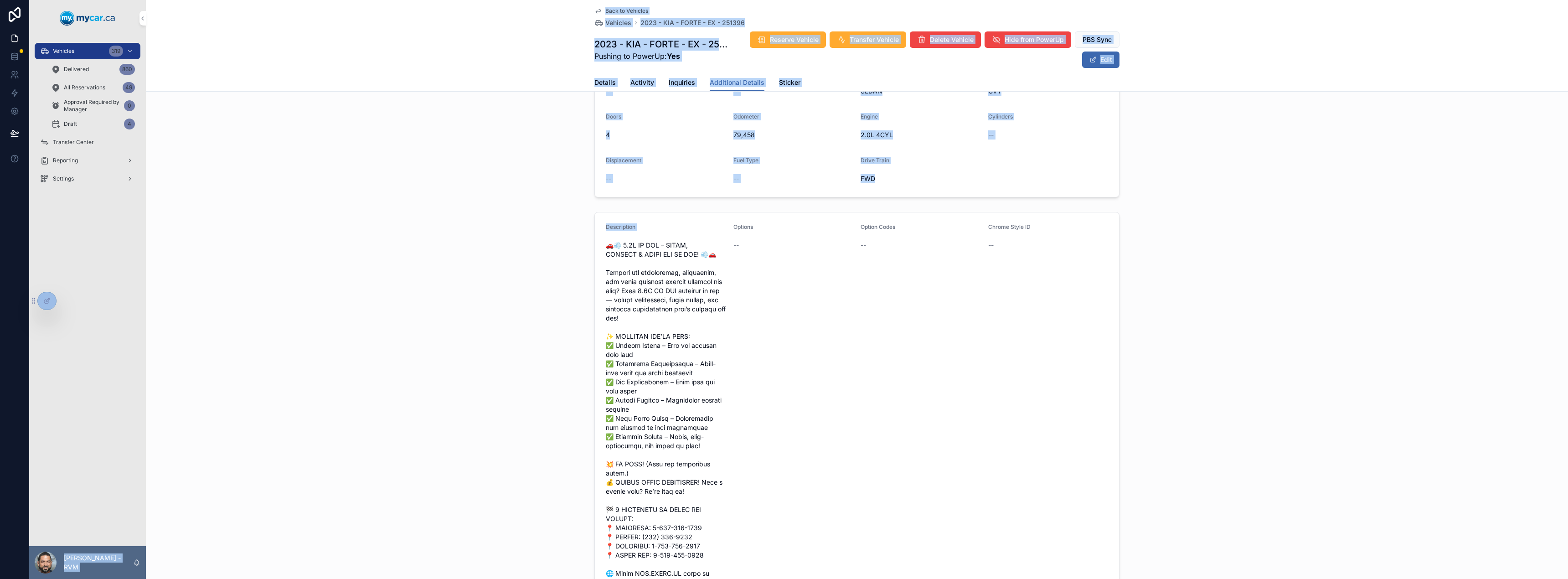
scroll to position [318, 0]
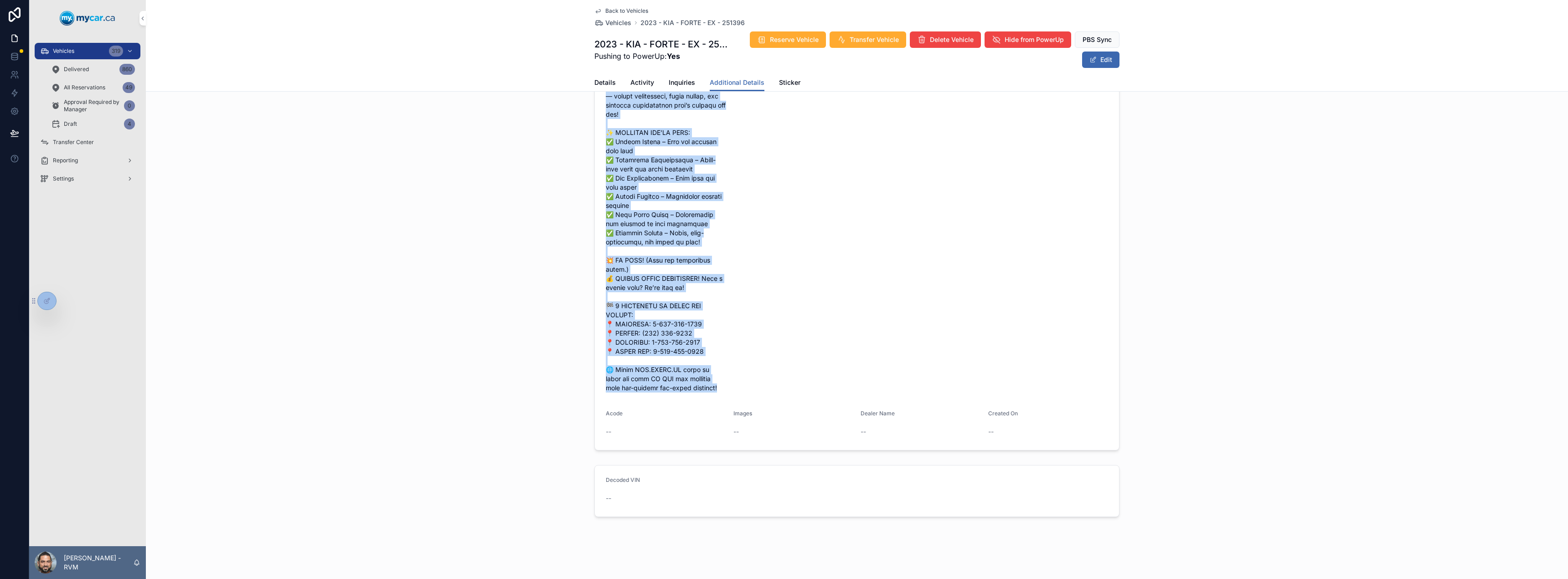
drag, startPoint x: 604, startPoint y: 359, endPoint x: 732, endPoint y: 379, distance: 129.6
click at [732, 379] on form "Description Options -- Option Codes -- Chrome Style ID -- Acode -- Images -- De…" at bounding box center [856, 229] width 524 height 441
copy form "🚗💨 3.1L IP DOL – SITAM, CONSECT & ADIPI ELI SE DOE! 💨🚗 Tempori utl etdoloremag,…"
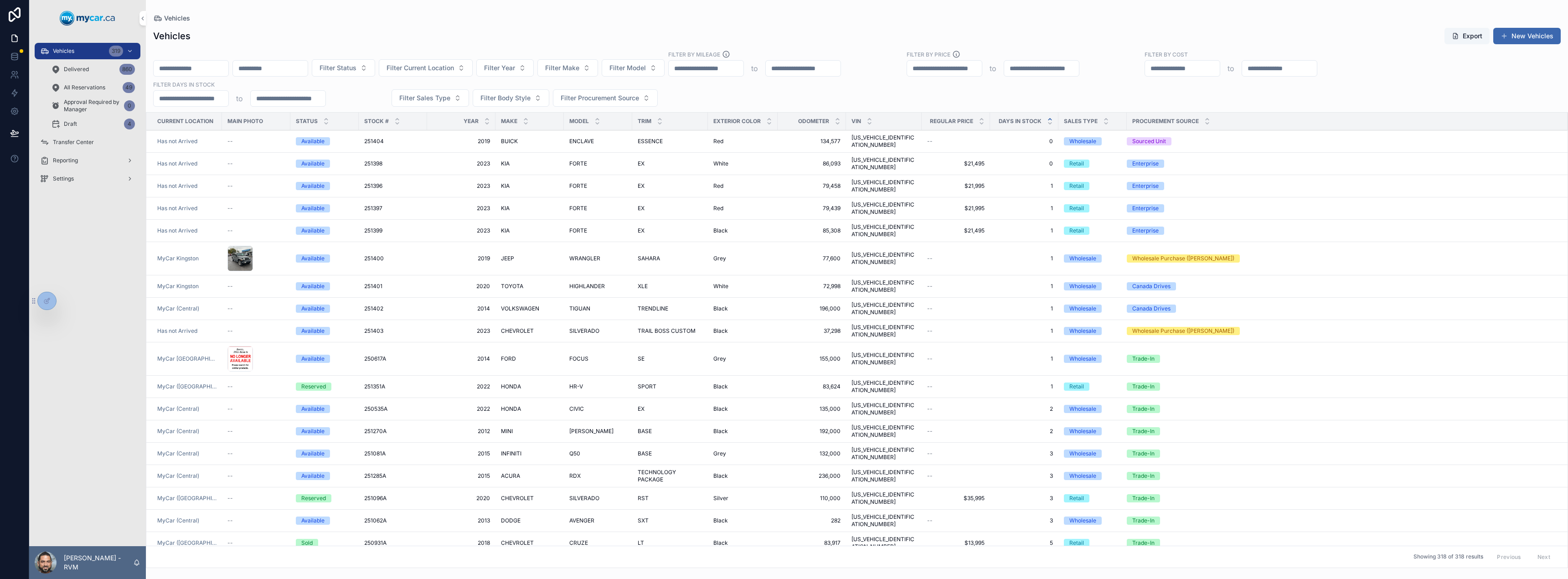
click at [556, 155] on td "KIA KIA" at bounding box center [530, 164] width 68 height 23
click at [575, 160] on span "FORTE" at bounding box center [578, 164] width 18 height 7
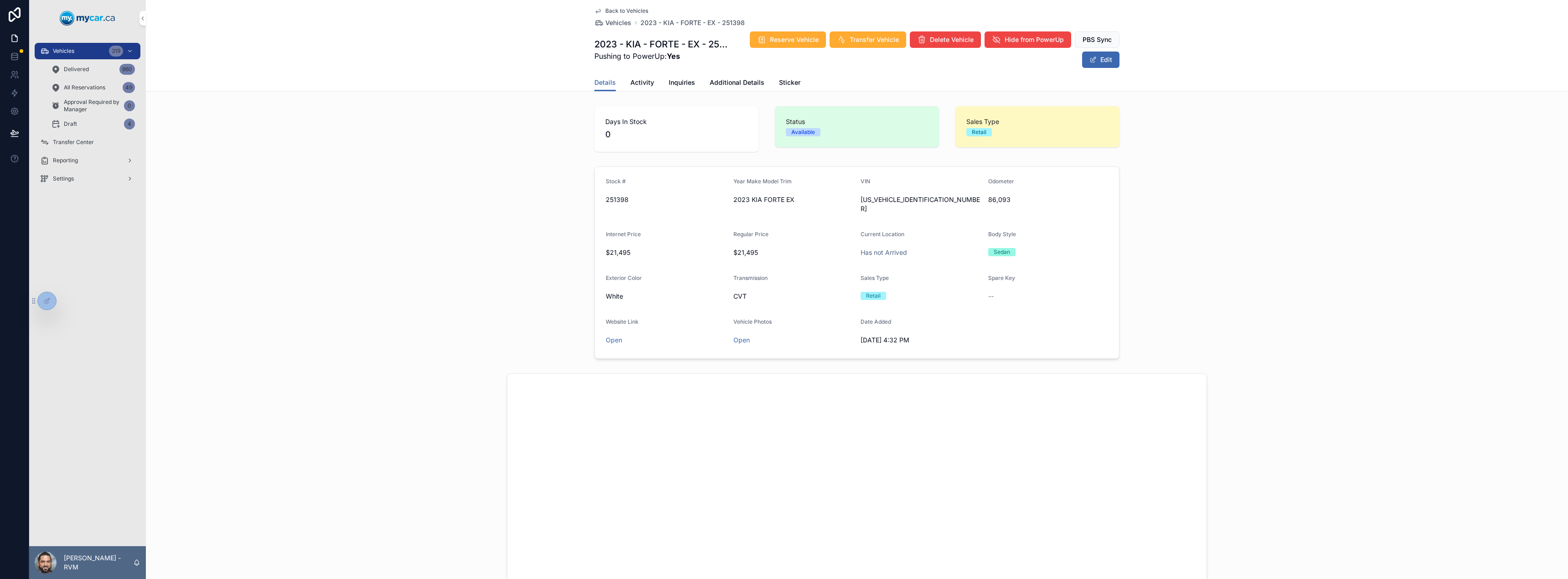
click at [738, 86] on span "Additional Details" at bounding box center [737, 82] width 55 height 9
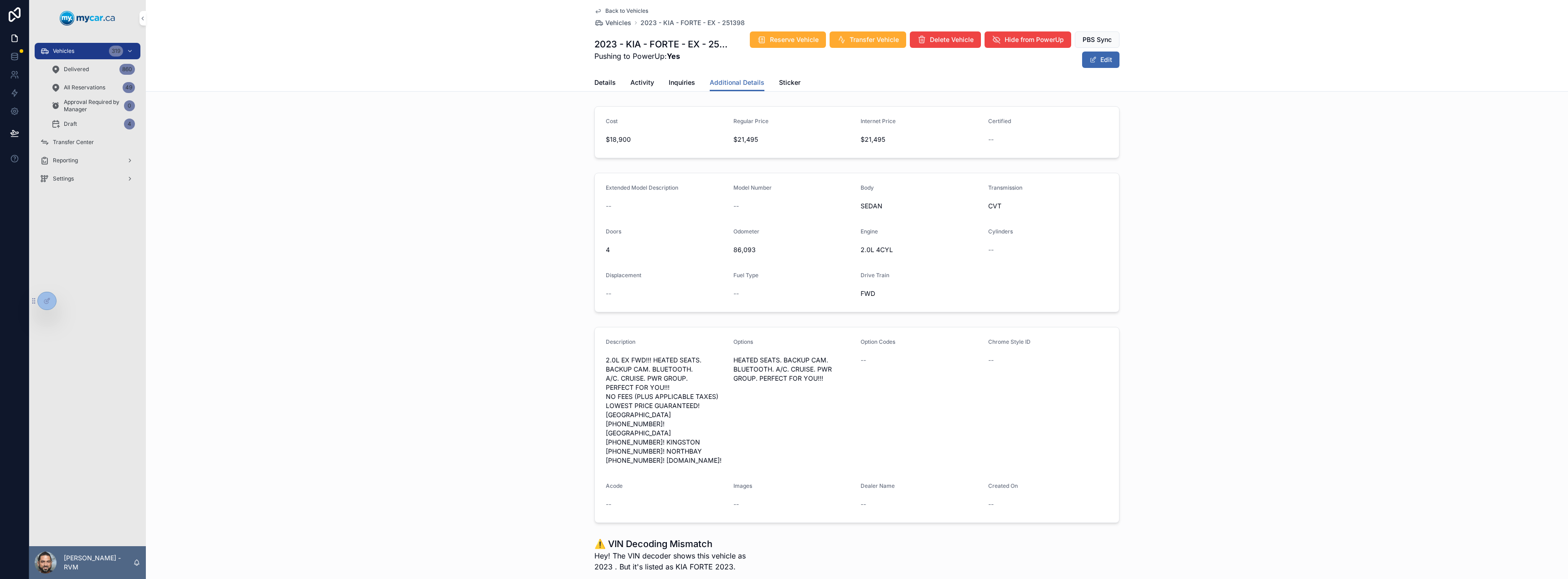
scroll to position [1, 0]
click at [1085, 60] on button "Edit" at bounding box center [1101, 60] width 37 height 16
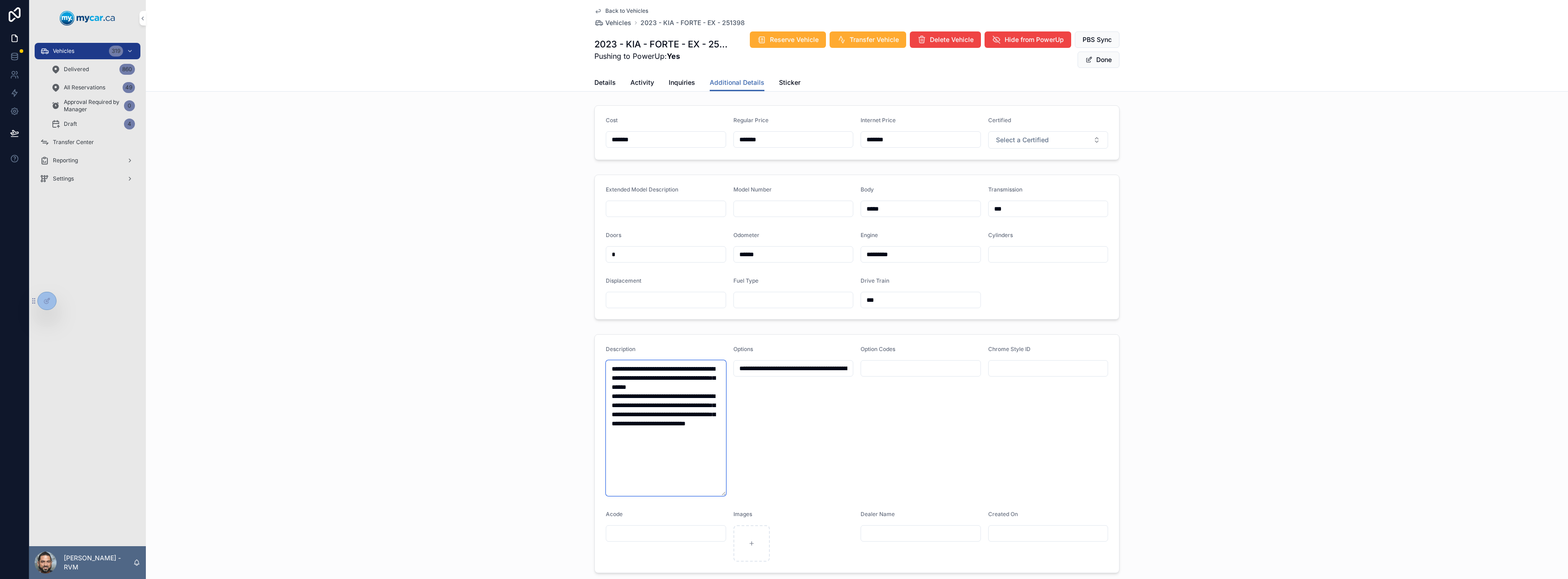
drag, startPoint x: 611, startPoint y: 368, endPoint x: 739, endPoint y: 504, distance: 186.8
click at [739, 504] on form "**********" at bounding box center [856, 454] width 524 height 238
paste textarea "**********"
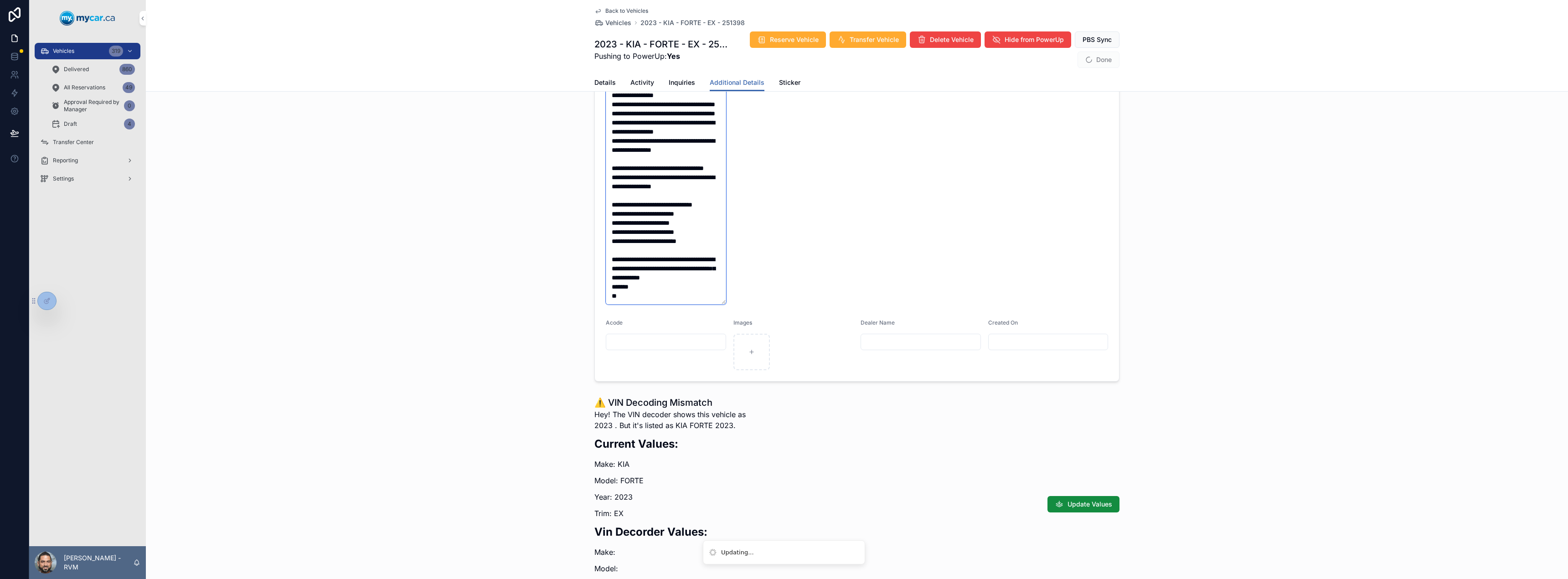
scroll to position [336, 0]
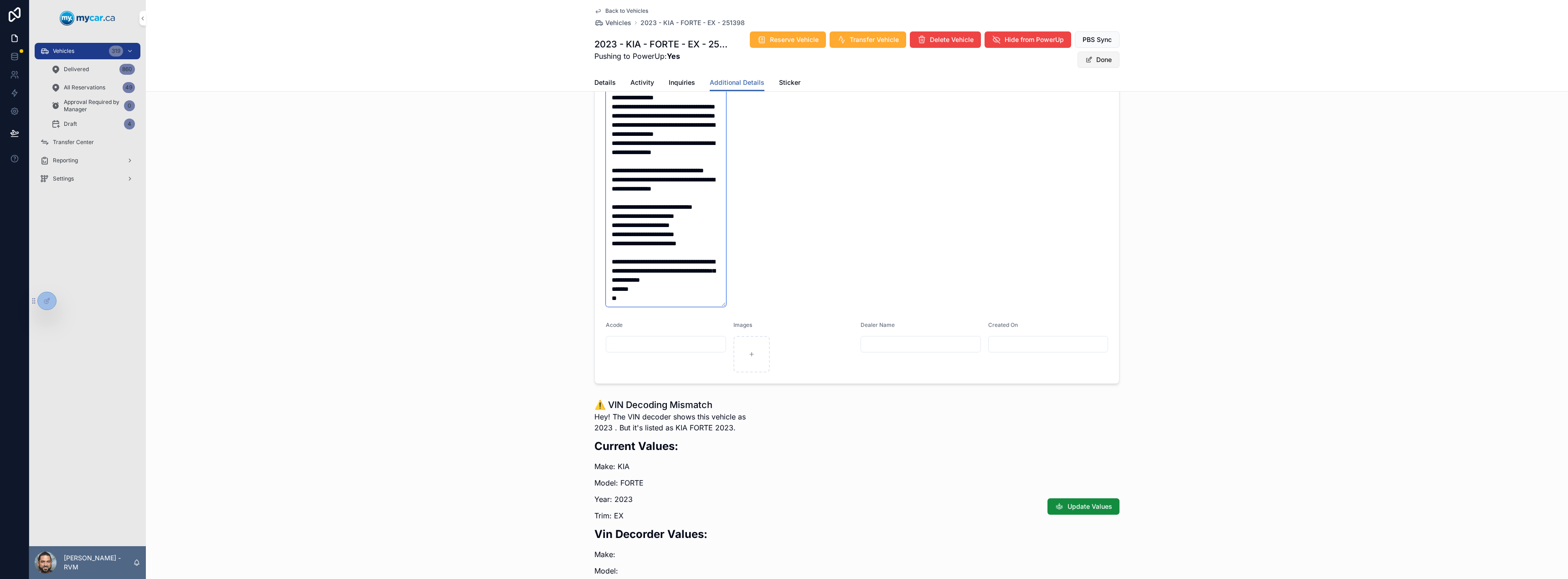
type textarea "**********"
click at [1093, 63] on button "Done" at bounding box center [1098, 60] width 42 height 16
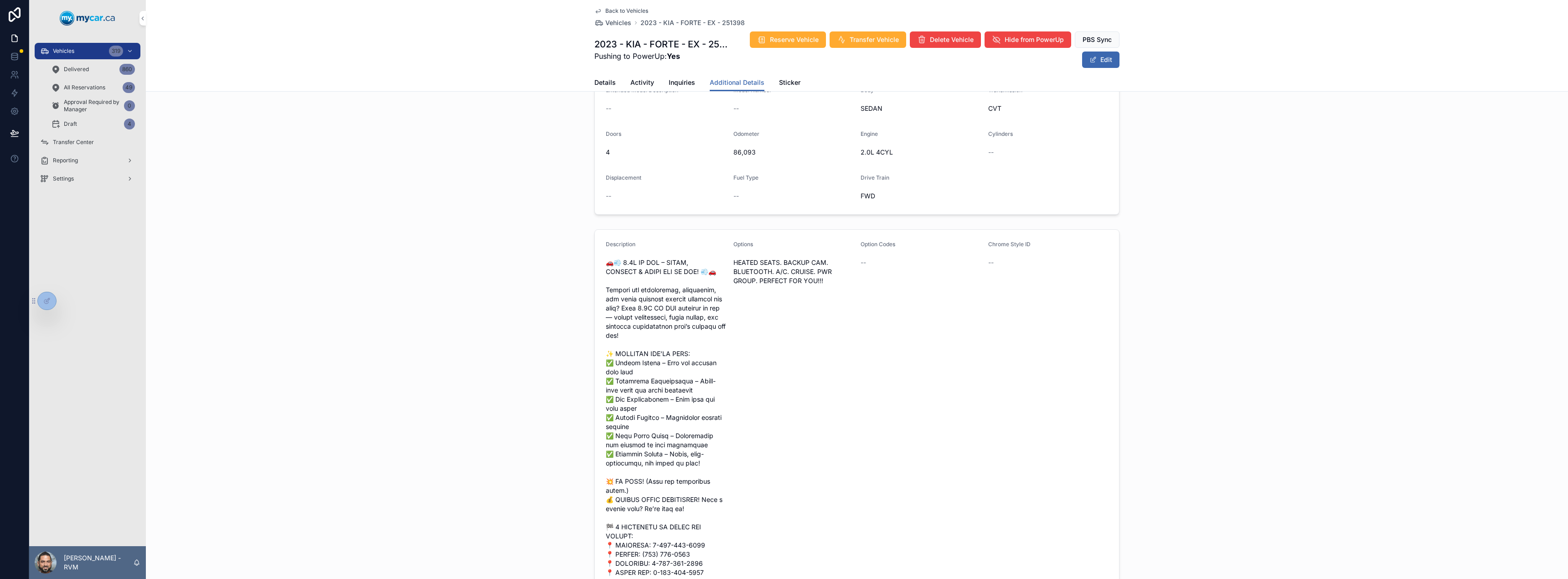
scroll to position [0, 0]
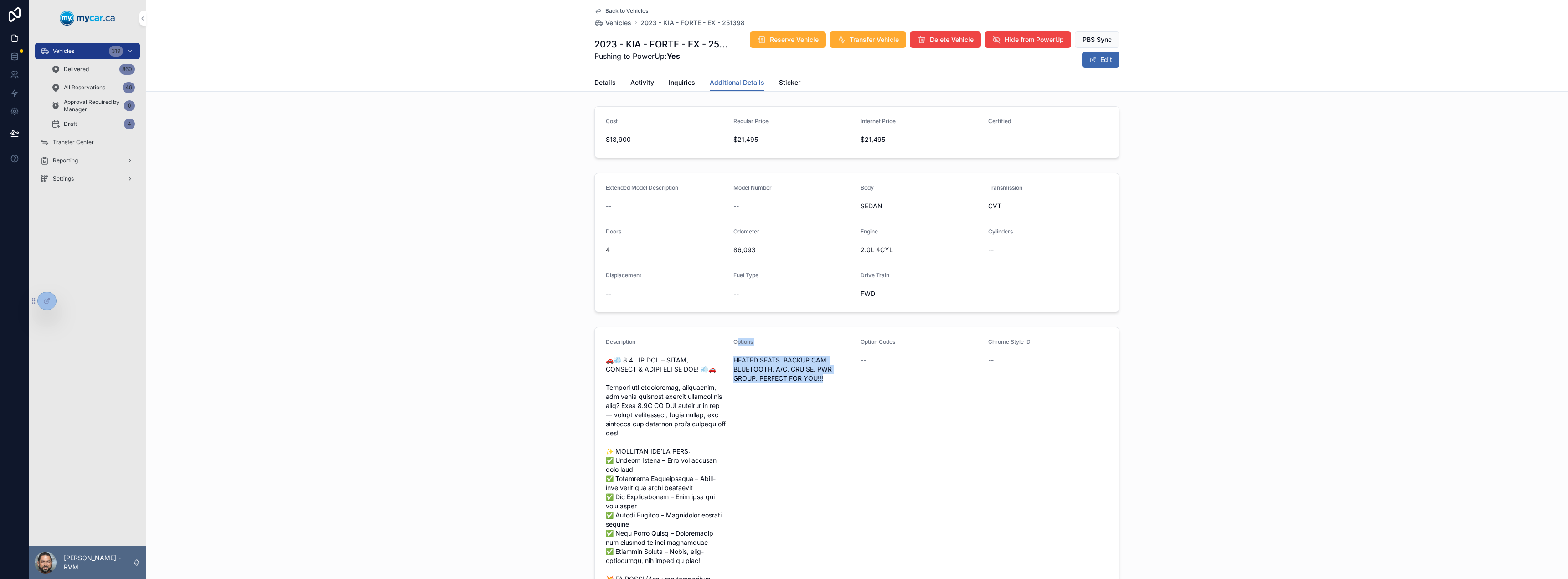
drag, startPoint x: 828, startPoint y: 376, endPoint x: 736, endPoint y: 340, distance: 98.8
click at [736, 340] on div "Options HEATED SEATS. BACKUP CAM. BLUETOOTH. A/C. CRUISE. PWR GROUP. PERFECT FO…" at bounding box center [794, 535] width 121 height 394
click at [813, 416] on div "Options HEATED SEATS. BACKUP CAM. BLUETOOTH. A/C. CRUISE. PWR GROUP. PERFECT FO…" at bounding box center [794, 535] width 121 height 394
drag, startPoint x: 823, startPoint y: 377, endPoint x: 750, endPoint y: 348, distance: 78.5
click at [750, 348] on div "Options HEATED SEATS. BACKUP CAM. BLUETOOTH. A/C. CRUISE. PWR GROUP. PERFECT FO…" at bounding box center [794, 535] width 121 height 394
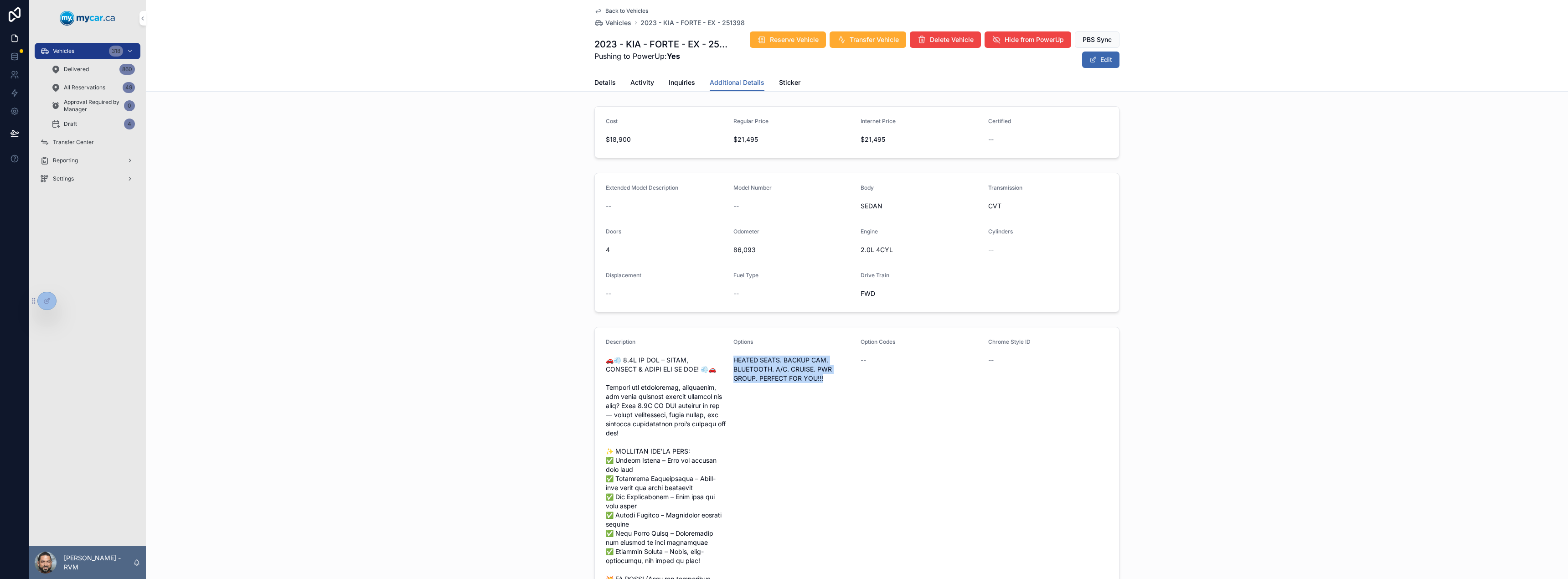
click at [814, 377] on span "HEATED SEATS. BACKUP CAM. BLUETOOTH. A/C. CRUISE. PWR GROUP. PERFECT FOR YOU!!!" at bounding box center [794, 369] width 121 height 27
click at [611, 83] on span "Details" at bounding box center [604, 82] width 21 height 9
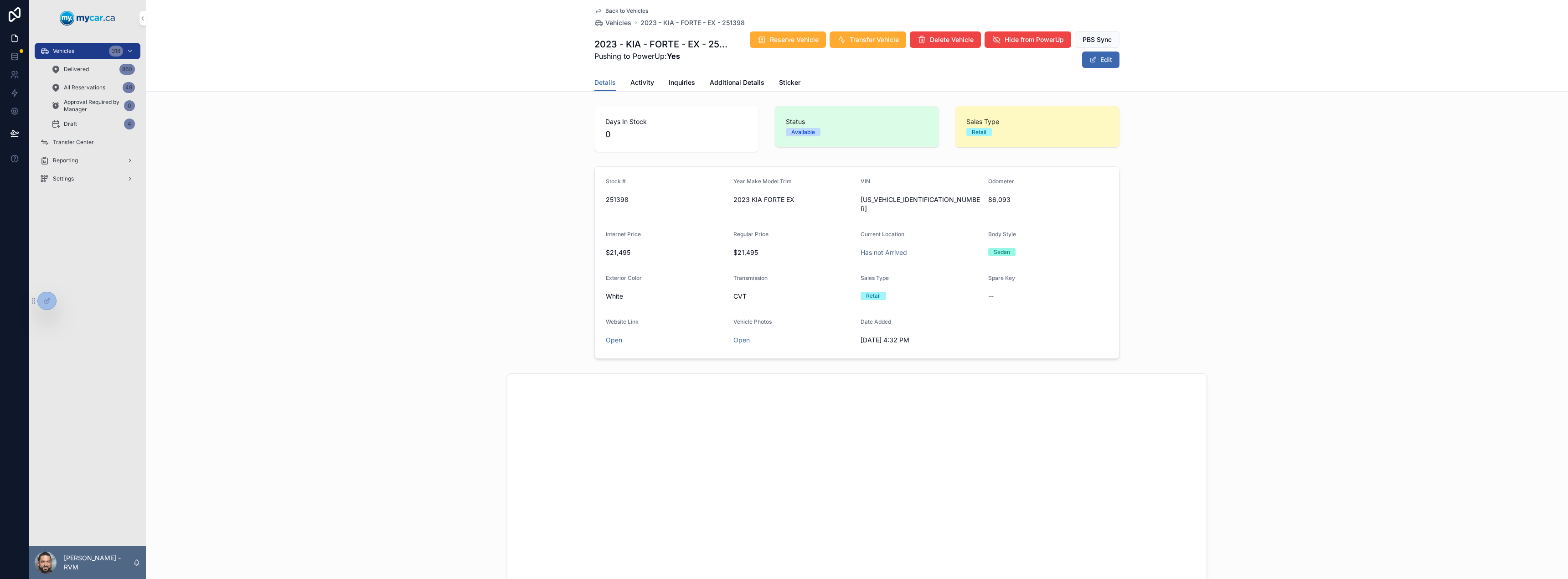
click at [611, 335] on span "Open" at bounding box center [666, 340] width 121 height 9
click at [612, 336] on link "Open" at bounding box center [614, 340] width 16 height 8
click at [745, 81] on span "Additional Details" at bounding box center [737, 82] width 55 height 9
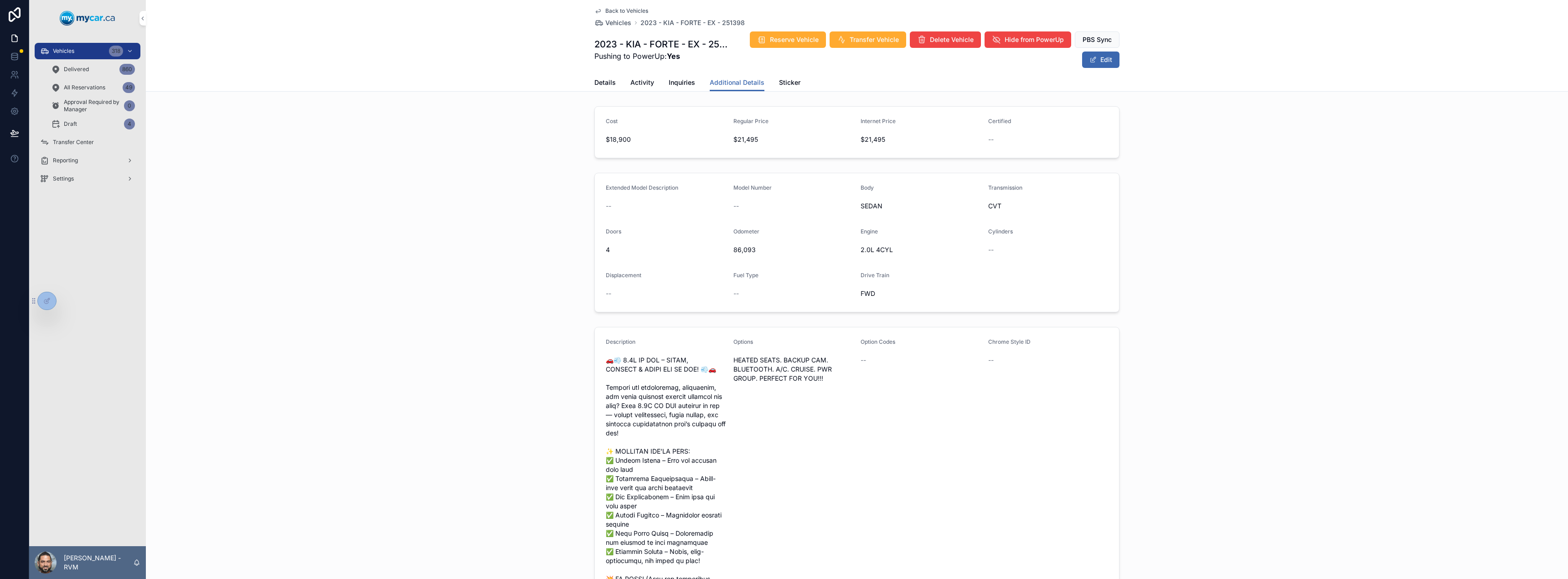
click at [603, 75] on link "Details" at bounding box center [604, 83] width 21 height 18
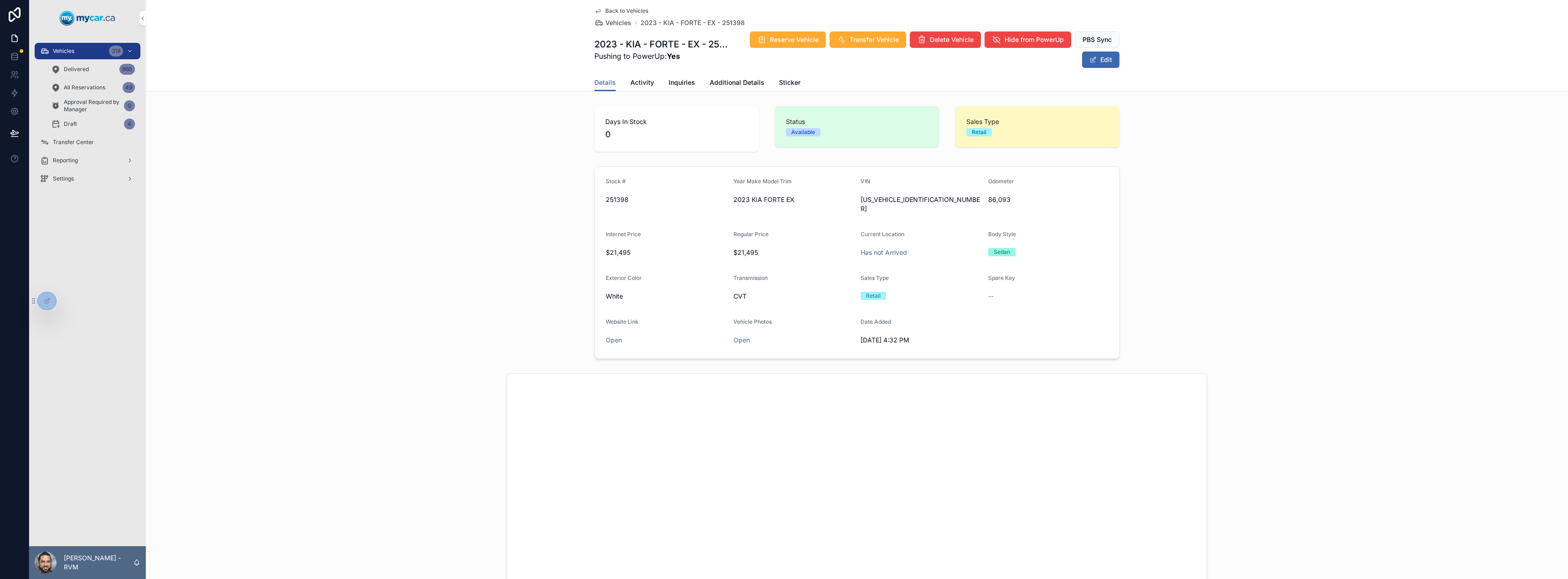
click at [603, 86] on span "Details" at bounding box center [604, 82] width 21 height 9
click at [880, 202] on span "[US_VEHICLE_IDENTIFICATION_NUMBER]" at bounding box center [921, 205] width 121 height 18
copy span "[US_VEHICLE_IDENTIFICATION_NUMBER]"
click at [852, 211] on form "Stock # 251398 Year Make Model Trim 2023 KIA FORTE EX VIN [US_VEHICLE_IDENTIFIC…" at bounding box center [856, 262] width 524 height 192
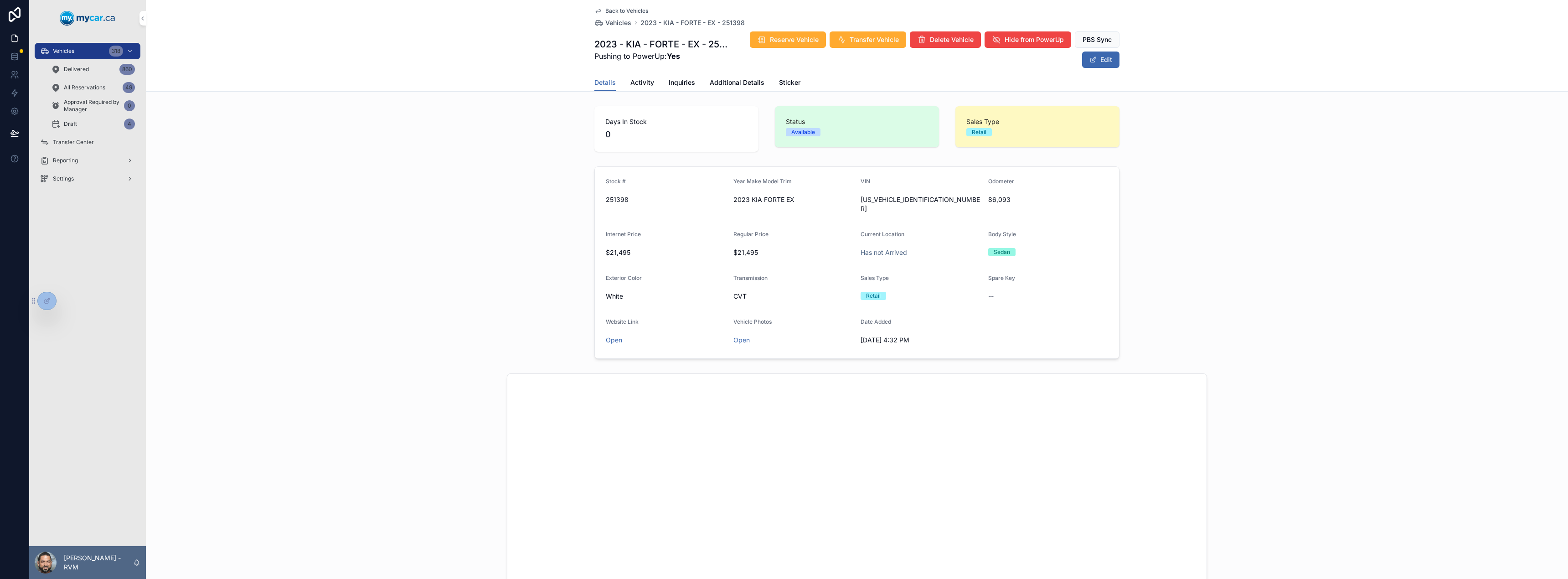
click at [850, 197] on span "2023 KIA FORTE EX" at bounding box center [794, 200] width 121 height 9
click at [855, 197] on form "Stock # 251398 Year Make Model Trim 2023 KIA FORTE EX VIN [US_VEHICLE_IDENTIFIC…" at bounding box center [856, 262] width 524 height 192
click at [856, 200] on form "Stock # 251398 Year Make Model Trim 2023 KIA FORTE EX VIN [US_VEHICLE_IDENTIFIC…" at bounding box center [856, 262] width 524 height 192
click at [861, 198] on span "[US_VEHICLE_IDENTIFICATION_NUMBER]" at bounding box center [921, 205] width 121 height 18
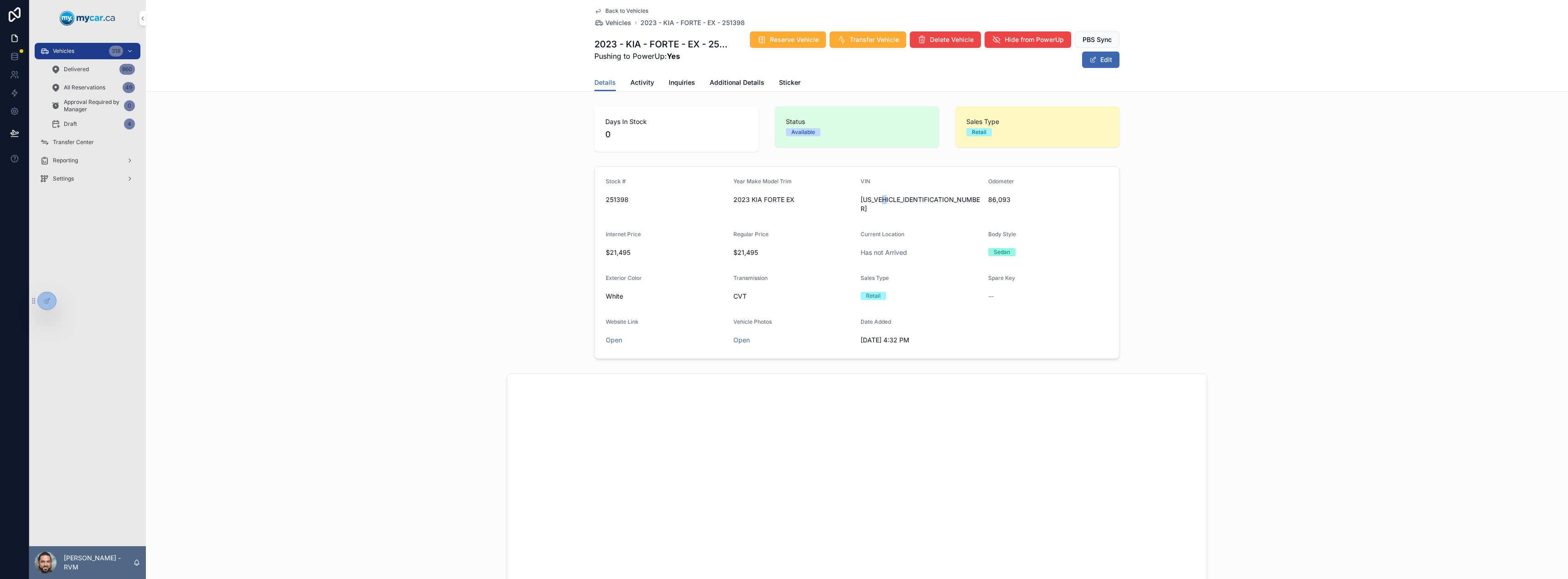
click at [888, 203] on span "[US_VEHICLE_IDENTIFICATION_NUMBER]" at bounding box center [921, 205] width 121 height 18
click at [916, 202] on span "[US_VEHICLE_IDENTIFICATION_NUMBER]" at bounding box center [921, 205] width 121 height 18
click at [933, 199] on span "[US_VEHICLE_IDENTIFICATION_NUMBER]" at bounding box center [921, 205] width 121 height 18
click at [939, 195] on div "[US_VEHICLE_IDENTIFICATION_NUMBER]" at bounding box center [921, 204] width 121 height 24
drag, startPoint x: 928, startPoint y: 200, endPoint x: 858, endPoint y: 202, distance: 70.0
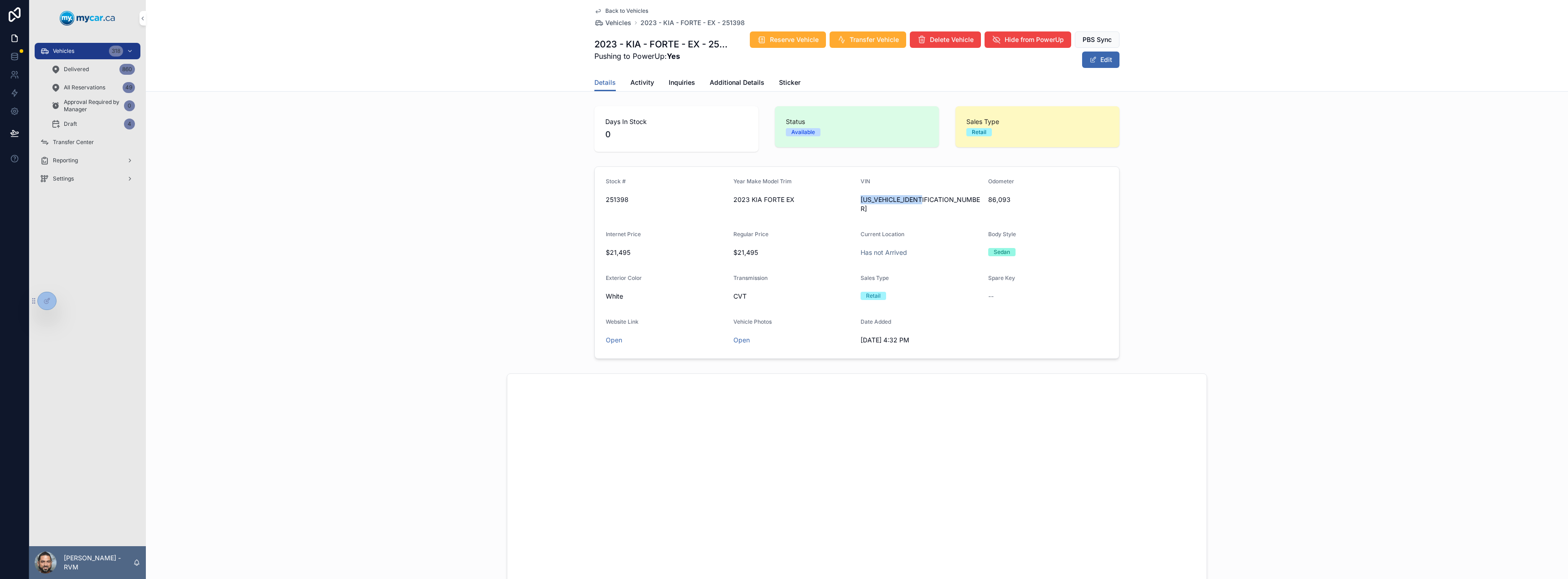
click at [861, 202] on span "[US_VEHICLE_IDENTIFICATION_NUMBER]" at bounding box center [921, 205] width 121 height 18
copy span "[US_VEHICLE_IDENTIFICATION_NUMBER]"
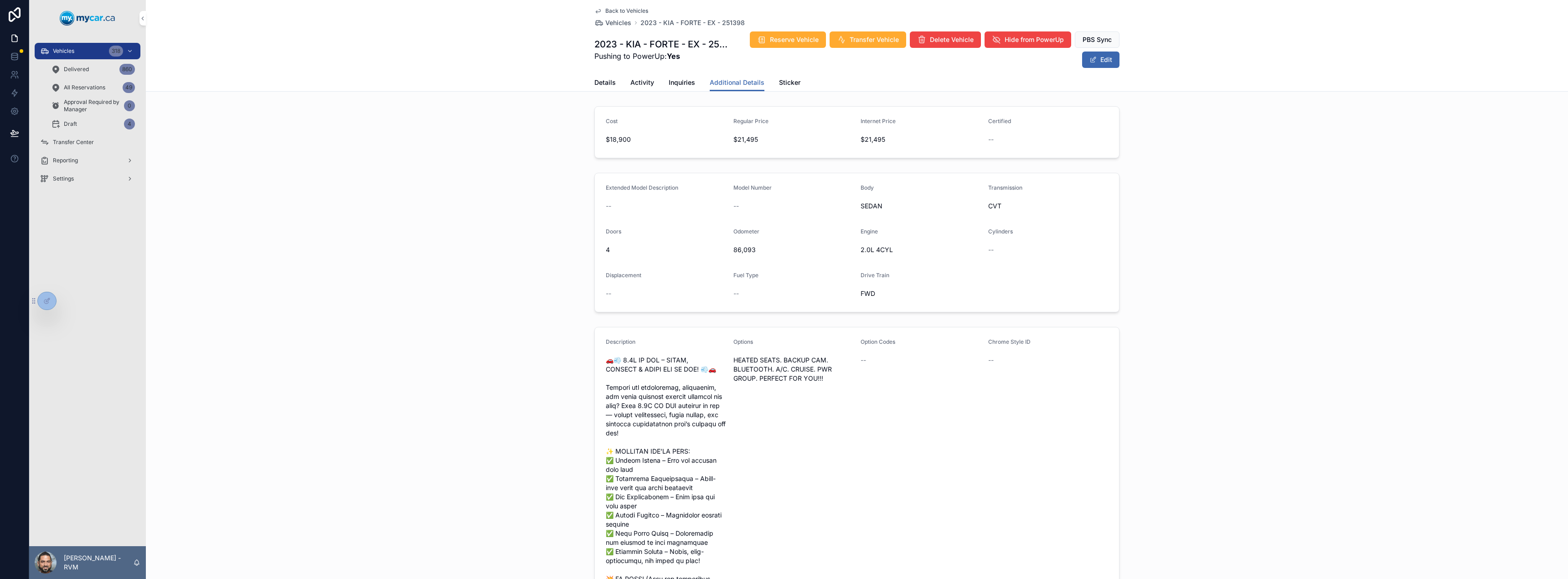
click at [605, 11] on span "Back to Vehicles" at bounding box center [626, 11] width 43 height 7
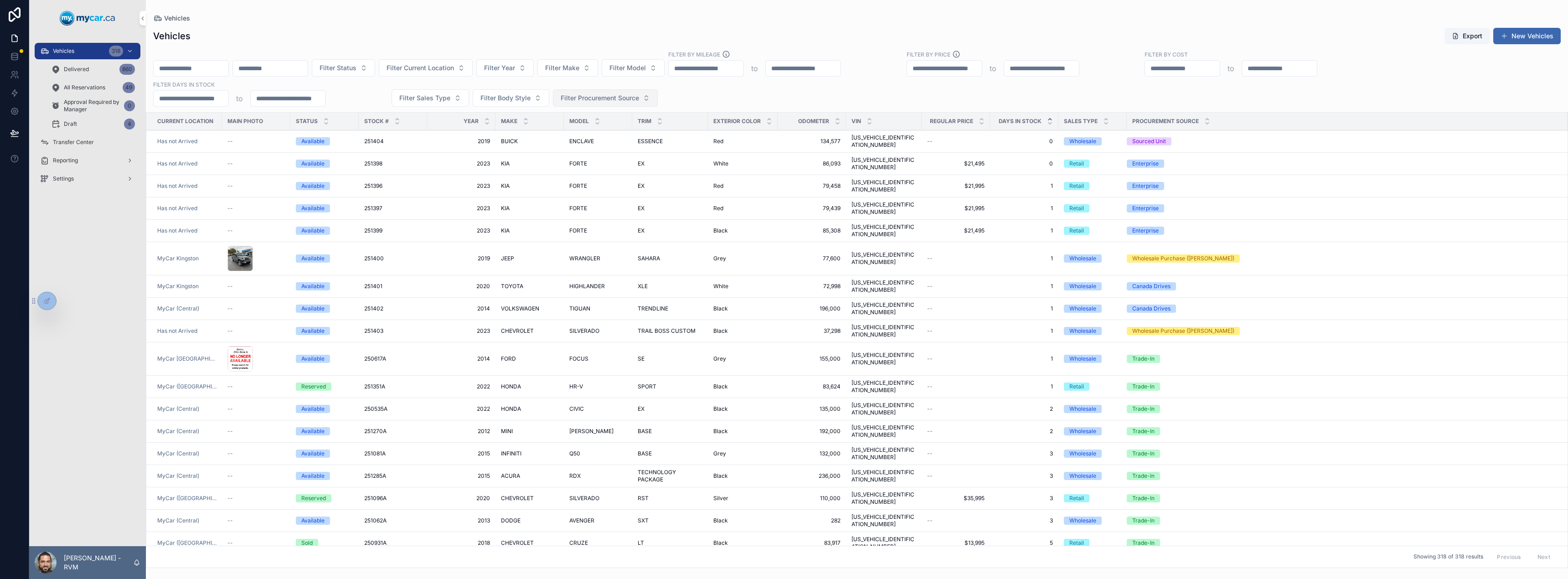
click at [614, 99] on span "Filter Procurement Source" at bounding box center [600, 98] width 79 height 9
click at [571, 163] on div "Eblock" at bounding box center [605, 164] width 127 height 15
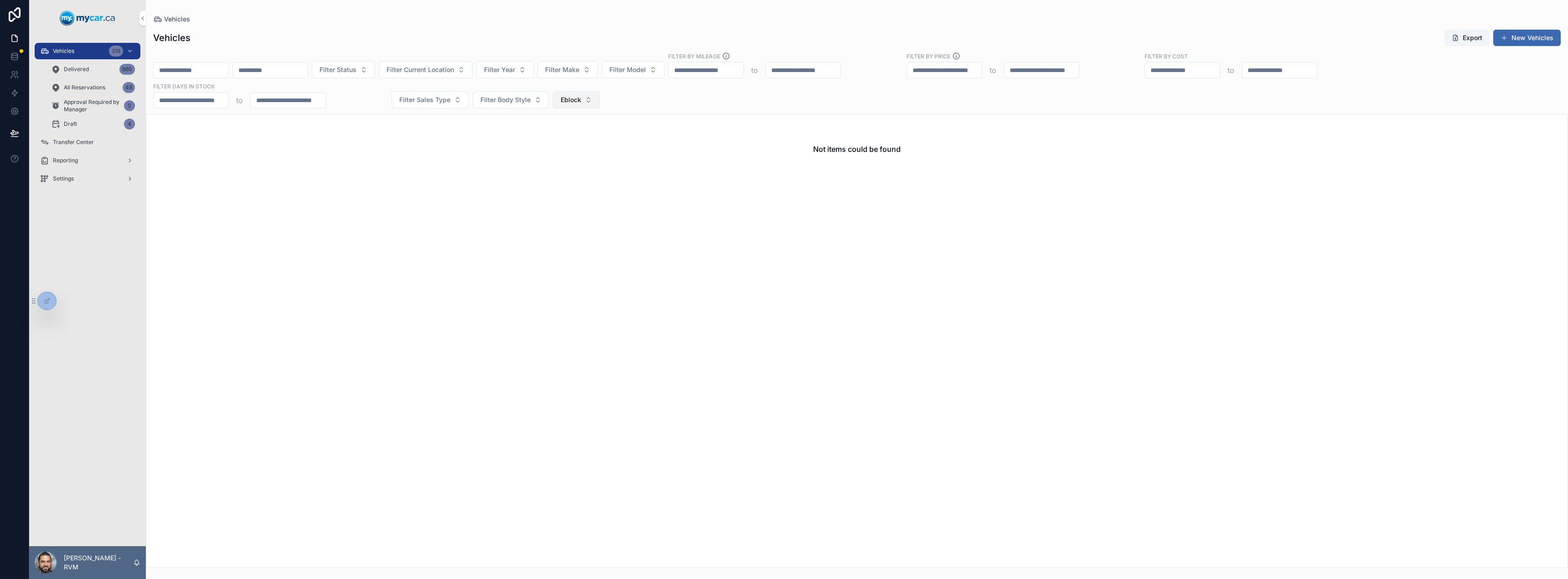
click at [562, 99] on span "Eblock" at bounding box center [571, 100] width 21 height 9
click at [573, 99] on span "Eblock" at bounding box center [571, 100] width 21 height 9
click at [661, 99] on div "Filter Status Filter Current Location Filter Year Filter Make Filter Model Filt…" at bounding box center [857, 80] width 1422 height 57
click at [565, 97] on span "Eblock" at bounding box center [571, 100] width 21 height 9
click at [559, 134] on div "None" at bounding box center [576, 137] width 127 height 15
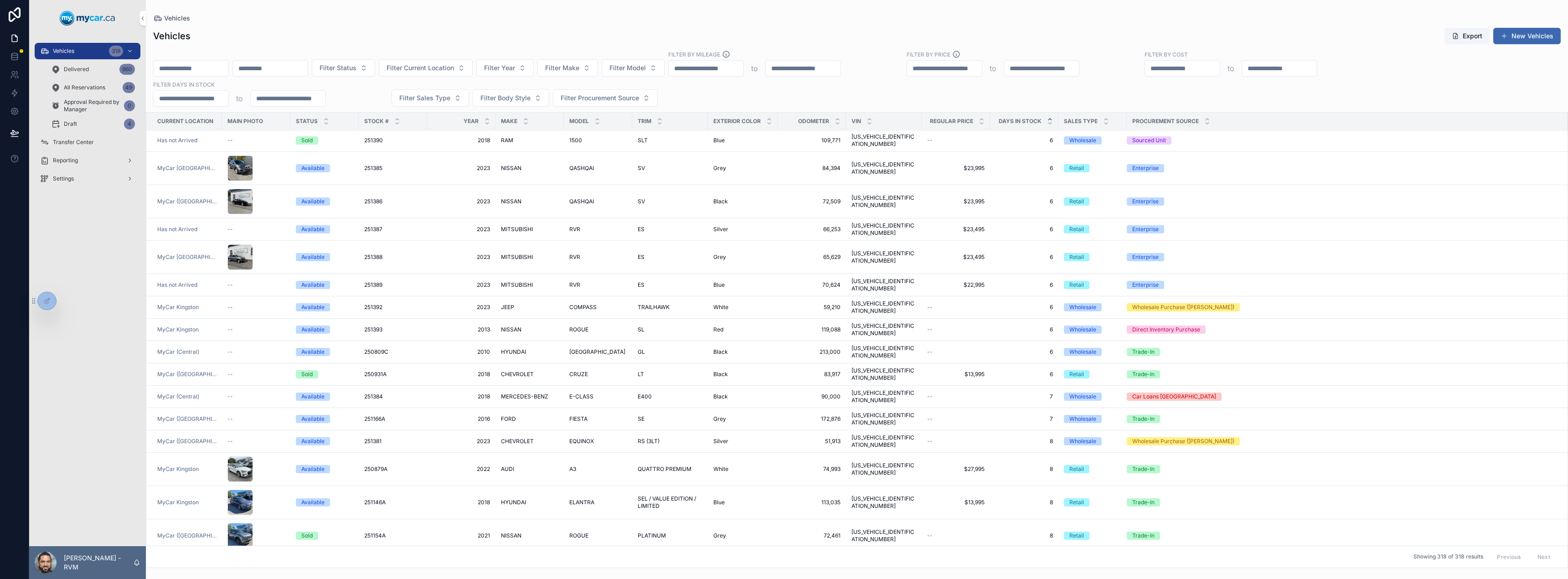
scroll to position [432, 0]
